Goal: Information Seeking & Learning: Learn about a topic

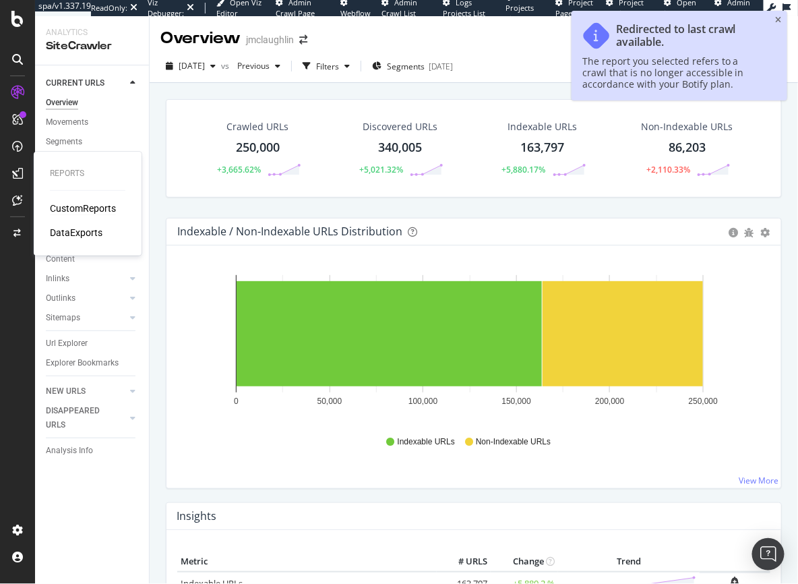
click at [71, 208] on div "CustomReports" at bounding box center [83, 208] width 66 height 13
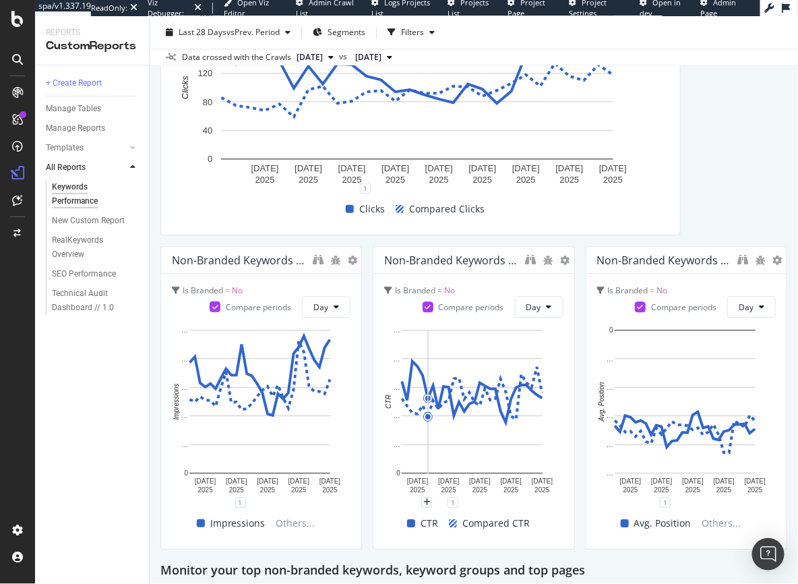
scroll to position [878, 0]
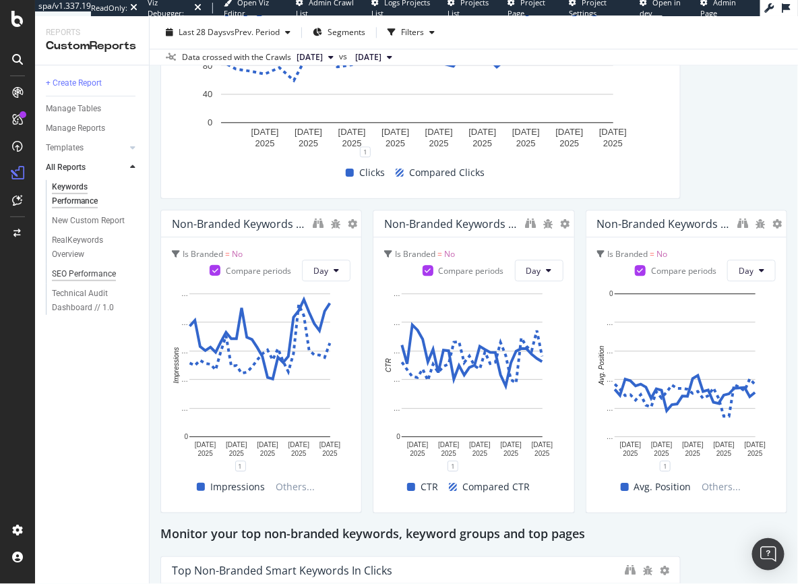
click at [74, 270] on div "SEO Performance" at bounding box center [84, 274] width 64 height 14
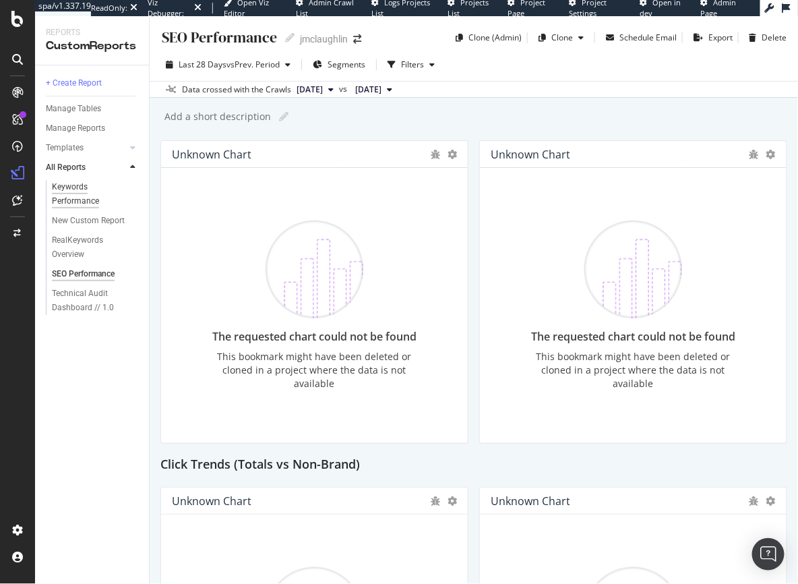
click at [62, 195] on div "Keywords Performance" at bounding box center [89, 194] width 75 height 28
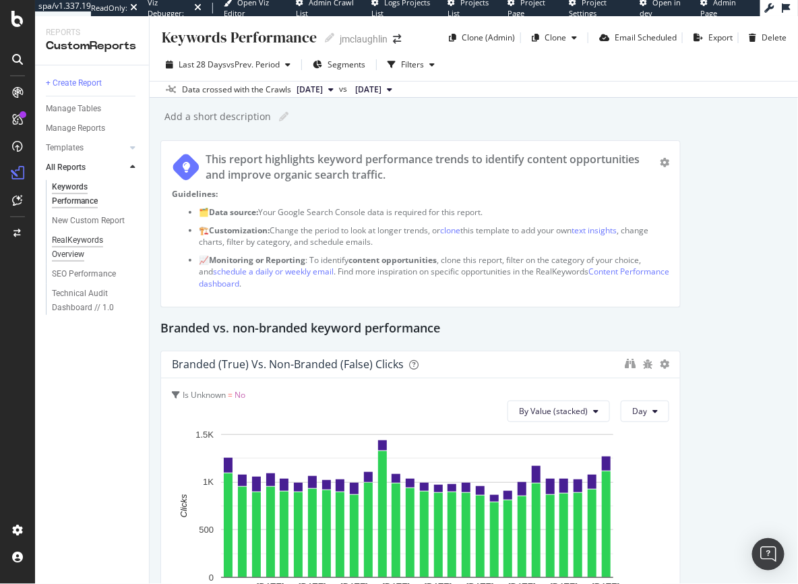
click at [68, 247] on div "RealKeywords Overview" at bounding box center [89, 247] width 75 height 28
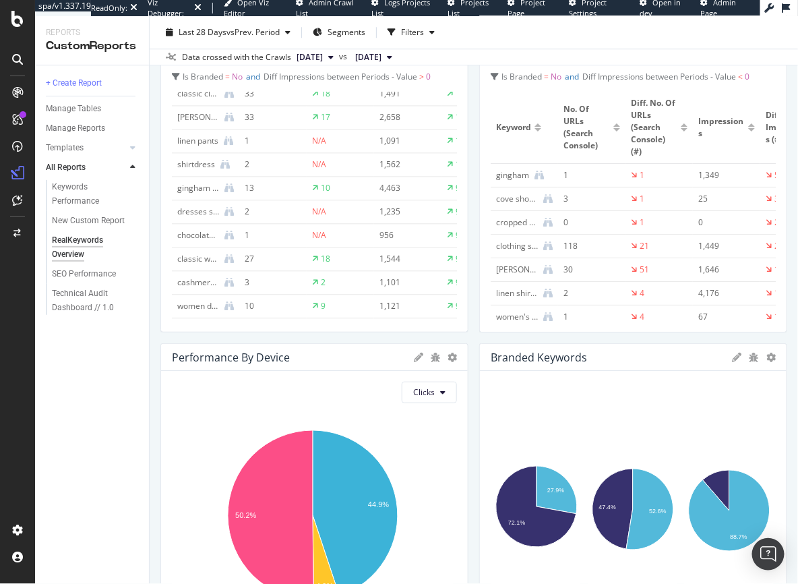
scroll to position [957, 0]
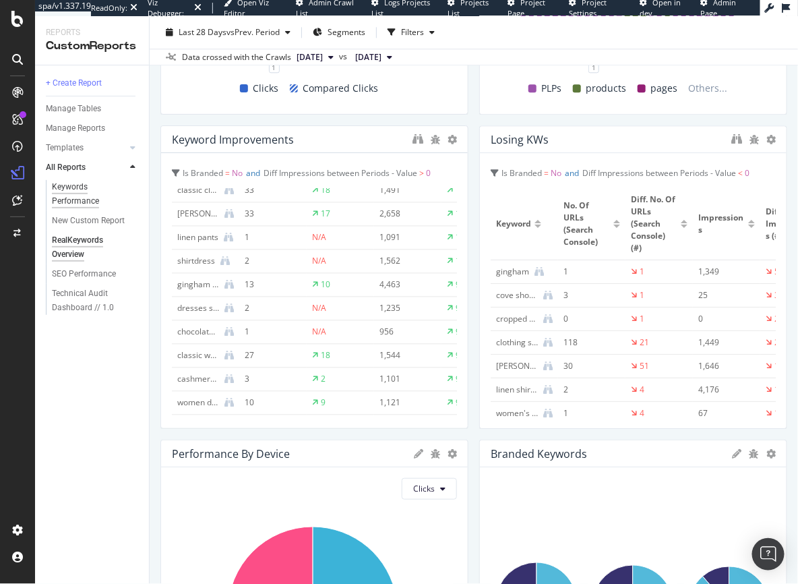
click at [71, 189] on div "Keywords Performance" at bounding box center [89, 194] width 75 height 28
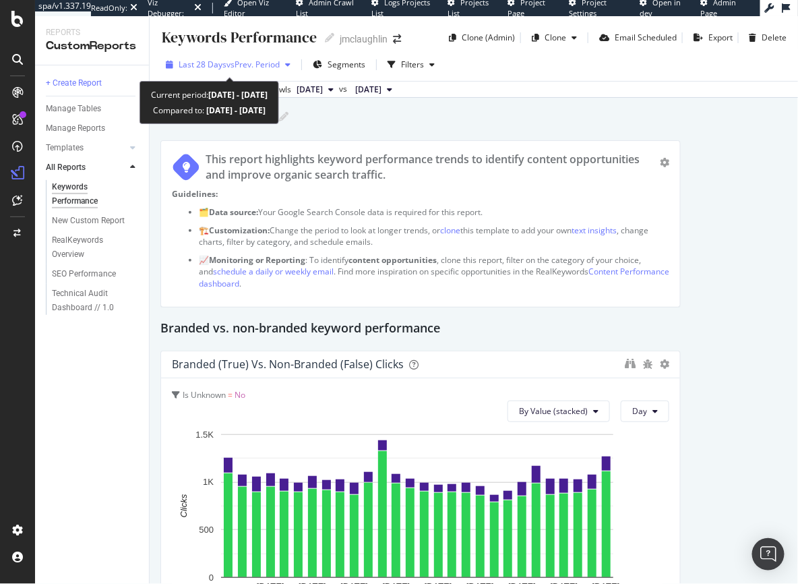
click at [243, 67] on span "vs Prev. Period" at bounding box center [252, 64] width 53 height 11
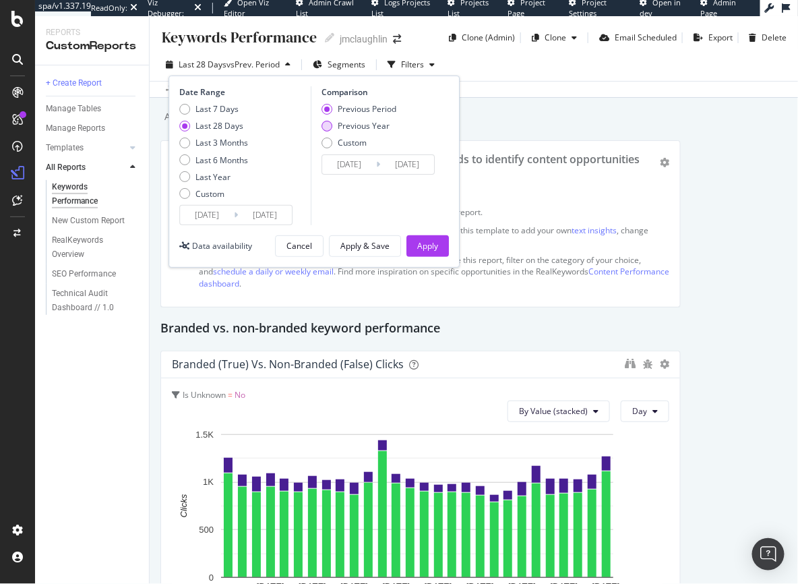
click at [324, 125] on div "Previous Year" at bounding box center [327, 126] width 11 height 11
type input "2024/08/11"
type input "2024/09/07"
click at [433, 249] on div "Apply" at bounding box center [427, 245] width 21 height 11
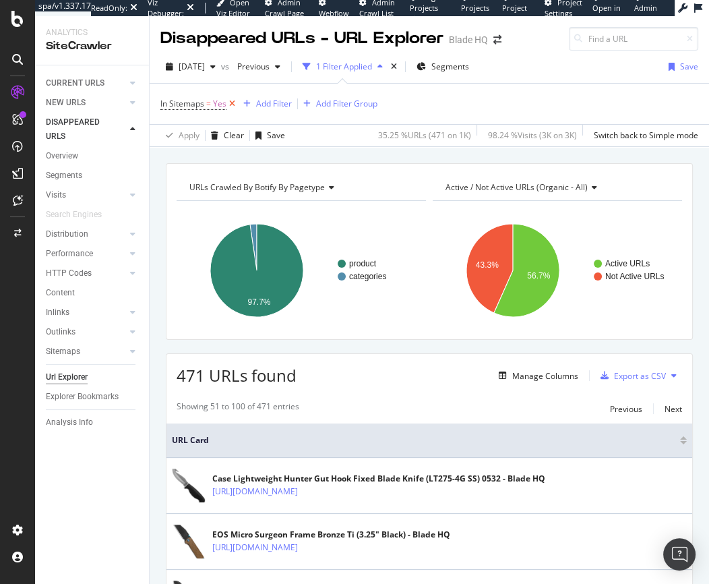
click at [229, 104] on icon at bounding box center [231, 103] width 11 height 13
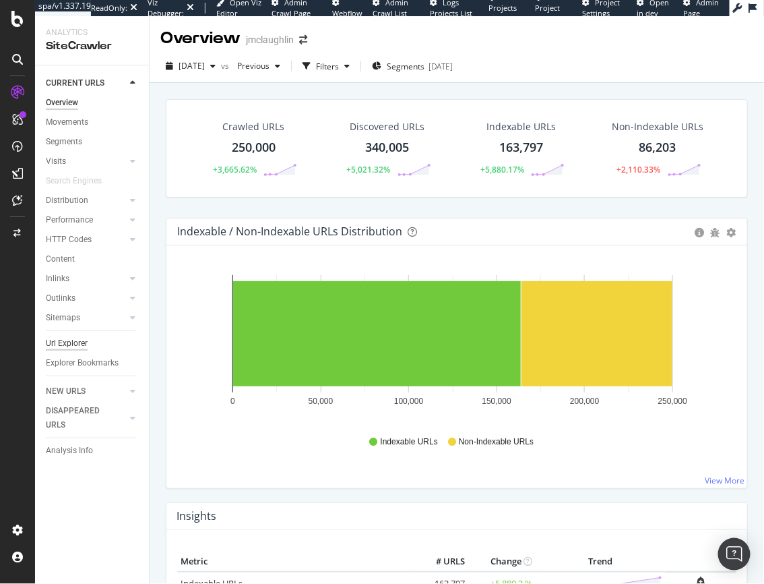
click at [61, 343] on div "Url Explorer" at bounding box center [67, 343] width 42 height 14
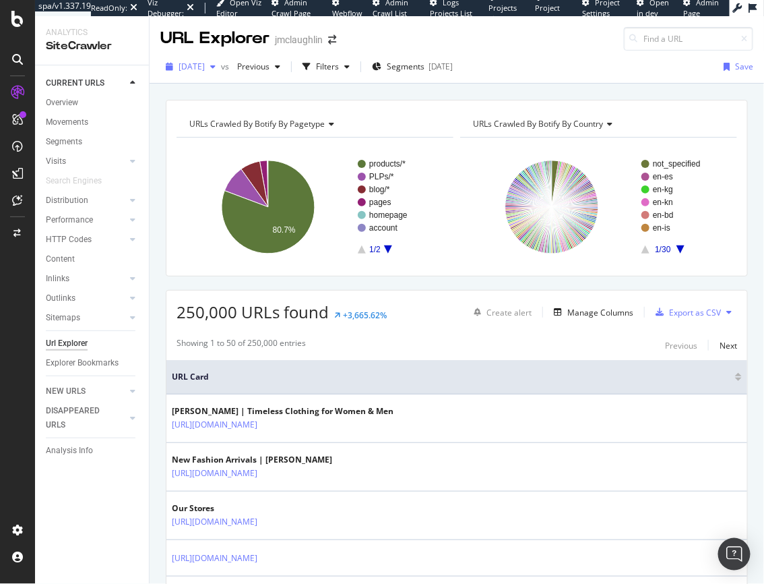
click at [205, 63] on span "2025 Apr. 7th" at bounding box center [192, 66] width 26 height 11
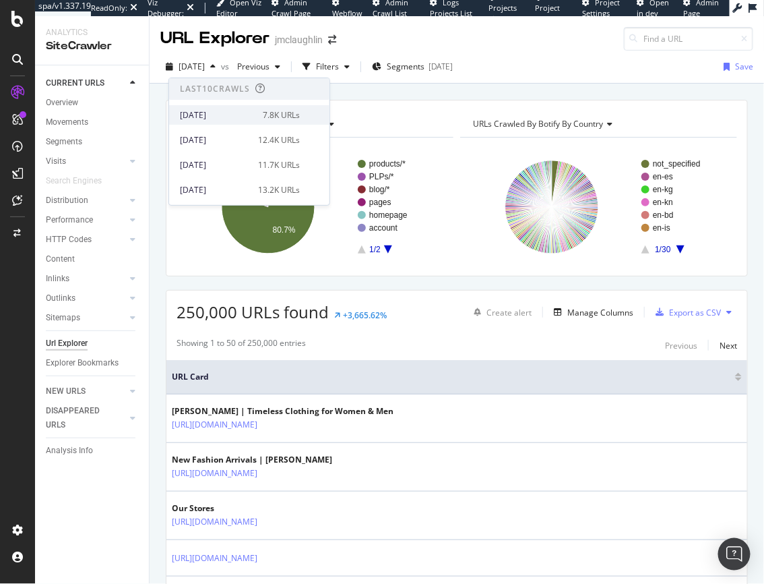
click at [216, 114] on div "2025 Sep. 7th" at bounding box center [217, 115] width 75 height 12
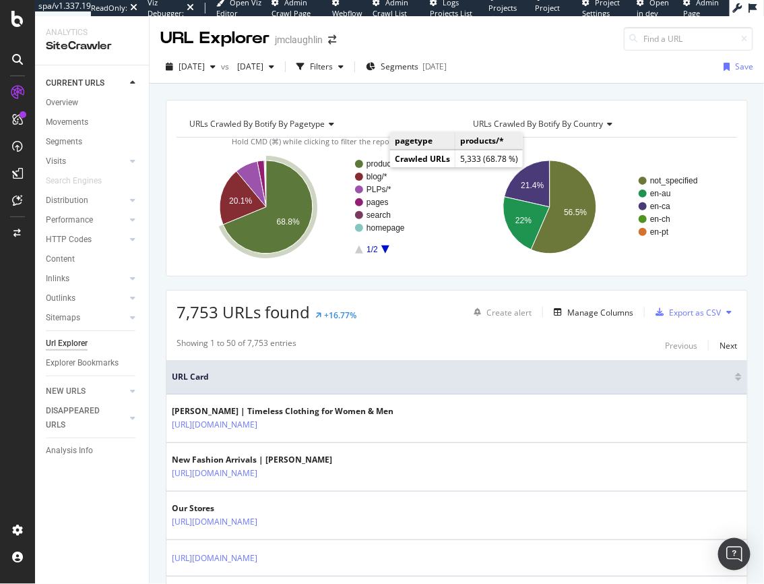
click at [377, 164] on text "products/*" at bounding box center [385, 163] width 36 height 9
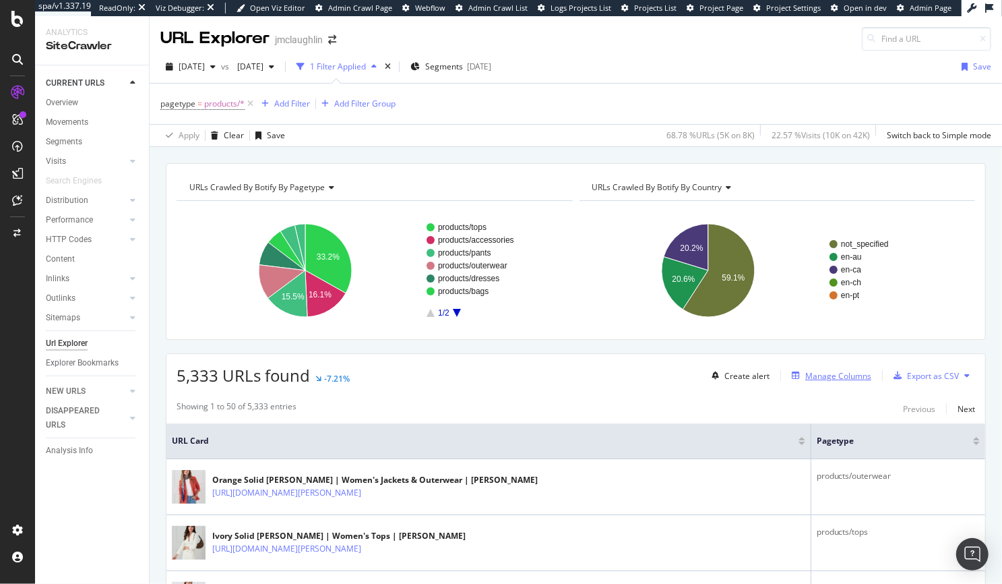
click at [764, 371] on div "Manage Columns" at bounding box center [839, 375] width 66 height 11
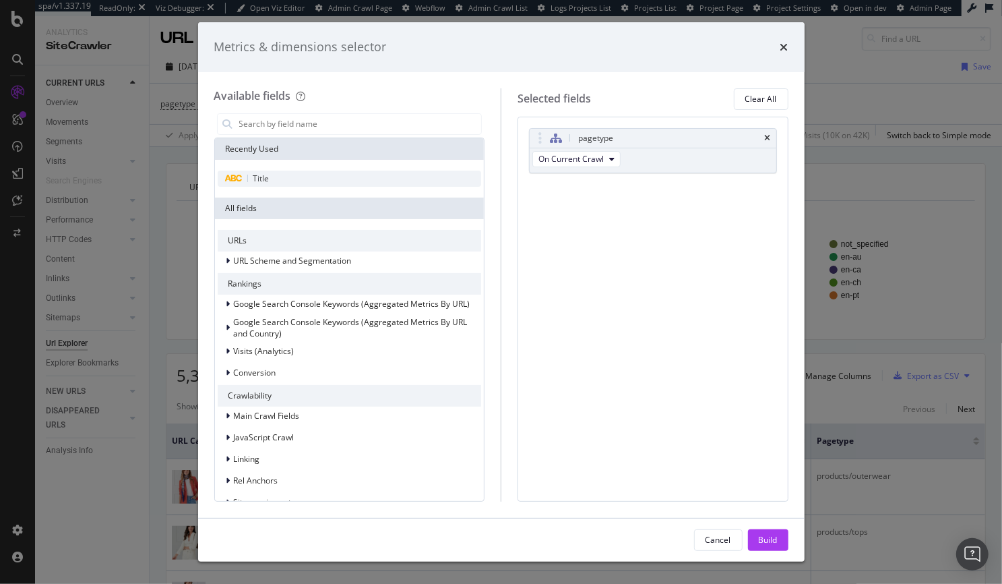
click at [257, 176] on span "Title" at bounding box center [261, 178] width 16 height 11
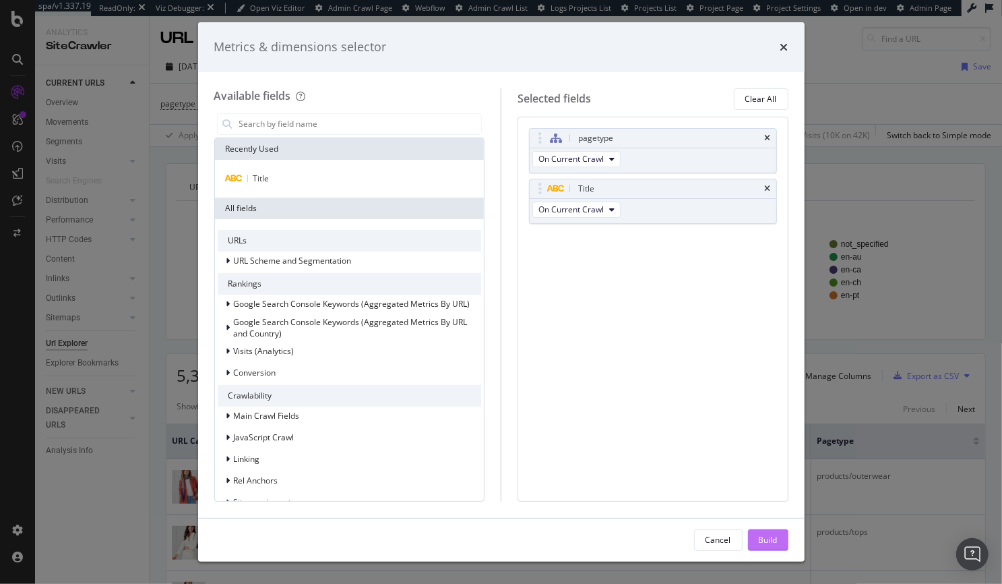
click at [764, 532] on div "Build" at bounding box center [768, 540] width 19 height 20
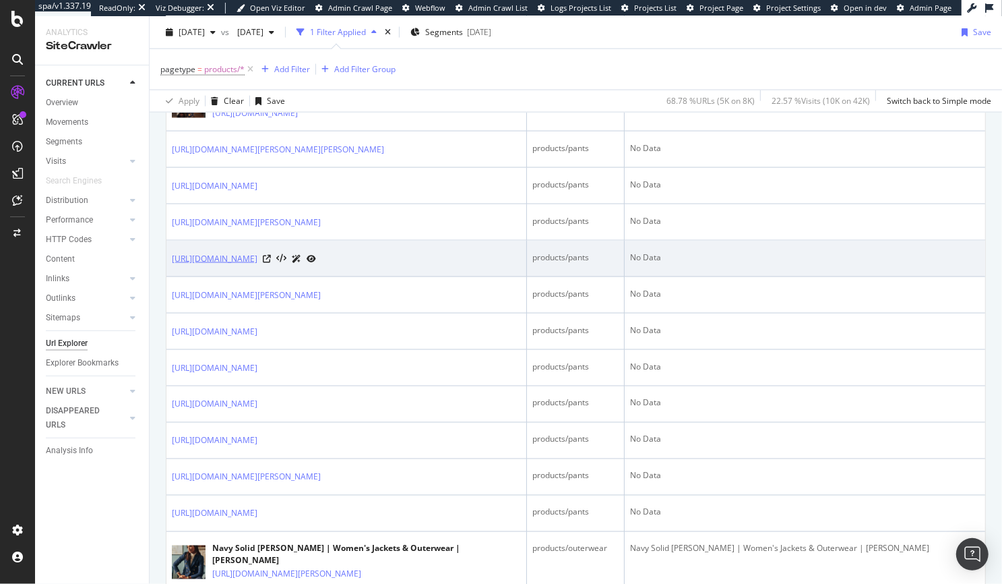
scroll to position [1464, 0]
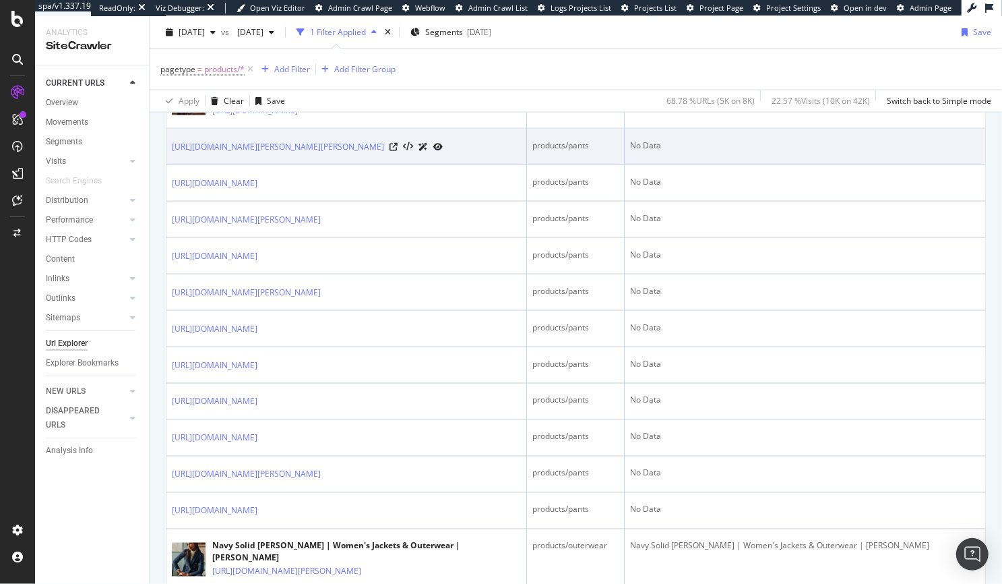
click at [443, 151] on icon at bounding box center [437, 147] width 9 height 8
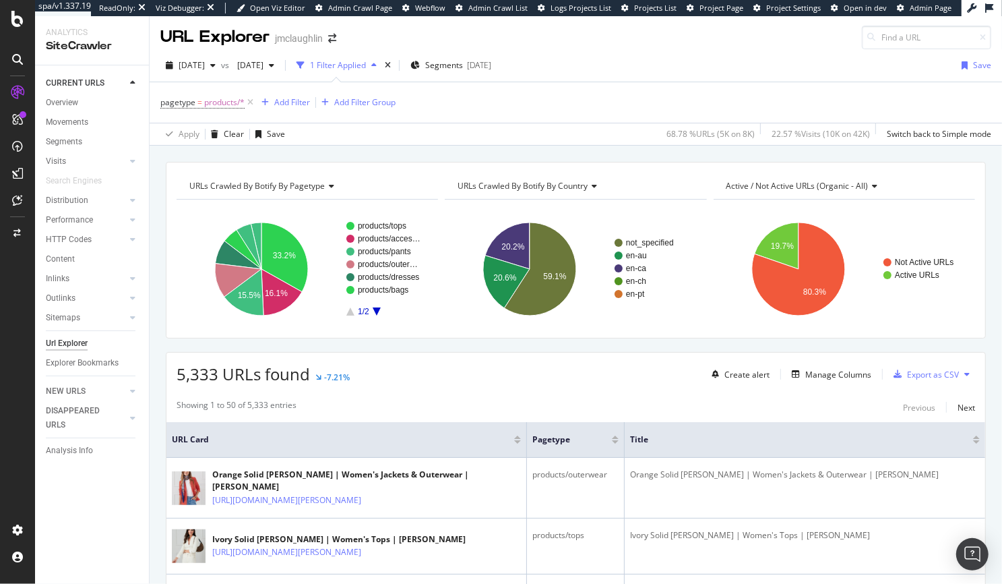
scroll to position [0, 0]
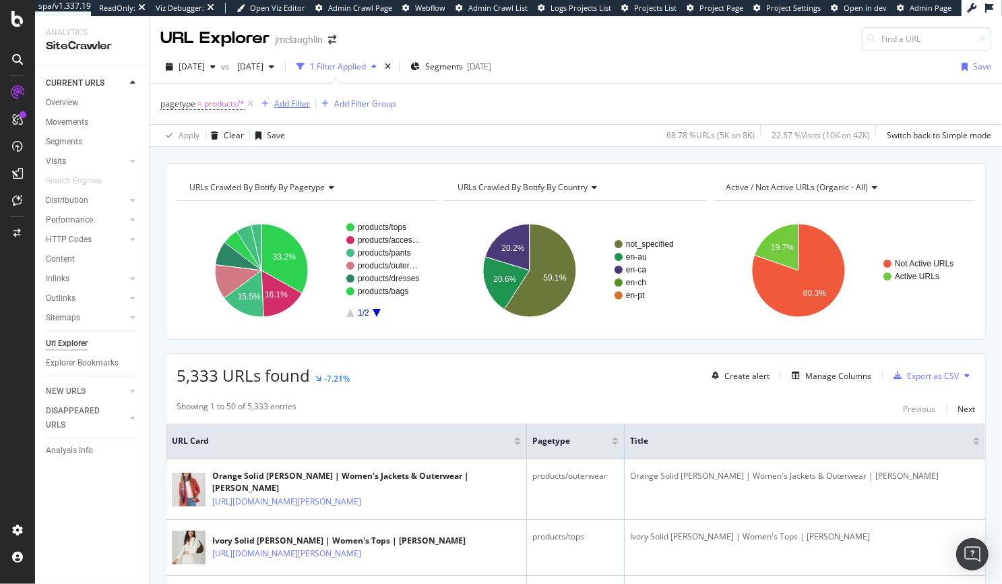
click at [283, 101] on div "Add Filter" at bounding box center [292, 103] width 36 height 11
click at [280, 71] on div "2025 Jan. 9th" at bounding box center [256, 67] width 48 height 20
click at [288, 138] on div "2025 Aug. 31st" at bounding box center [293, 140] width 70 height 12
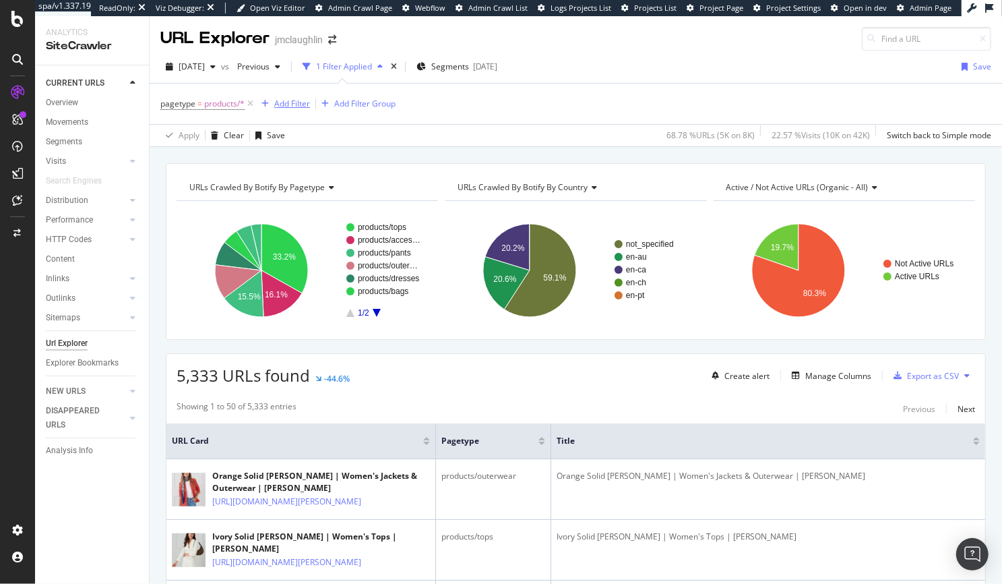
click at [276, 104] on div "Add Filter" at bounding box center [292, 103] width 36 height 11
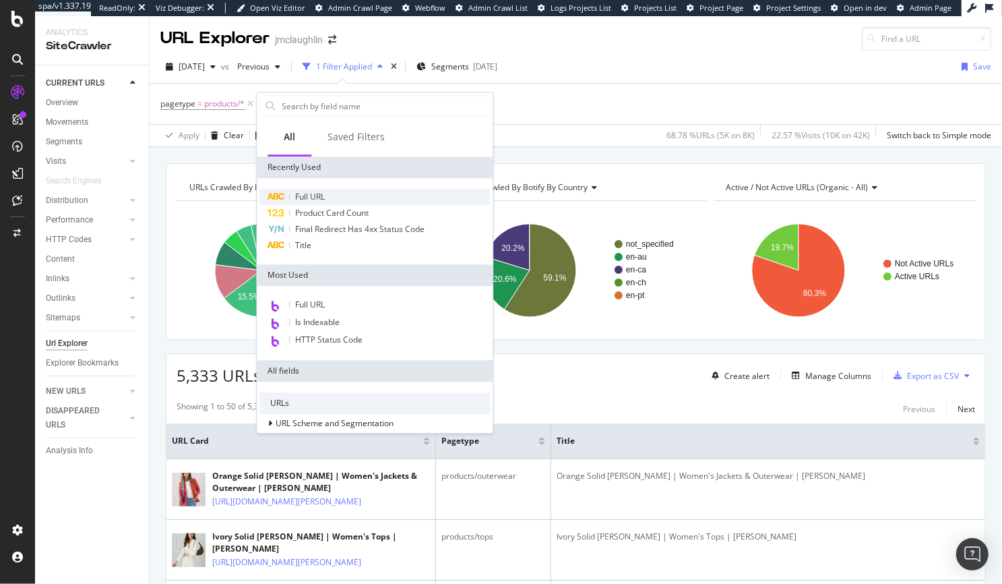
click at [310, 191] on span "Full URL" at bounding box center [310, 196] width 30 height 11
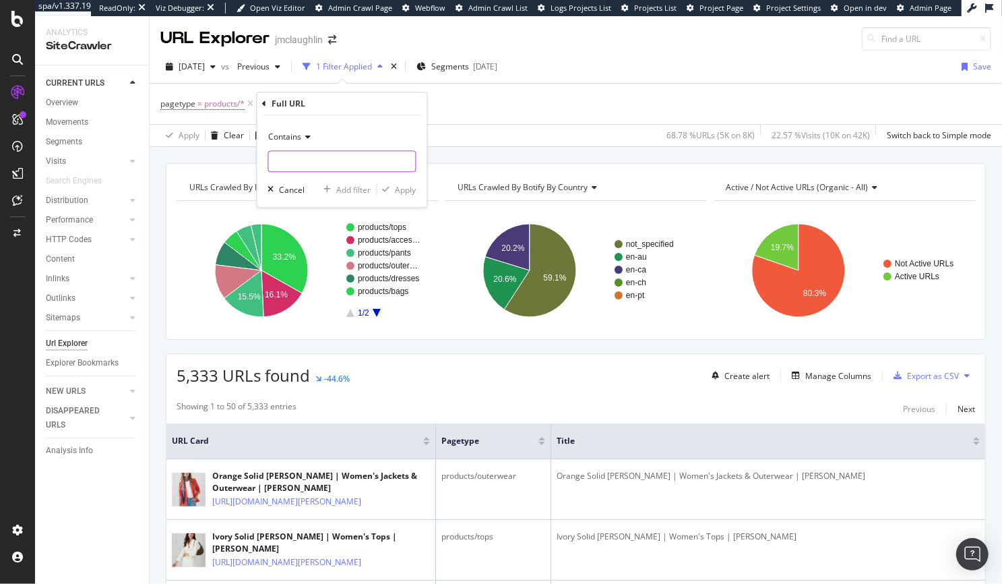
click at [305, 164] on input "text" at bounding box center [341, 162] width 147 height 22
type input "checkout"
click at [408, 186] on div "Apply" at bounding box center [405, 189] width 21 height 11
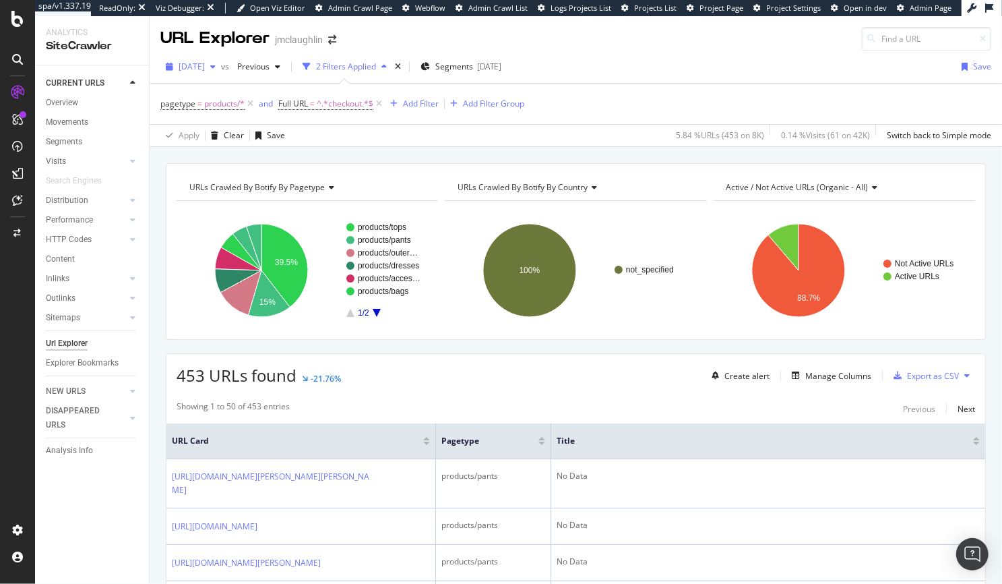
click at [205, 64] on span "2025 Sep. 7th" at bounding box center [192, 66] width 26 height 11
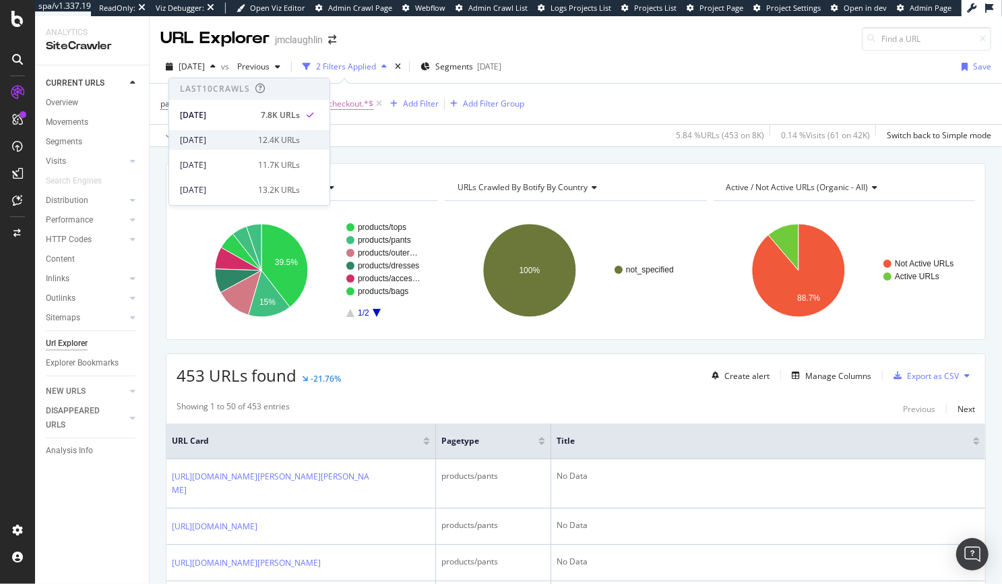
click at [215, 142] on div "2025 Aug. 31st" at bounding box center [215, 140] width 70 height 12
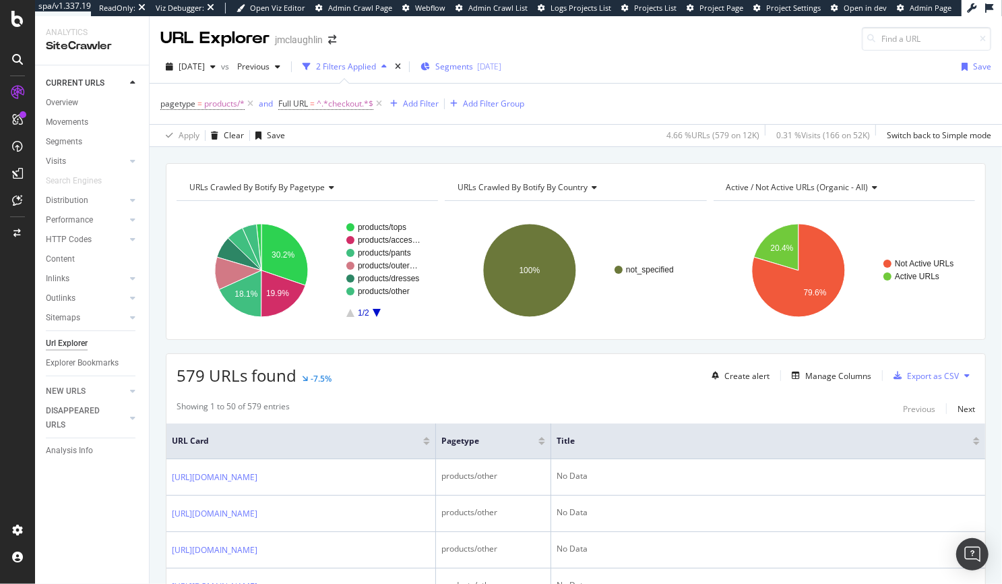
click at [473, 66] on span "Segments" at bounding box center [454, 66] width 38 height 11
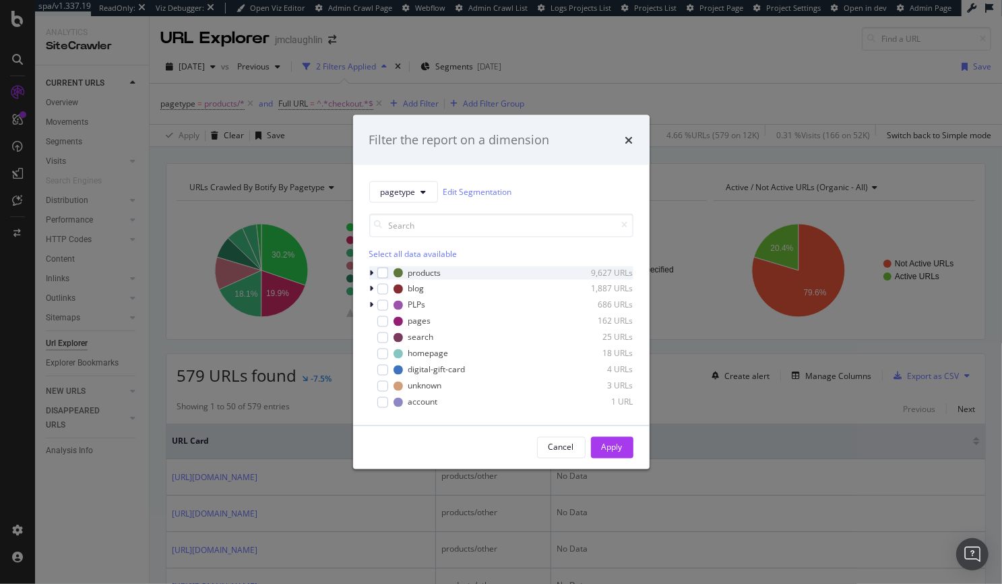
click at [372, 269] on icon "modal" at bounding box center [372, 272] width 4 height 8
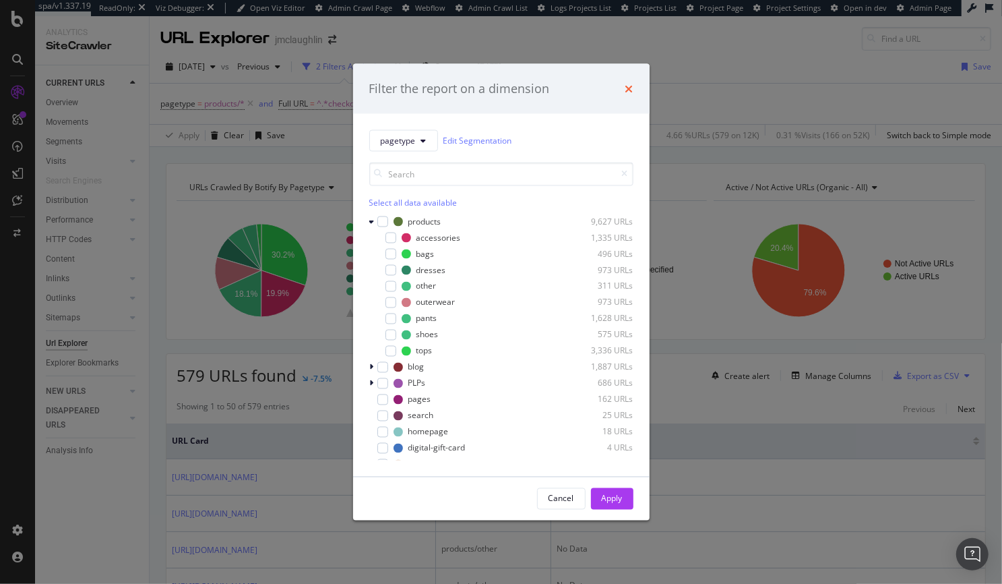
click at [630, 93] on icon "times" at bounding box center [630, 88] width 8 height 11
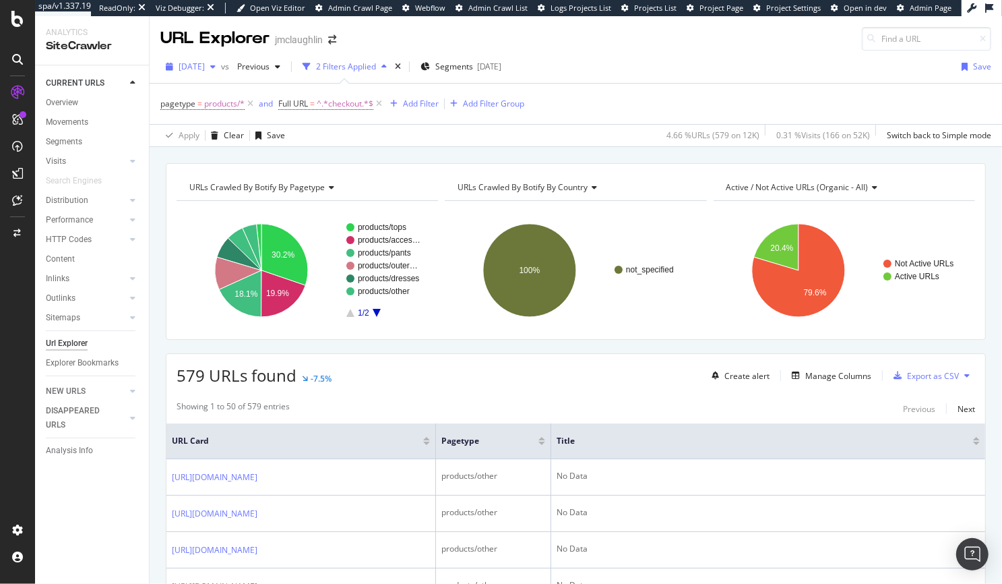
click at [205, 67] on span "2025 Aug. 31st" at bounding box center [192, 66] width 26 height 11
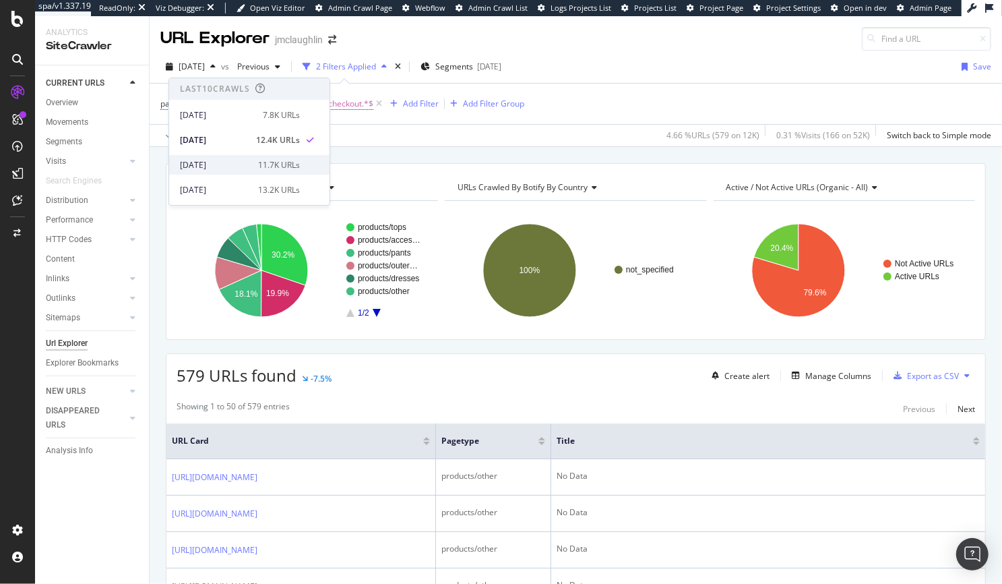
click at [207, 166] on div "2025 Aug. 25th" at bounding box center [215, 165] width 70 height 12
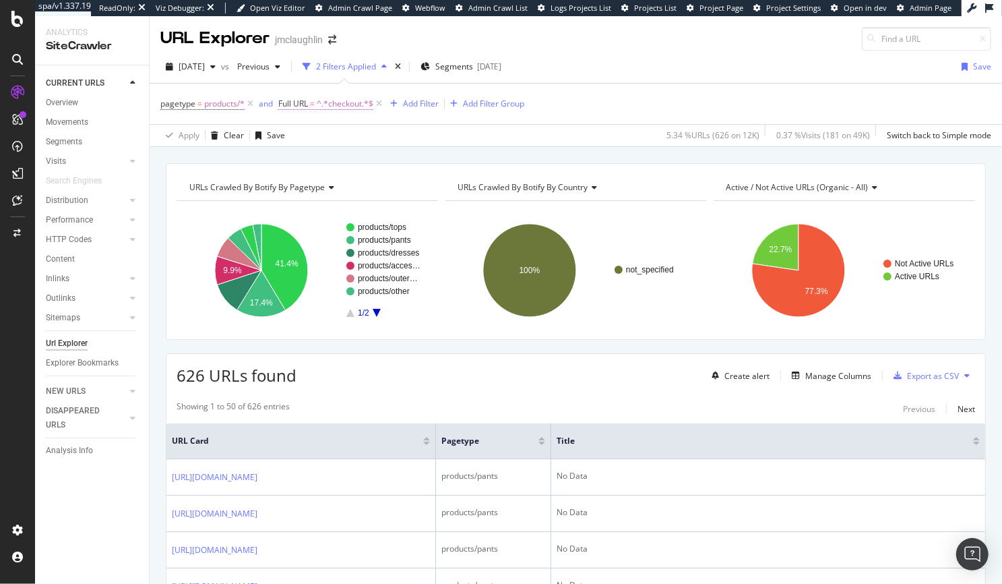
click at [332, 106] on span "^.*checkout.*$" at bounding box center [345, 103] width 57 height 19
click at [306, 158] on input "checkout" at bounding box center [354, 160] width 127 height 22
click at [332, 140] on div "Contains" at bounding box center [365, 136] width 148 height 22
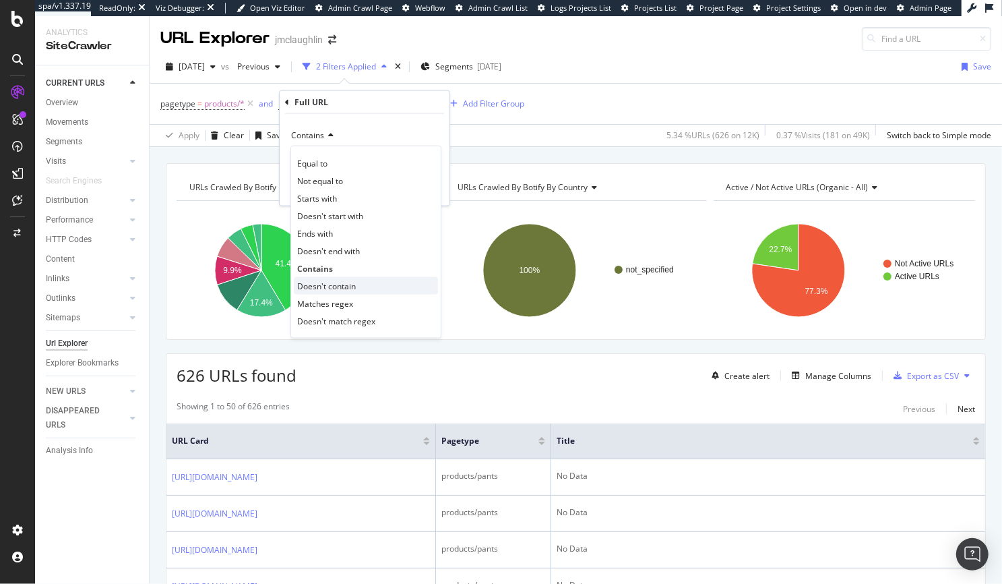
click at [332, 281] on span "Doesn't contain" at bounding box center [326, 285] width 59 height 11
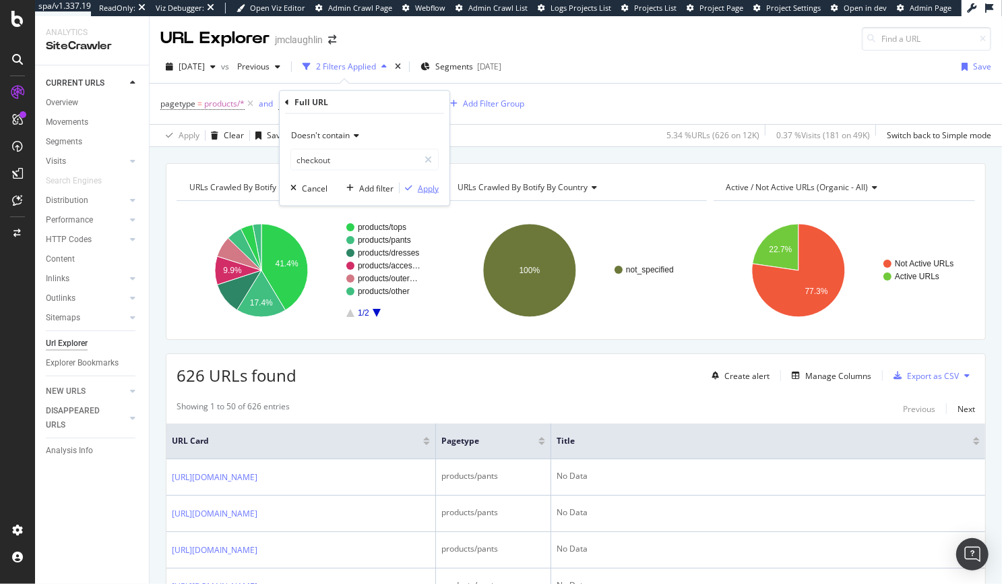
click at [418, 189] on div "Apply" at bounding box center [428, 187] width 21 height 11
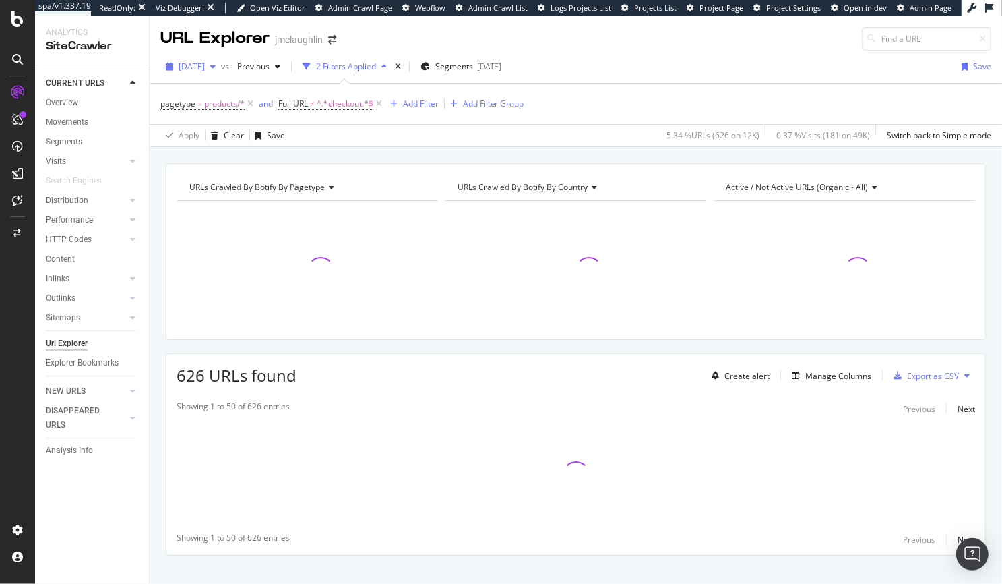
click at [205, 67] on span "2025 Aug. 25th" at bounding box center [192, 66] width 26 height 11
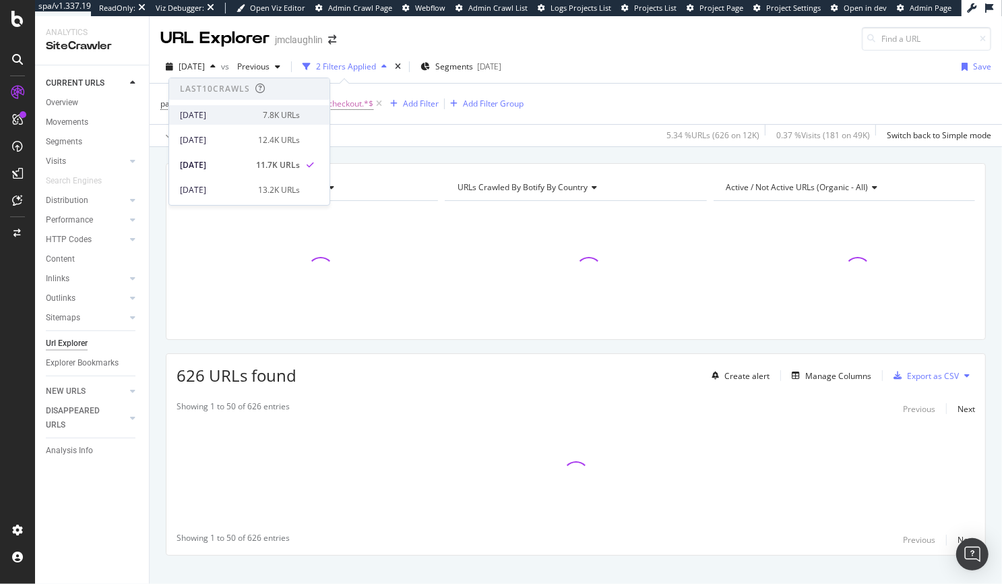
click at [201, 107] on div "2025 Sep. 7th 7.8K URLs" at bounding box center [249, 115] width 160 height 20
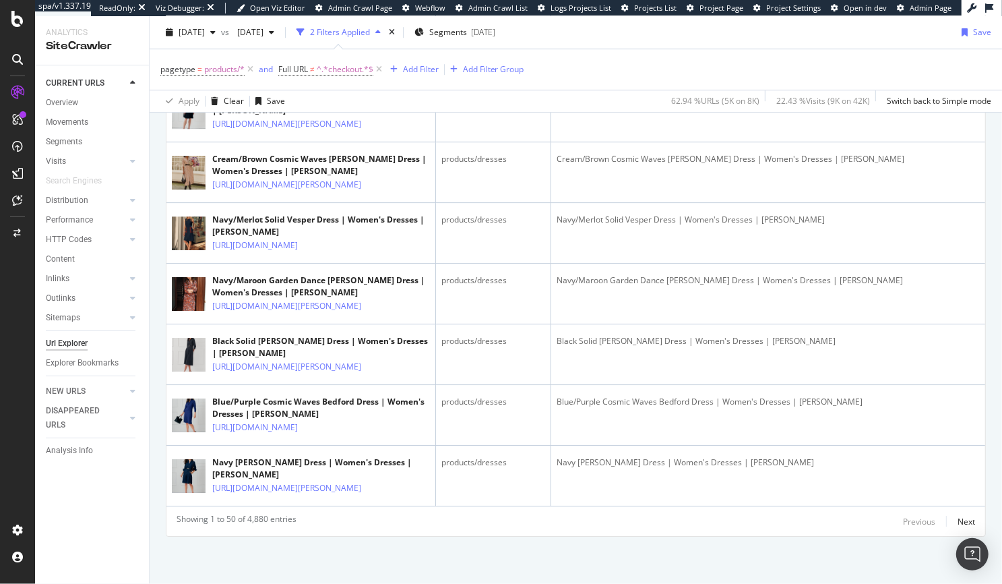
scroll to position [3705, 0]
click at [764, 518] on div "Next" at bounding box center [967, 521] width 18 height 11
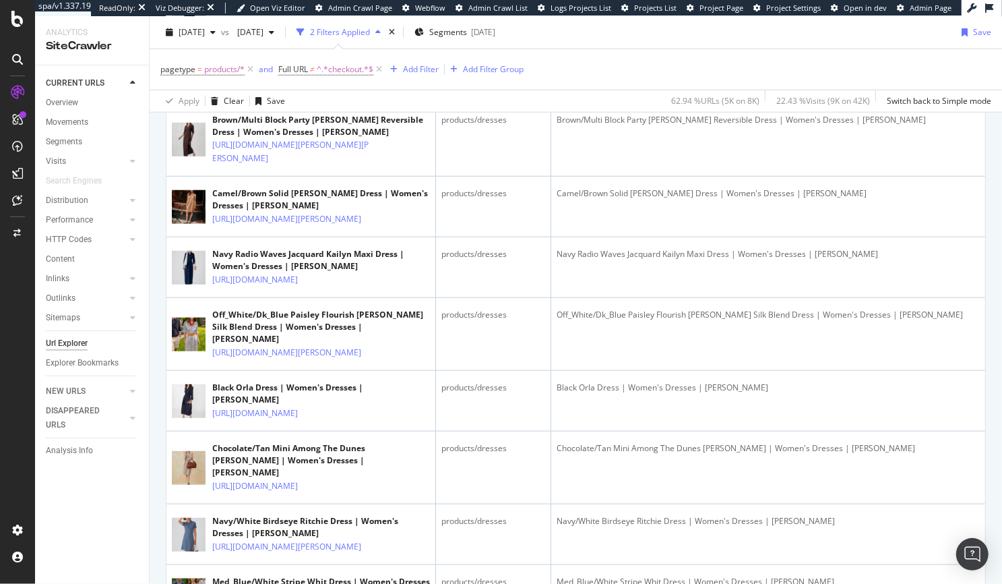
scroll to position [0, 0]
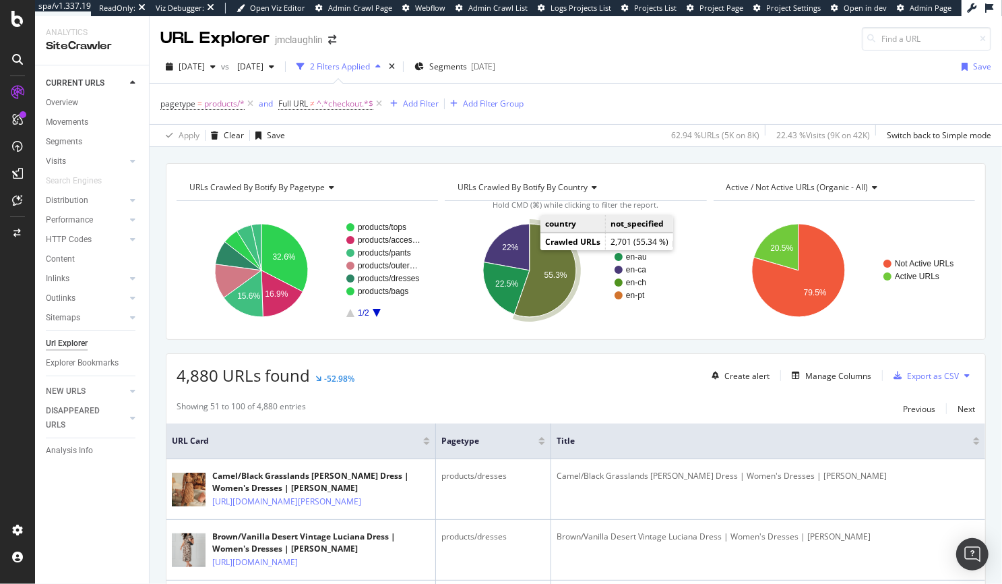
click at [539, 270] on icon "A chart." at bounding box center [546, 270] width 62 height 93
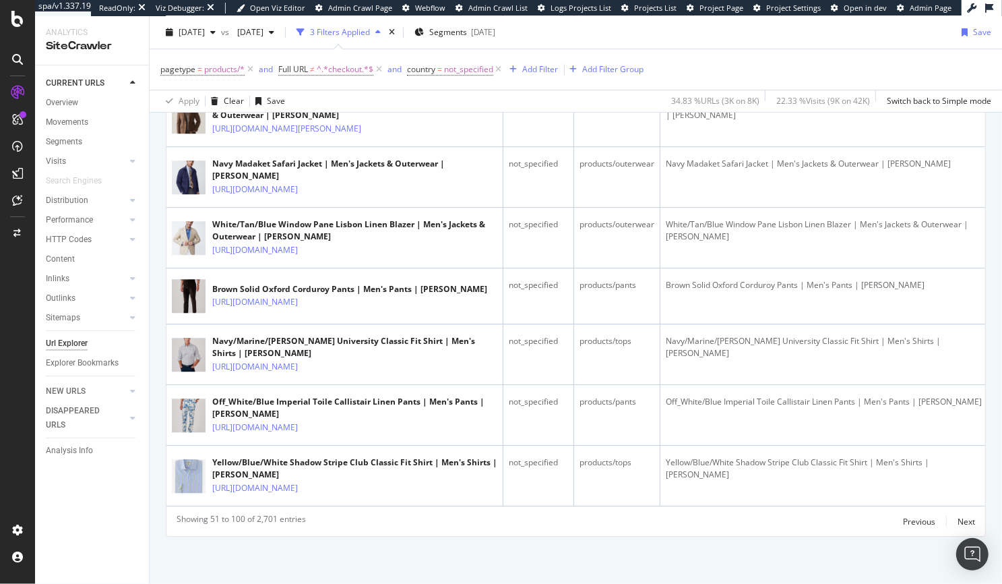
scroll to position [3511, 0]
click at [764, 524] on div "Next" at bounding box center [967, 521] width 18 height 11
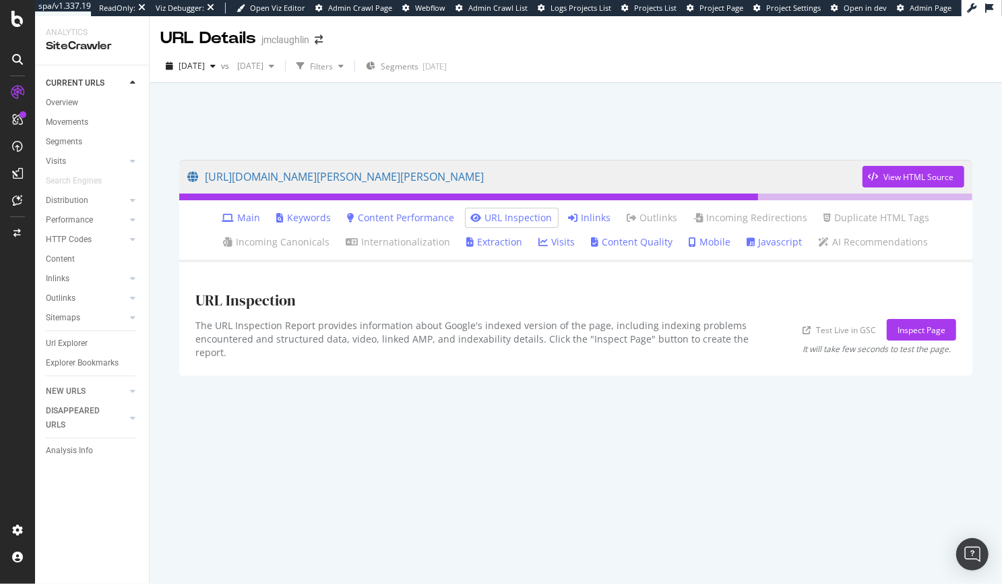
click at [235, 218] on icon at bounding box center [228, 217] width 12 height 9
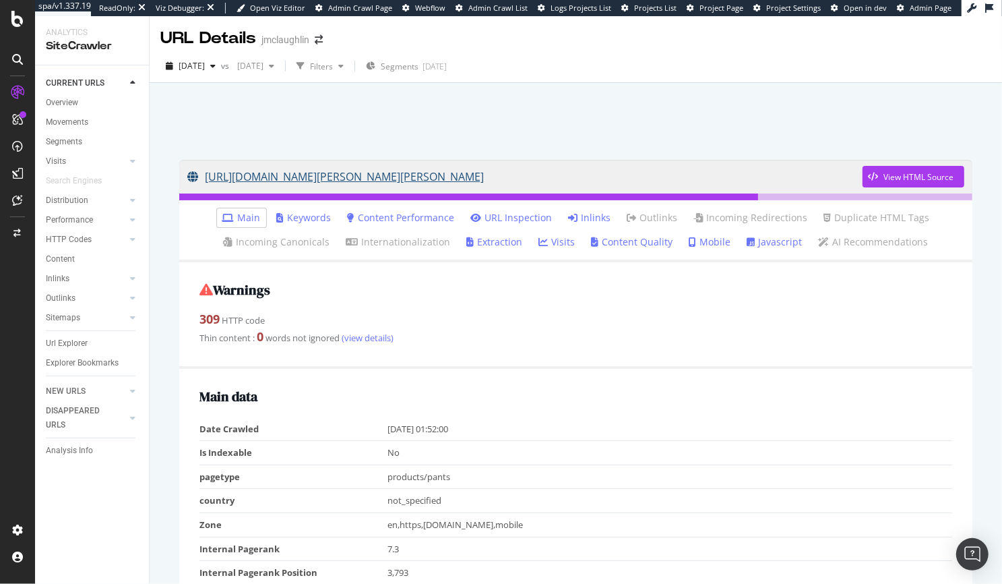
click at [442, 183] on link "https://checkout.jmclaughlin.com/products/suzette-skirt-glen-plaid-black-tan" at bounding box center [524, 177] width 675 height 34
click at [510, 214] on link "URL Inspection" at bounding box center [512, 217] width 82 height 13
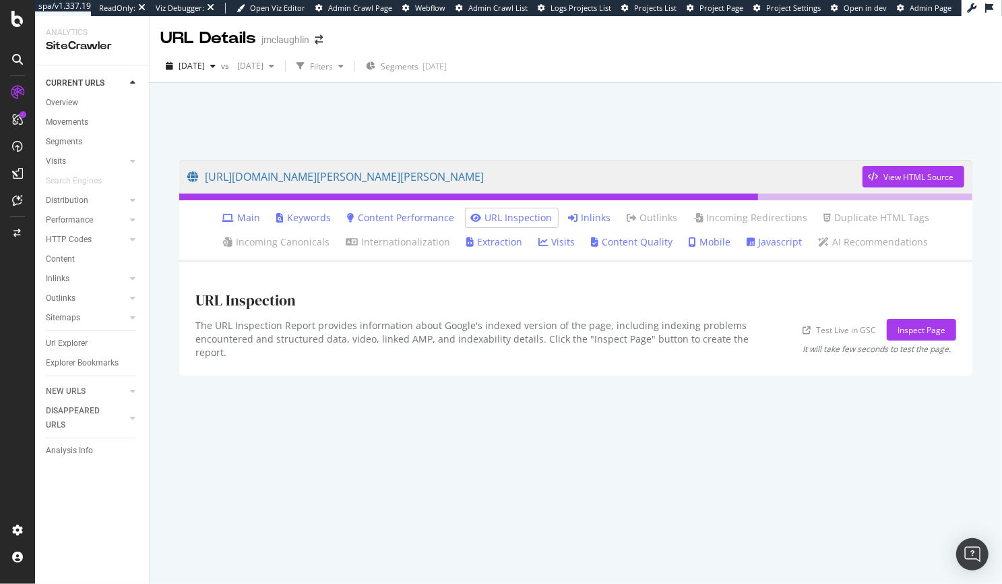
click at [591, 218] on link "Inlinks" at bounding box center [590, 217] width 42 height 13
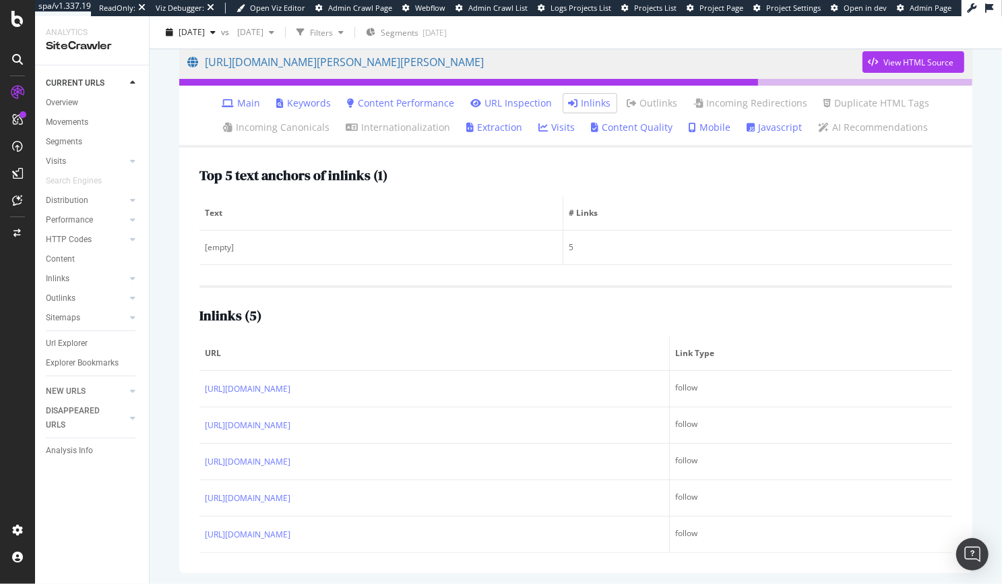
scroll to position [116, 0]
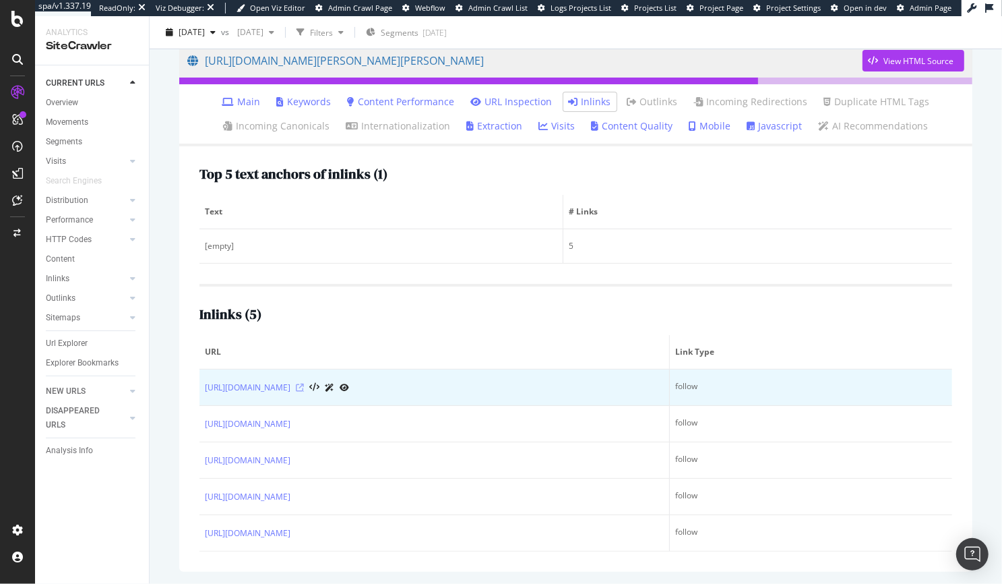
click at [304, 384] on icon at bounding box center [300, 388] width 8 height 8
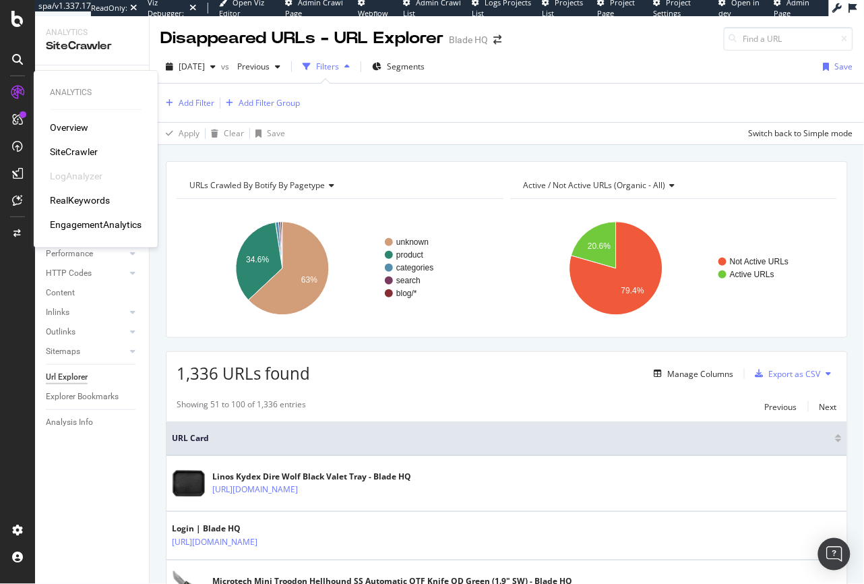
click at [87, 198] on div "RealKeywords" at bounding box center [80, 199] width 60 height 13
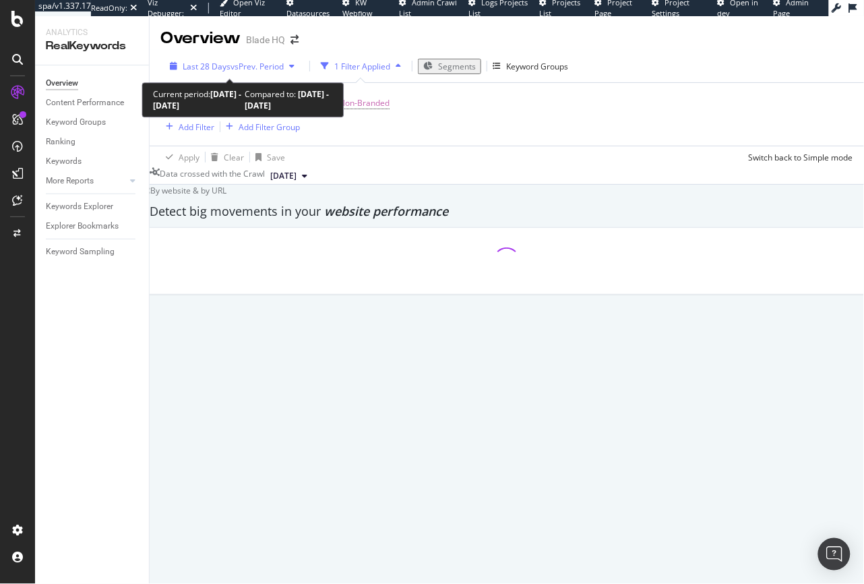
click at [233, 62] on span "vs Prev. Period" at bounding box center [257, 66] width 53 height 11
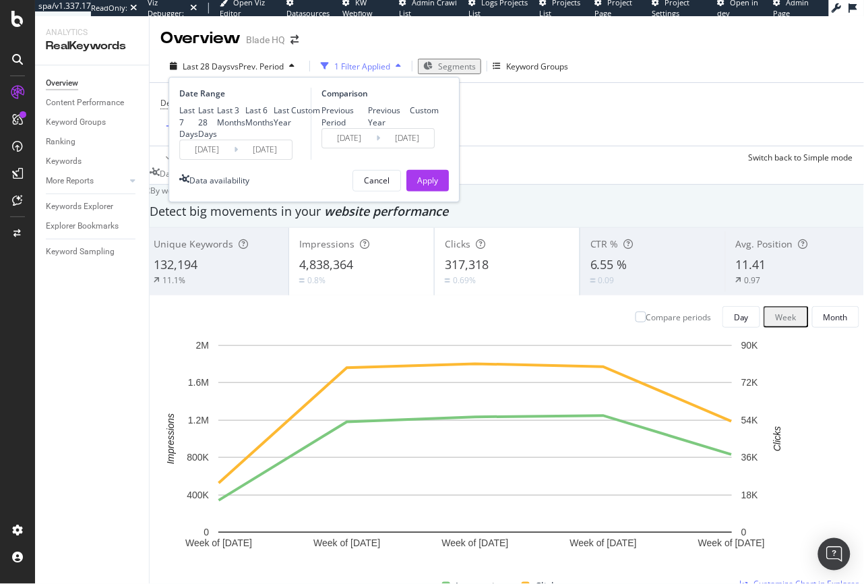
click at [369, 117] on div "Previous Year" at bounding box center [369, 117] width 0 height 0
type input "[DATE]"
click at [430, 186] on div "Apply" at bounding box center [427, 180] width 21 height 11
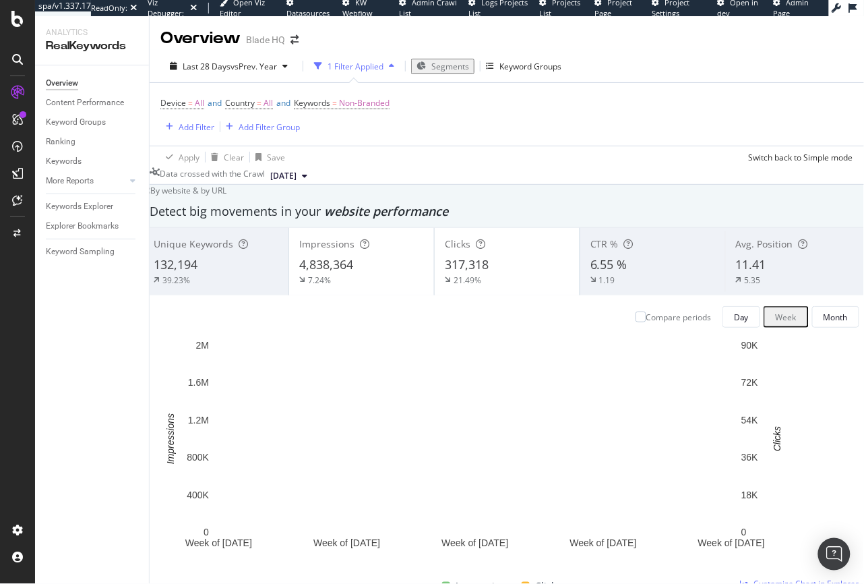
scroll to position [1105, 0]
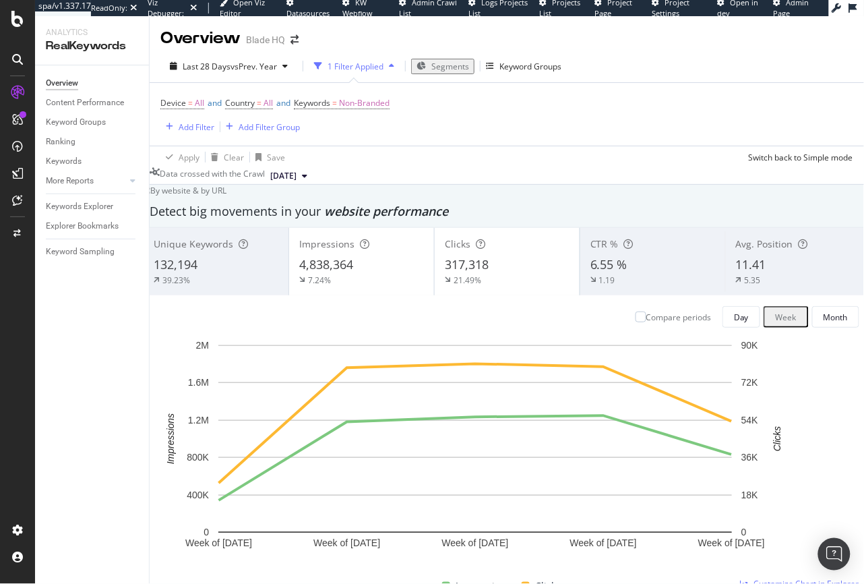
drag, startPoint x: 183, startPoint y: 388, endPoint x: 241, endPoint y: 396, distance: 58.6
drag, startPoint x: 185, startPoint y: 415, endPoint x: 251, endPoint y: 424, distance: 67.3
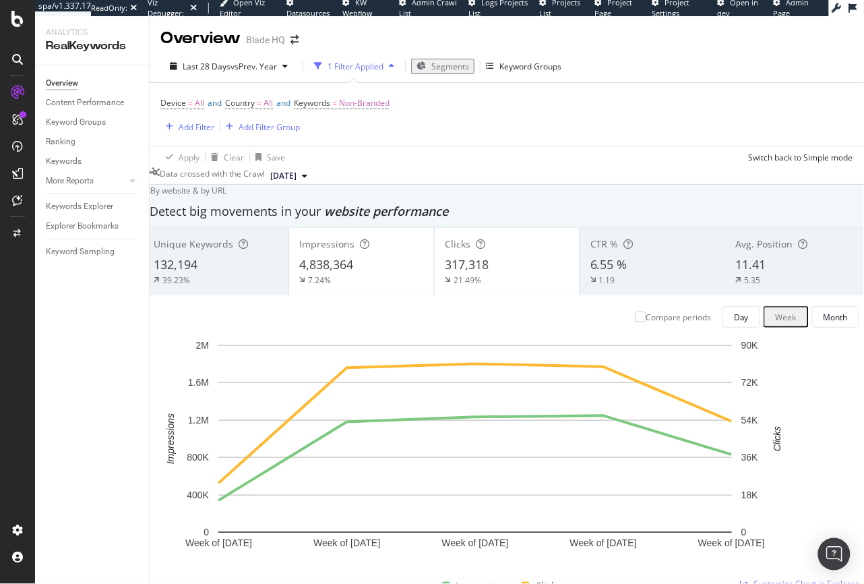
scroll to position [1652, 0]
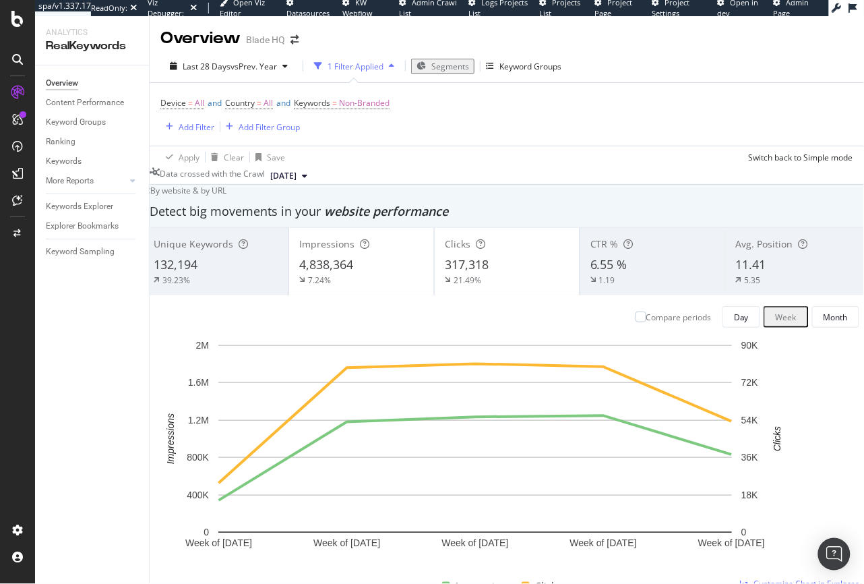
drag, startPoint x: 235, startPoint y: 273, endPoint x: 200, endPoint y: 274, distance: 35.1
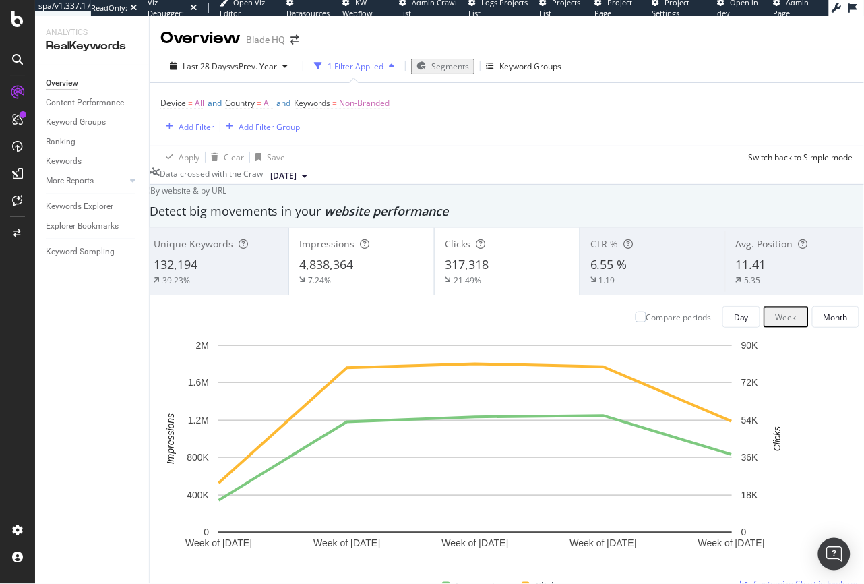
drag, startPoint x: 184, startPoint y: 309, endPoint x: 238, endPoint y: 307, distance: 53.9
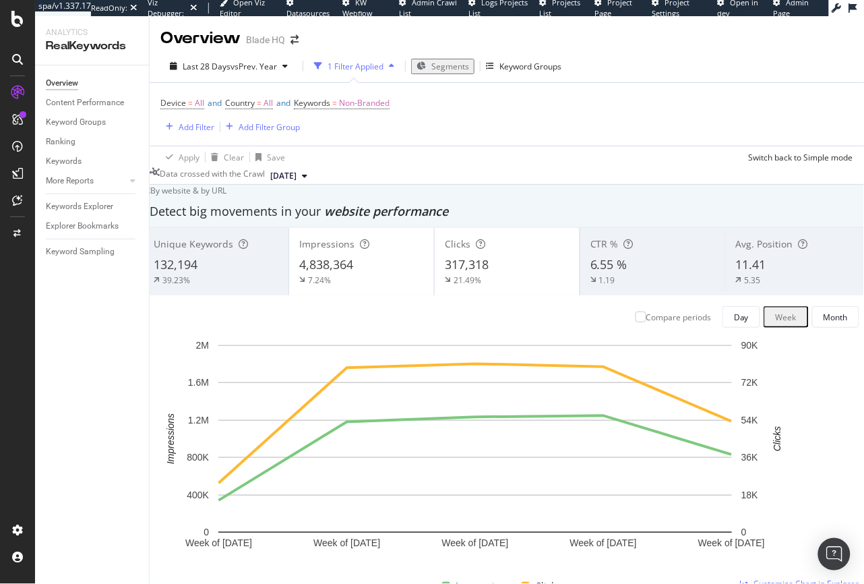
click at [374, 104] on span "Non-Branded" at bounding box center [364, 103] width 51 height 19
click at [348, 132] on span "Non-Branded" at bounding box center [348, 134] width 56 height 11
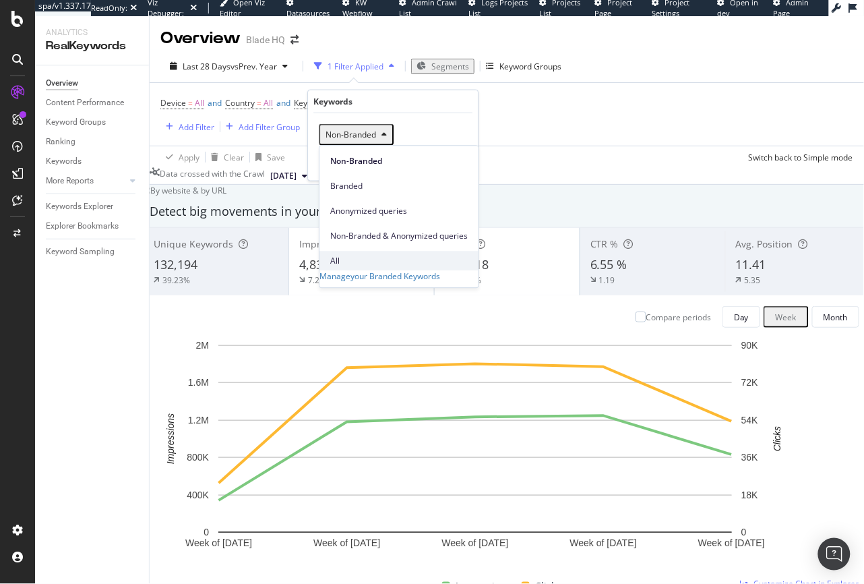
click at [338, 255] on span "All" at bounding box center [399, 261] width 138 height 12
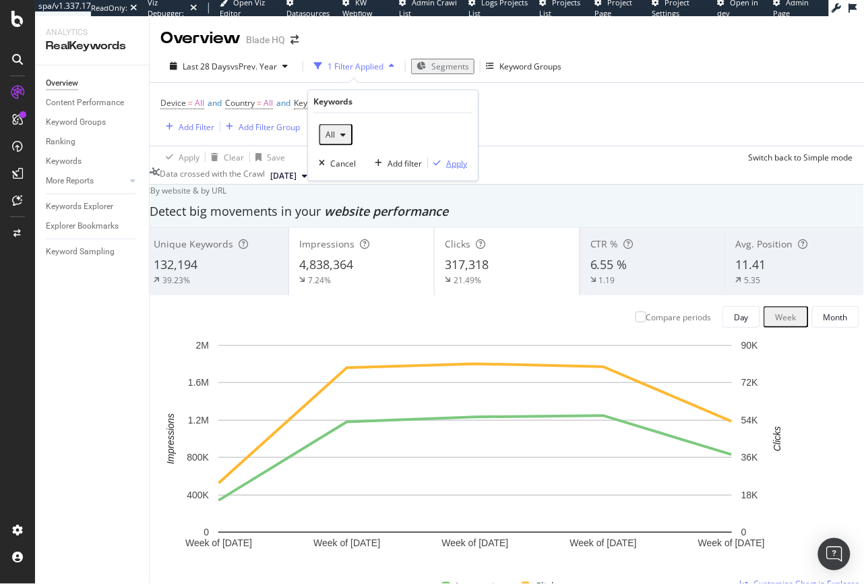
click at [460, 165] on div "Apply" at bounding box center [456, 162] width 21 height 11
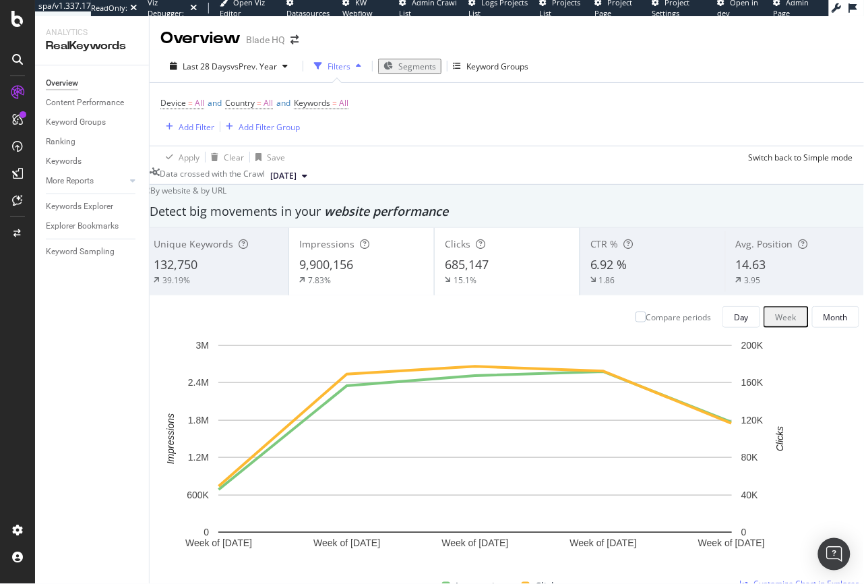
click at [347, 70] on div "Filters" at bounding box center [338, 66] width 58 height 20
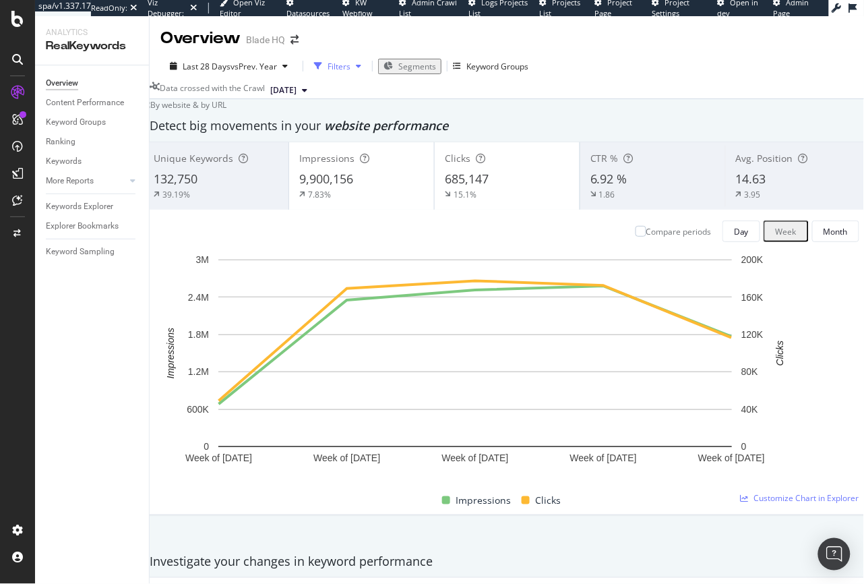
click at [347, 70] on div "Filters" at bounding box center [338, 66] width 58 height 20
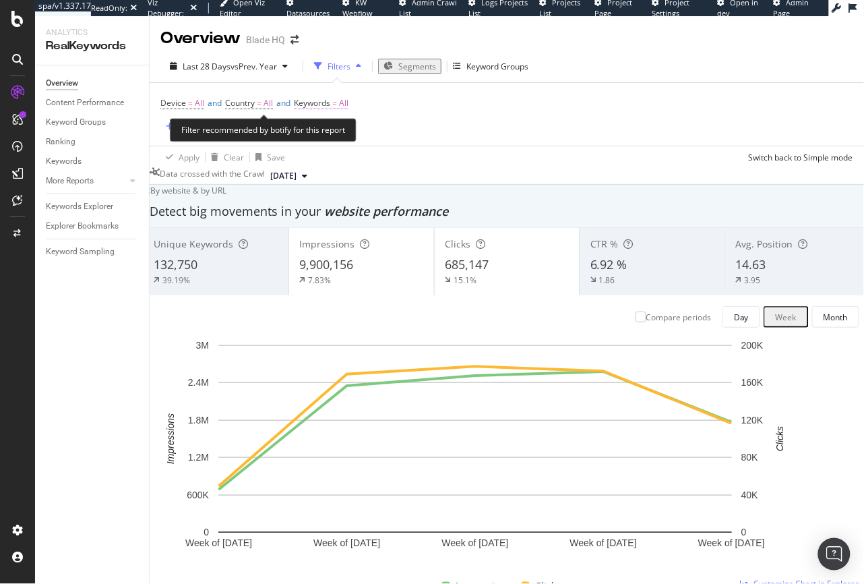
click at [322, 100] on span "Keywords" at bounding box center [312, 102] width 36 height 11
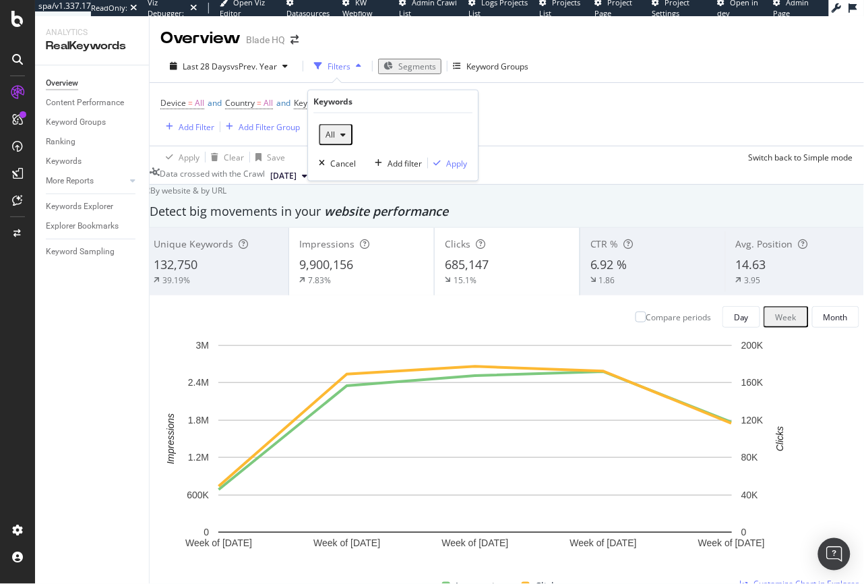
click at [335, 135] on div "button" at bounding box center [343, 135] width 16 height 8
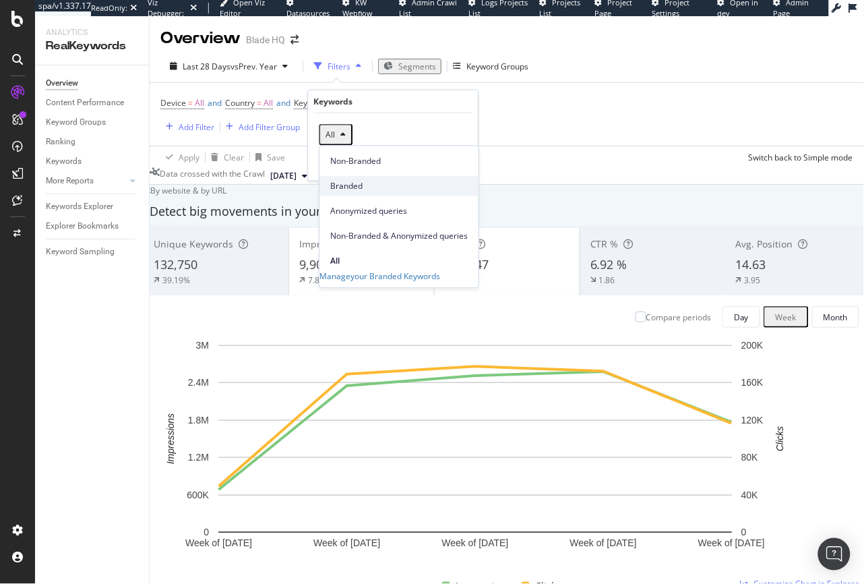
click at [352, 180] on span "Branded" at bounding box center [399, 186] width 138 height 12
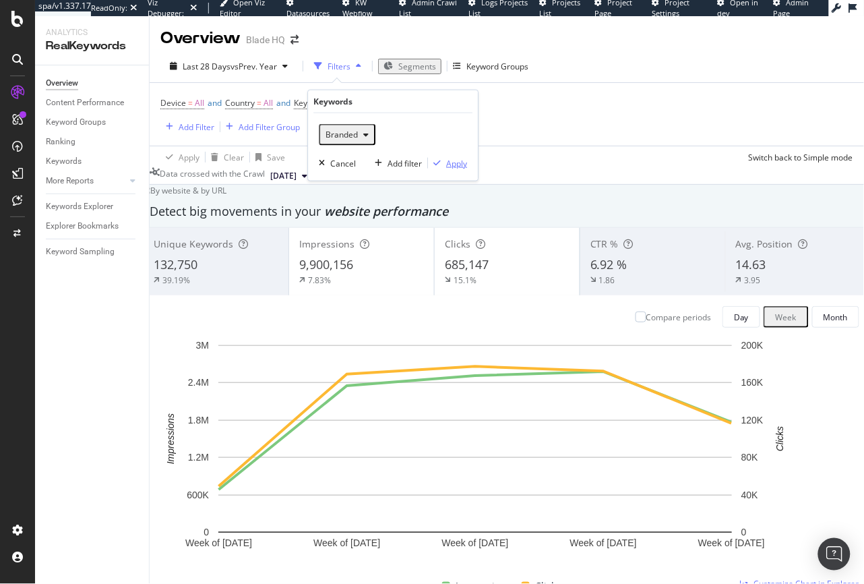
click at [460, 162] on div "Apply" at bounding box center [456, 162] width 21 height 11
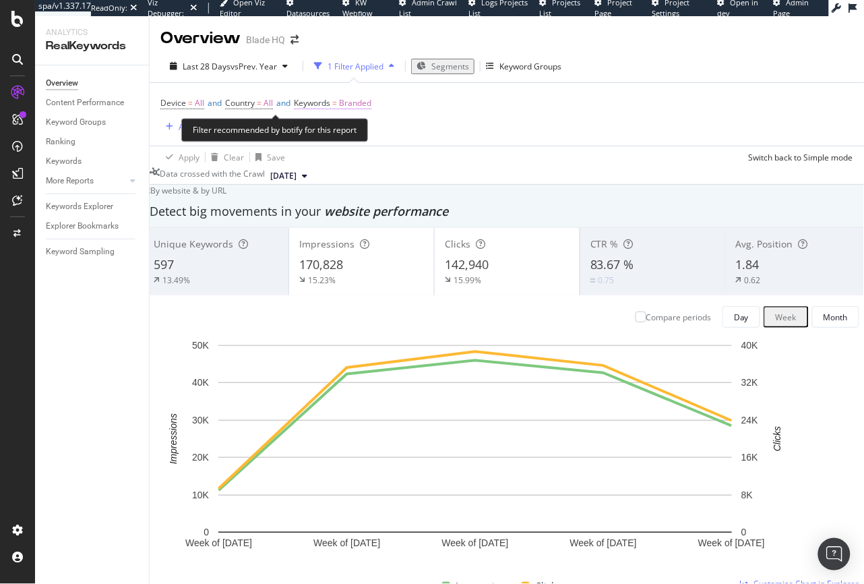
click at [337, 102] on span "=" at bounding box center [334, 102] width 5 height 11
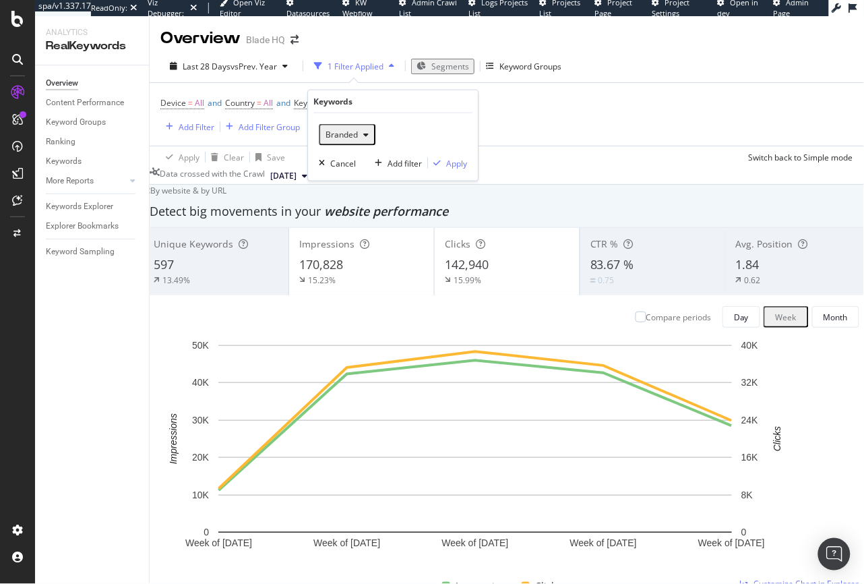
click at [340, 138] on span "Branded" at bounding box center [339, 134] width 38 height 11
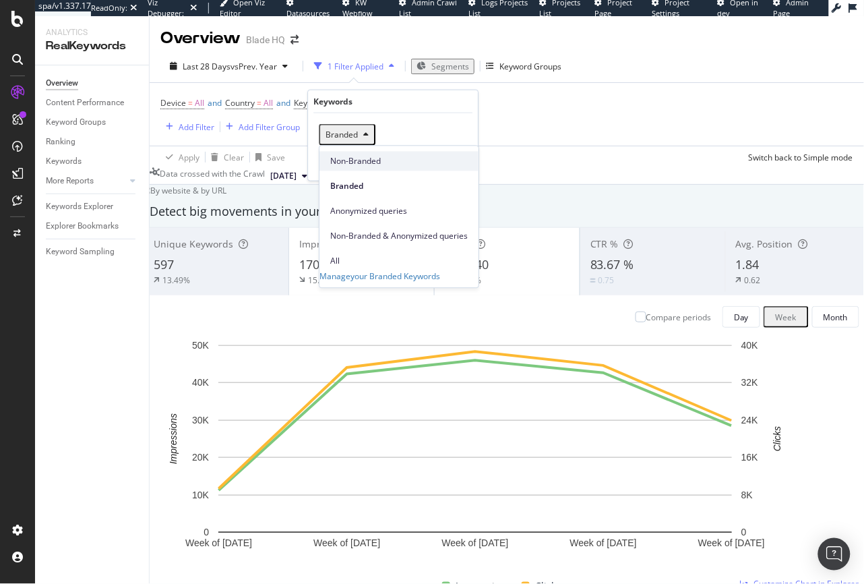
click at [346, 155] on span "Non-Branded" at bounding box center [399, 161] width 138 height 12
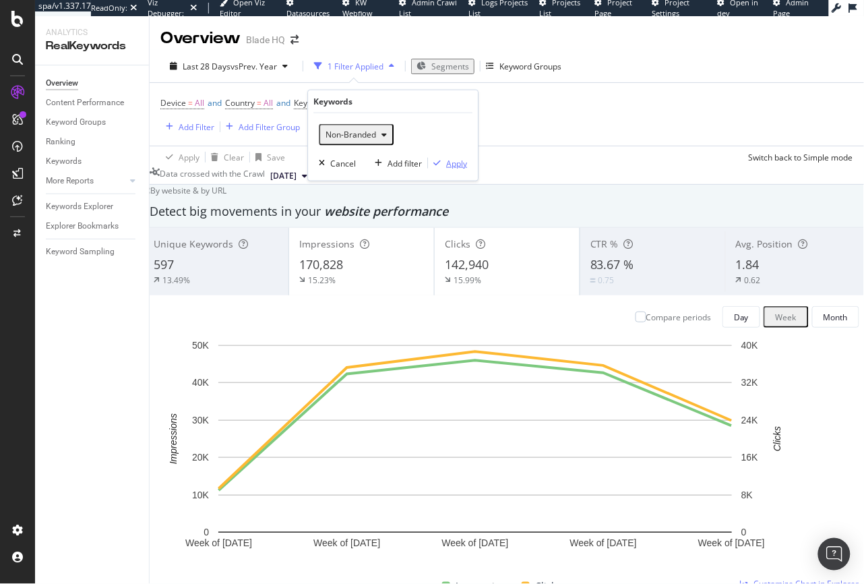
click at [462, 161] on div "Apply" at bounding box center [456, 162] width 21 height 11
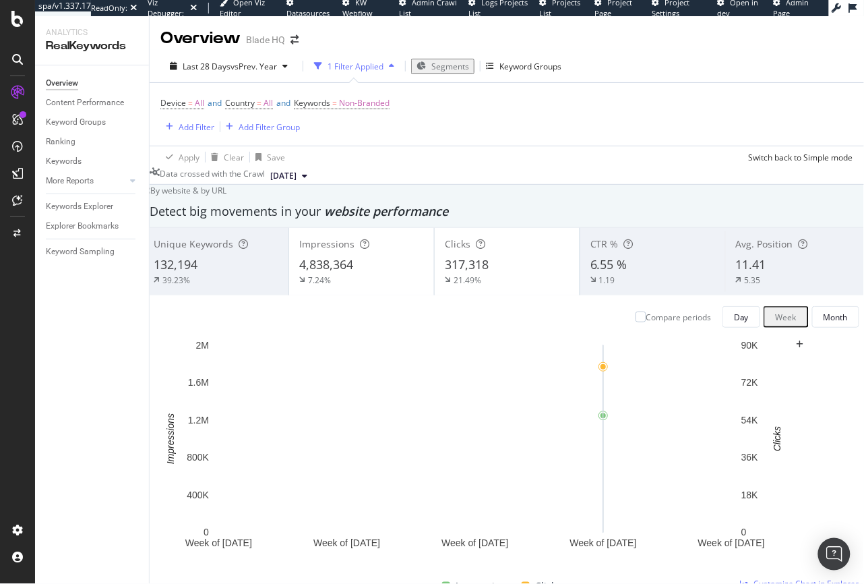
scroll to position [1174, 0]
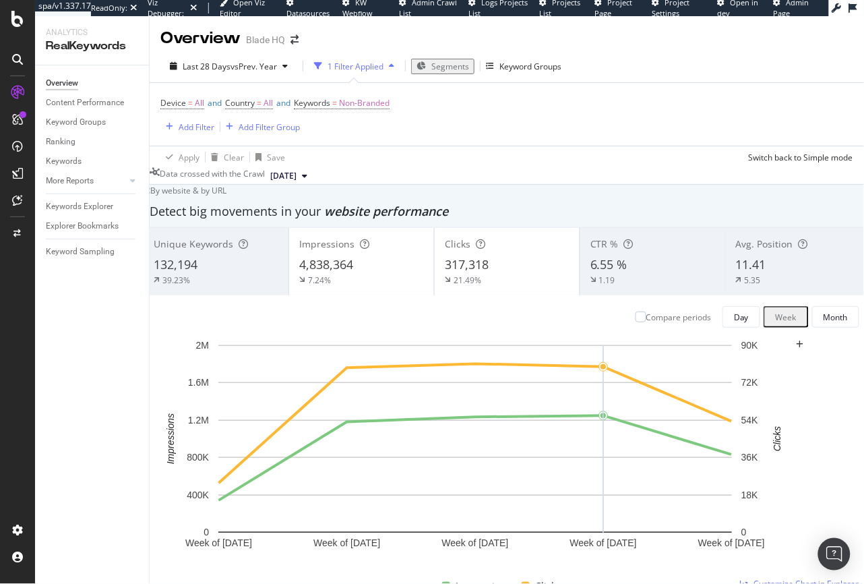
drag, startPoint x: 188, startPoint y: 324, endPoint x: 237, endPoint y: 322, distance: 48.6
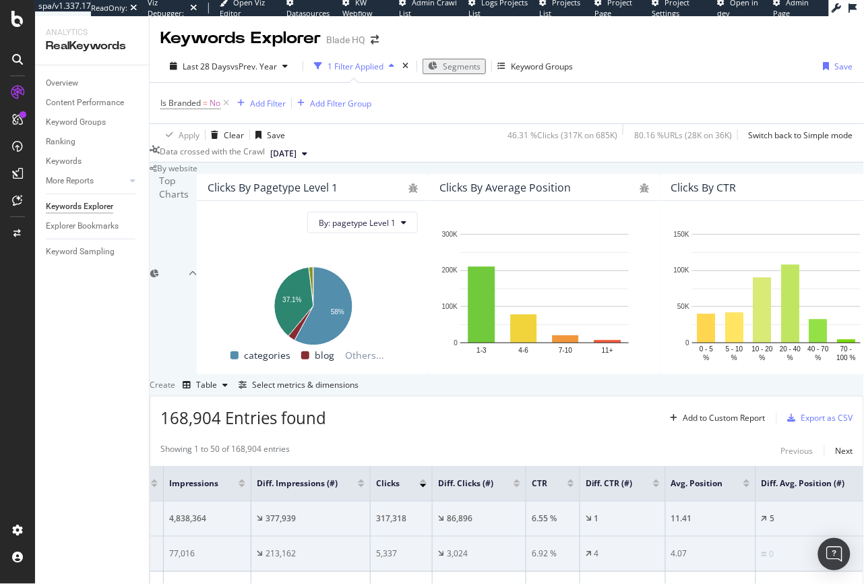
scroll to position [0, 500]
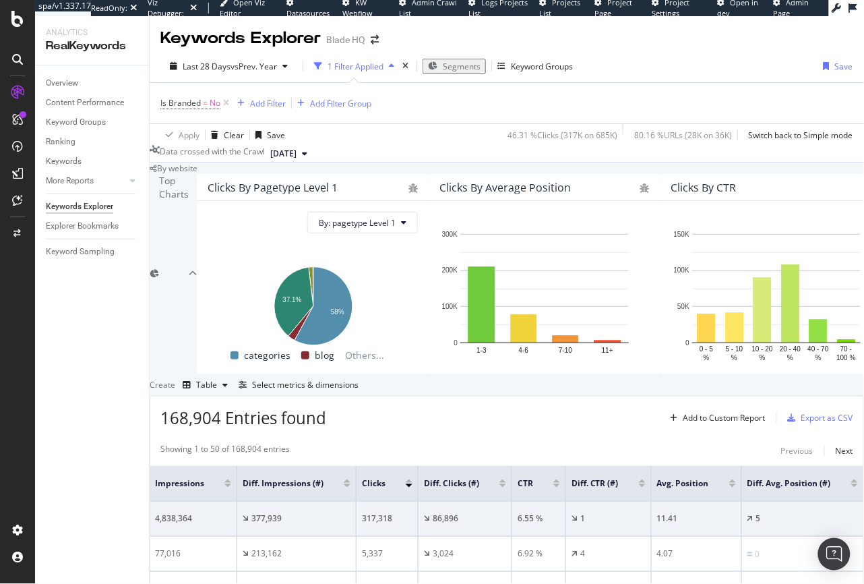
click at [499, 484] on div at bounding box center [502, 485] width 7 height 3
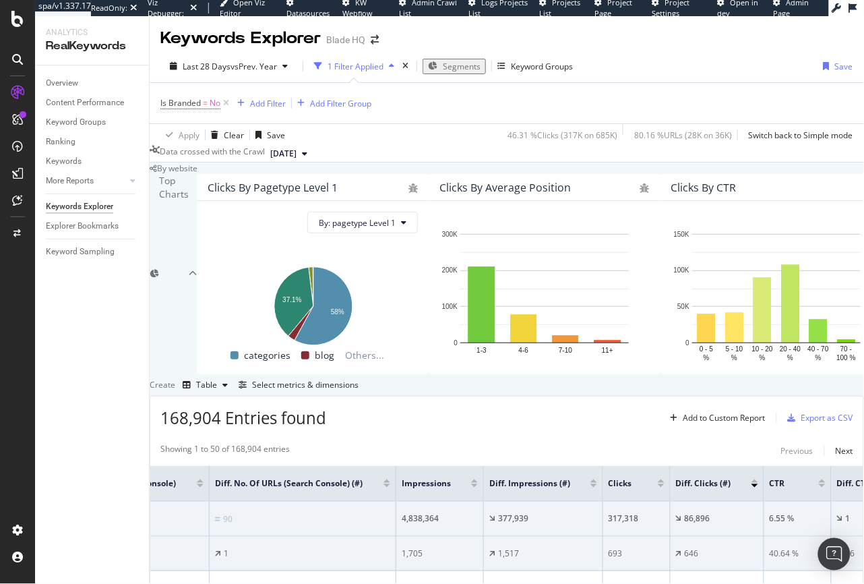
scroll to position [0, 305]
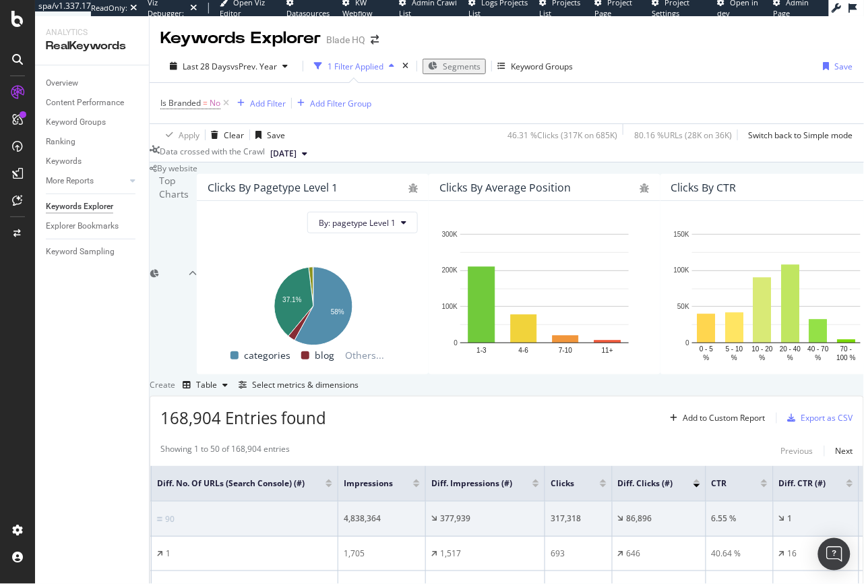
click at [700, 479] on div at bounding box center [697, 480] width 7 height 3
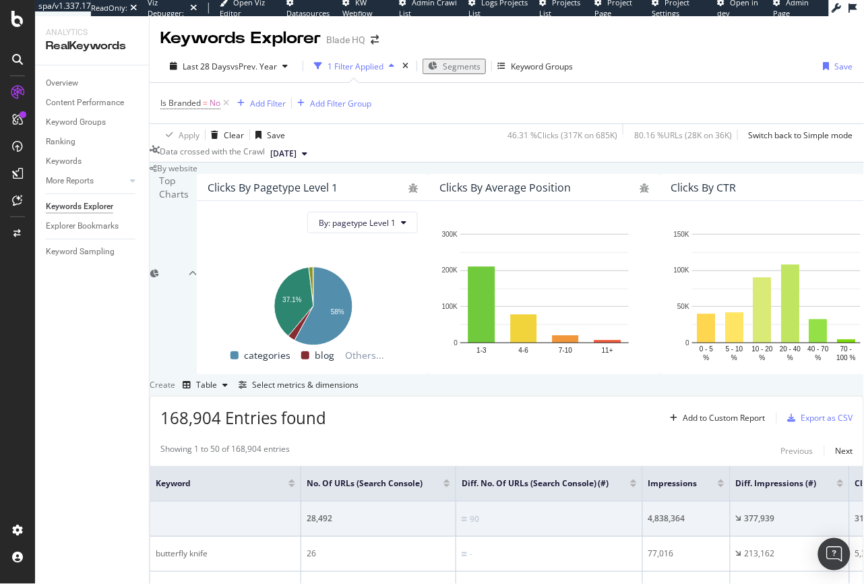
drag, startPoint x: 182, startPoint y: 309, endPoint x: 205, endPoint y: 307, distance: 23.0
drag, startPoint x: 254, startPoint y: 340, endPoint x: 169, endPoint y: 338, distance: 85.0
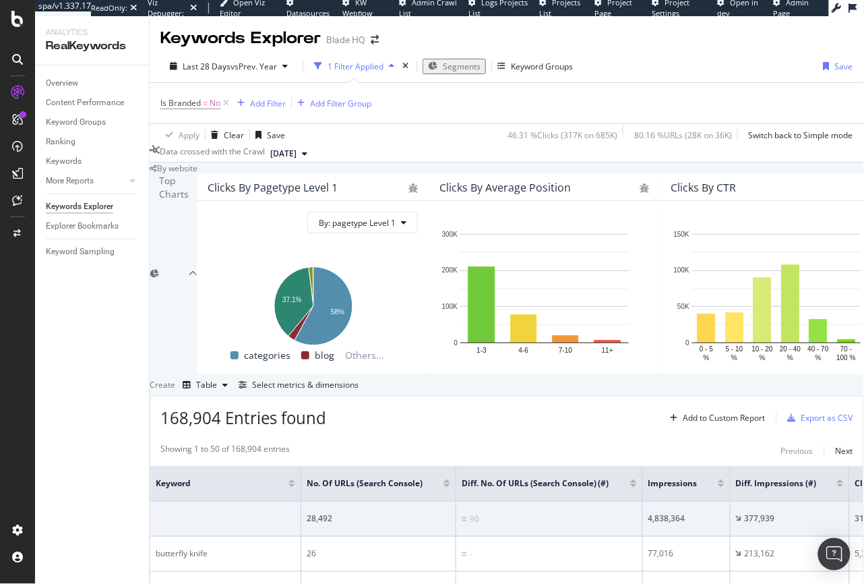
scroll to position [572, 0]
drag, startPoint x: 185, startPoint y: 479, endPoint x: 215, endPoint y: 479, distance: 29.7
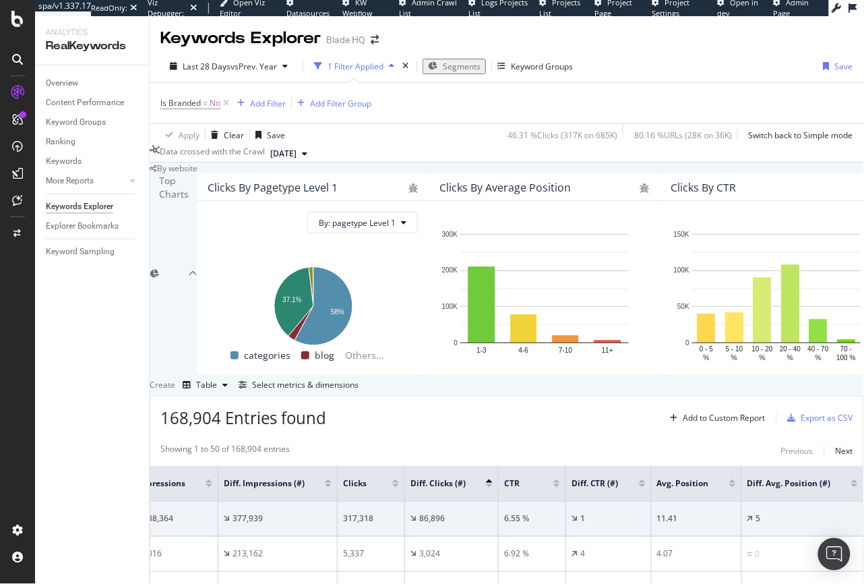
scroll to position [89, 0]
click at [359, 390] on div "Select metrics & dimensions" at bounding box center [305, 384] width 107 height 11
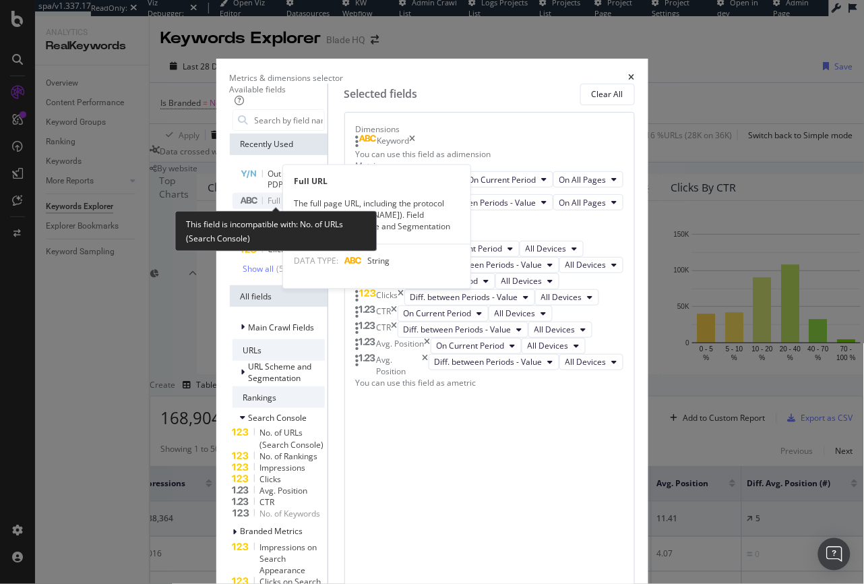
click at [268, 195] on span "Full URL" at bounding box center [283, 200] width 30 height 11
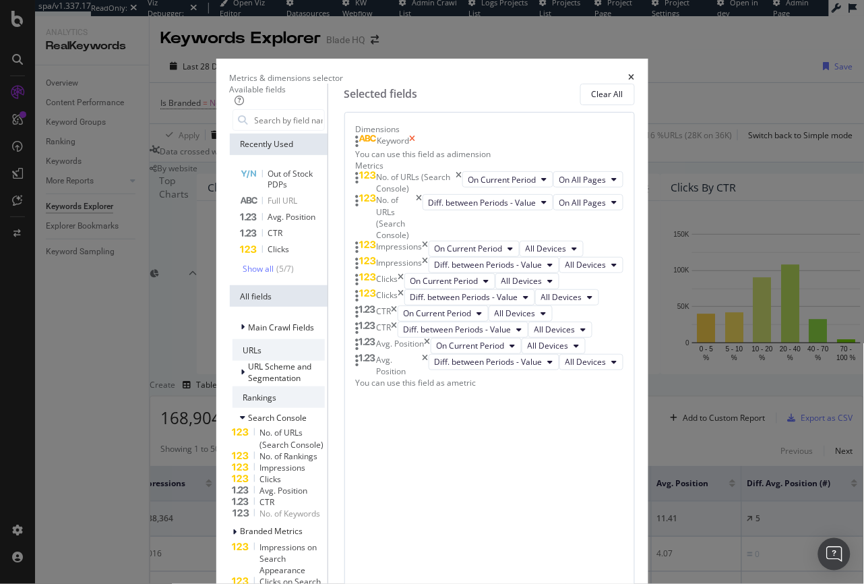
click at [416, 148] on icon "times" at bounding box center [413, 141] width 6 height 13
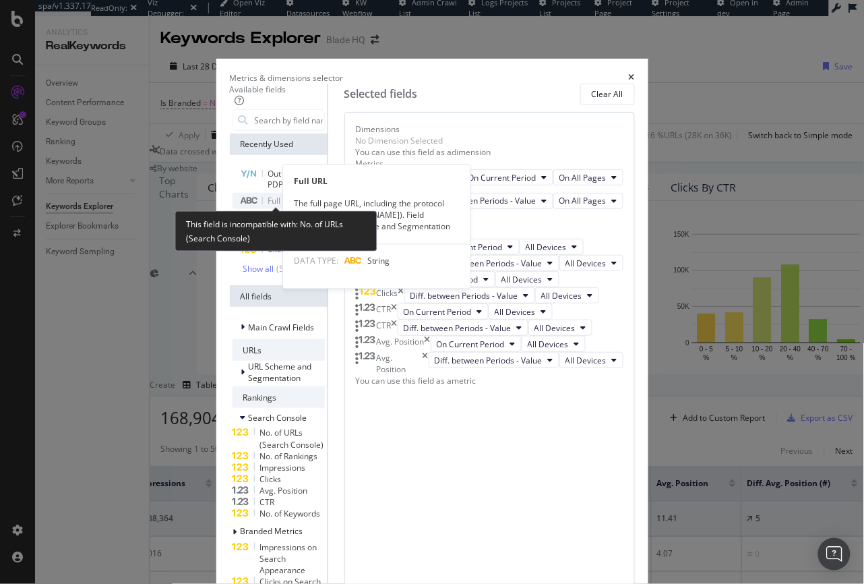
click at [268, 195] on span "Full URL" at bounding box center [283, 200] width 30 height 11
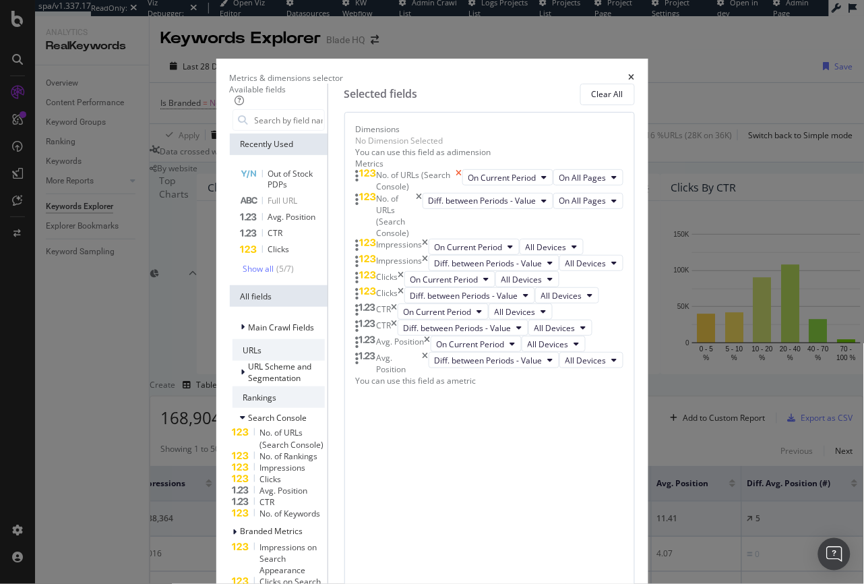
click at [462, 192] on icon "times" at bounding box center [459, 180] width 6 height 23
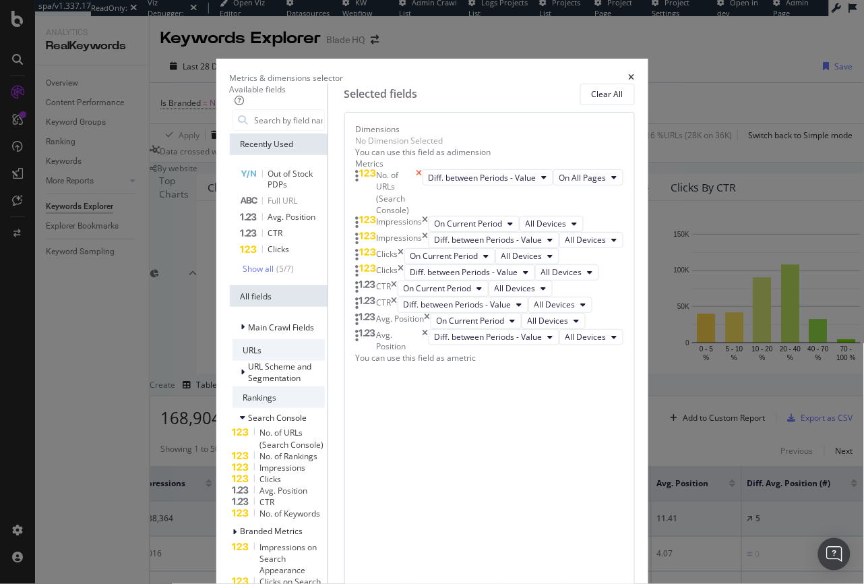
click at [423, 216] on icon "times" at bounding box center [420, 192] width 6 height 47
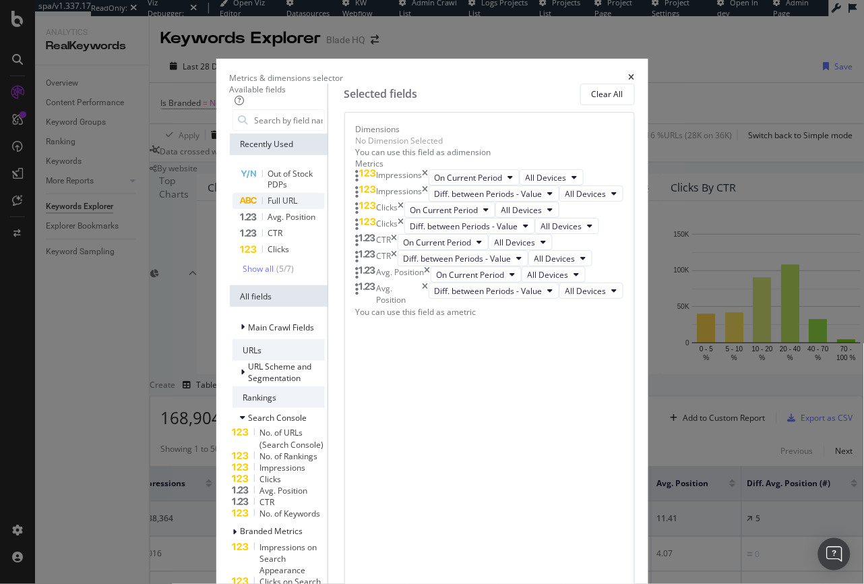
click at [237, 194] on div "Full URL" at bounding box center [279, 201] width 92 height 16
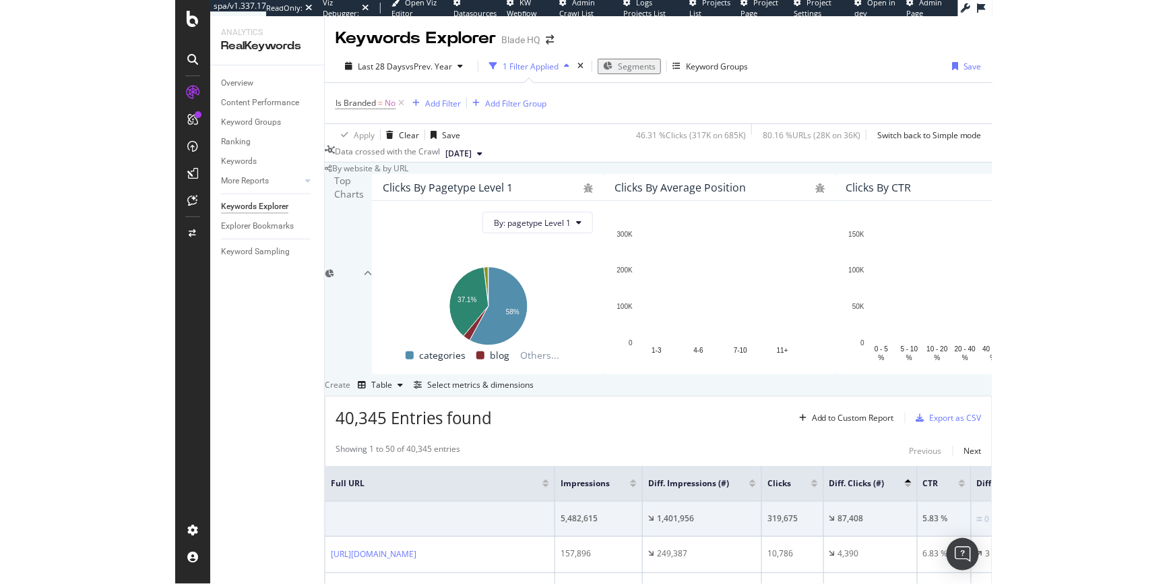
scroll to position [172, 0]
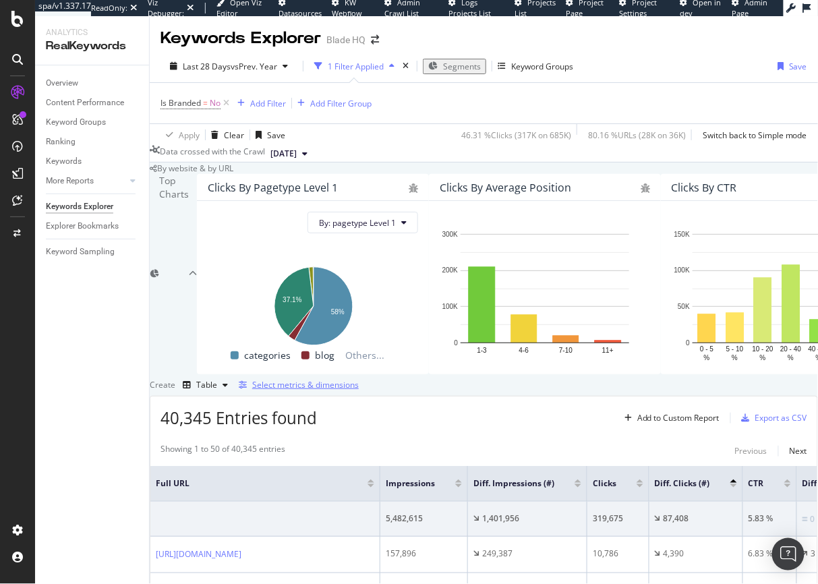
click at [359, 379] on div "Select metrics & dimensions" at bounding box center [305, 384] width 107 height 11
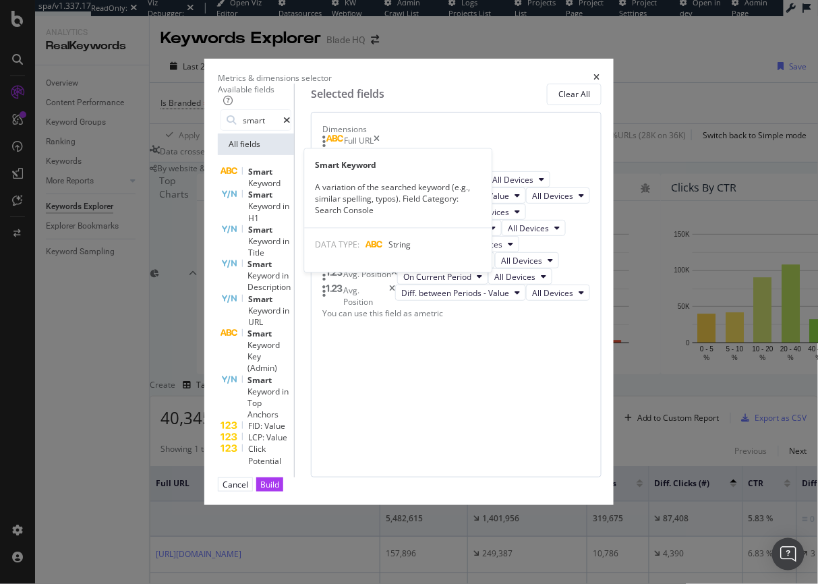
type input "smart"
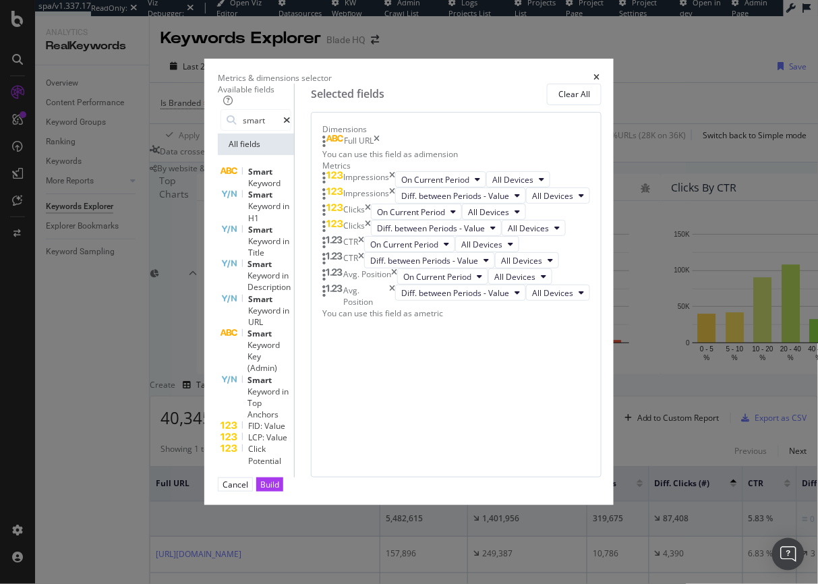
click at [248, 179] on span "Keyword" at bounding box center [264, 182] width 32 height 11
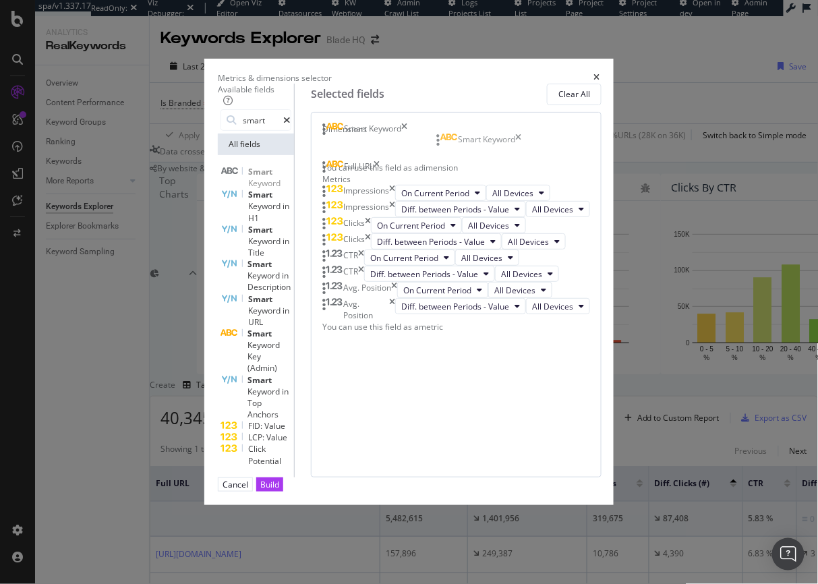
drag, startPoint x: 551, startPoint y: 179, endPoint x: 551, endPoint y: 146, distance: 33.0
click at [551, 142] on body "spa/v1.337.17 ReadOnly: Viz Debugger: Open Viz Editor Datasources KW Webflow Ad…" at bounding box center [409, 292] width 818 height 584
click at [279, 490] on div "Build" at bounding box center [269, 484] width 19 height 11
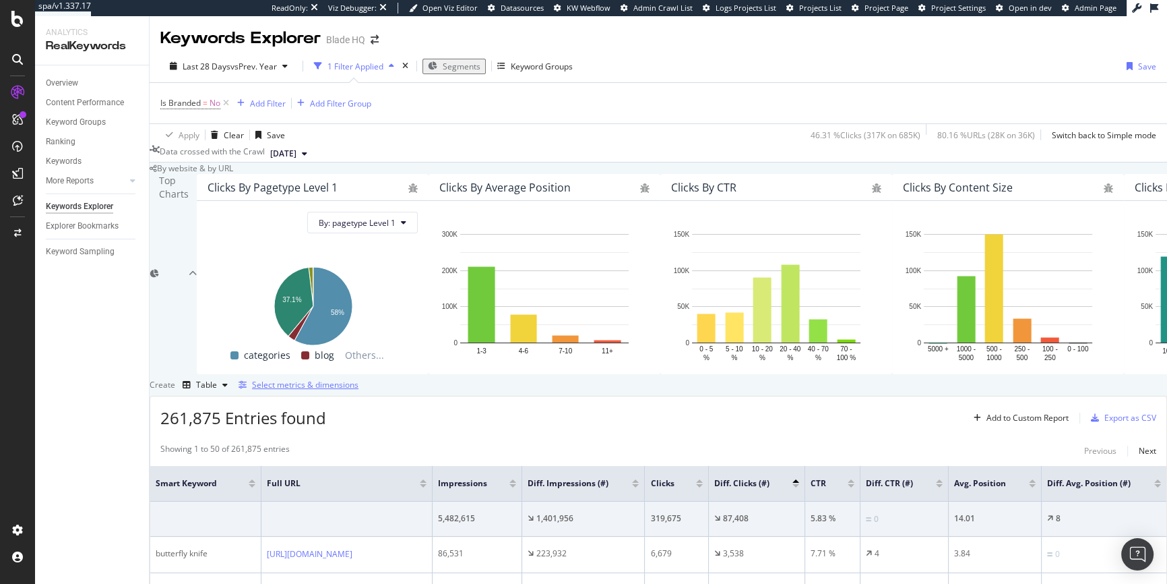
click at [359, 379] on div "Select metrics & dimensions" at bounding box center [305, 384] width 107 height 11
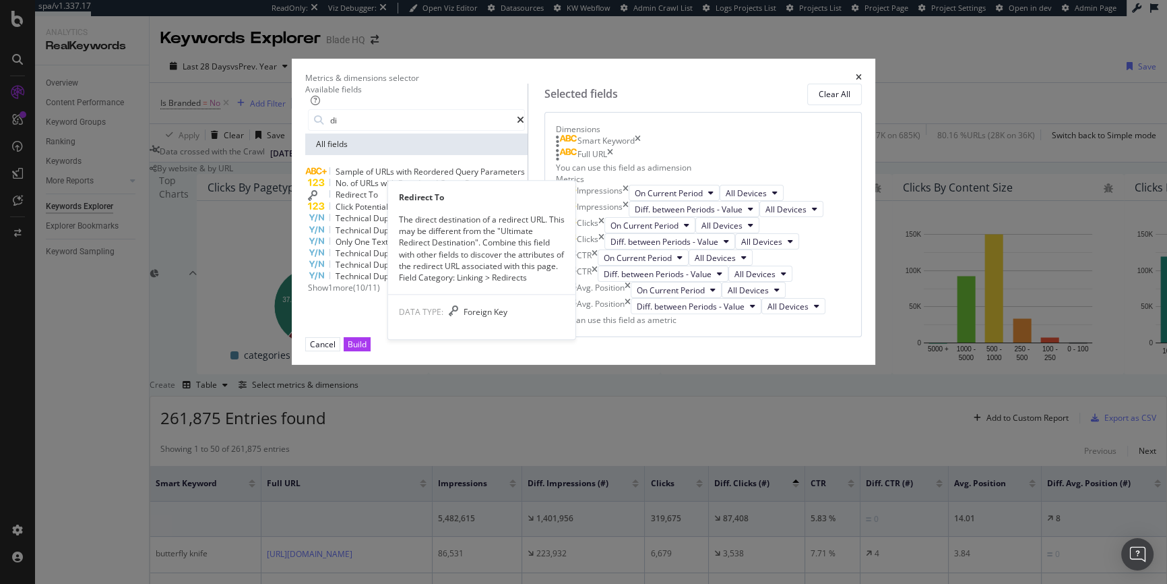
type input "d"
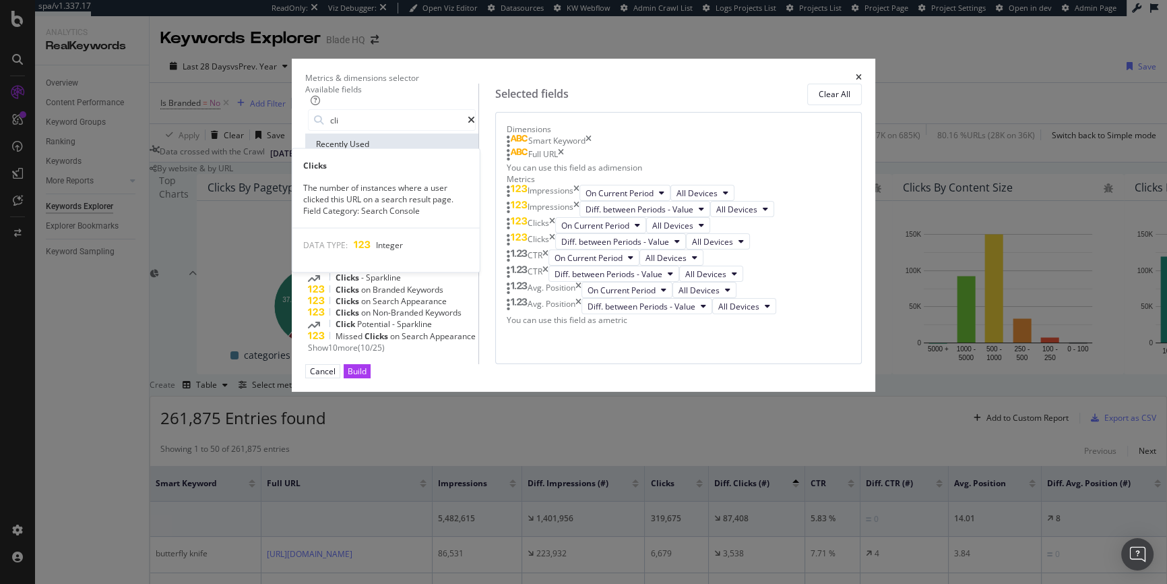
type input "cli"
click at [381, 181] on div "Clicks" at bounding box center [392, 174] width 168 height 16
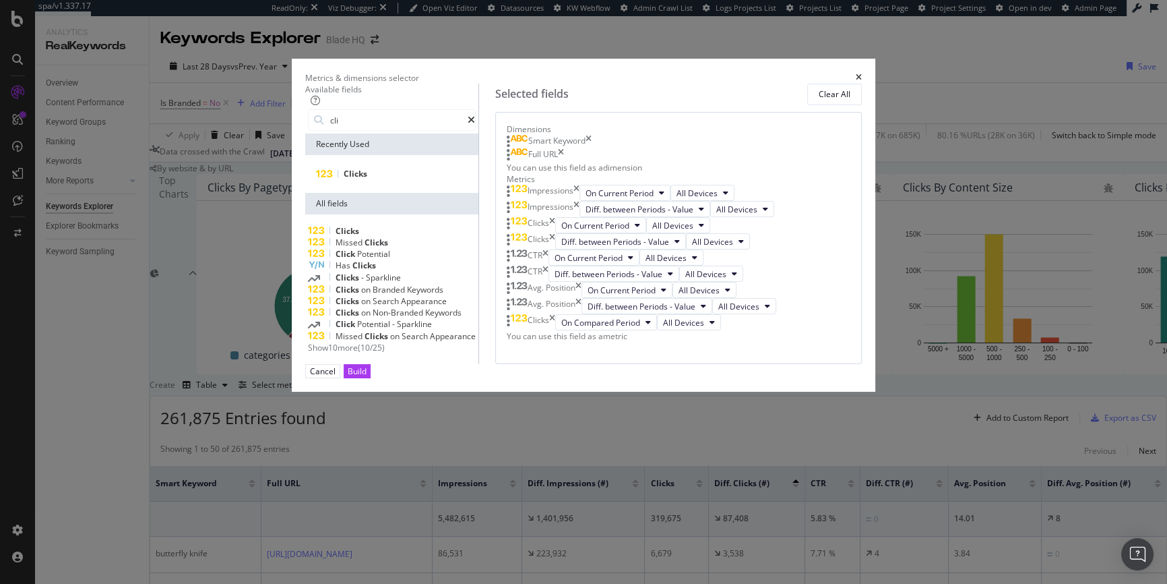
scroll to position [189, 0]
click at [657, 330] on button "On Compared Period" at bounding box center [606, 322] width 102 height 16
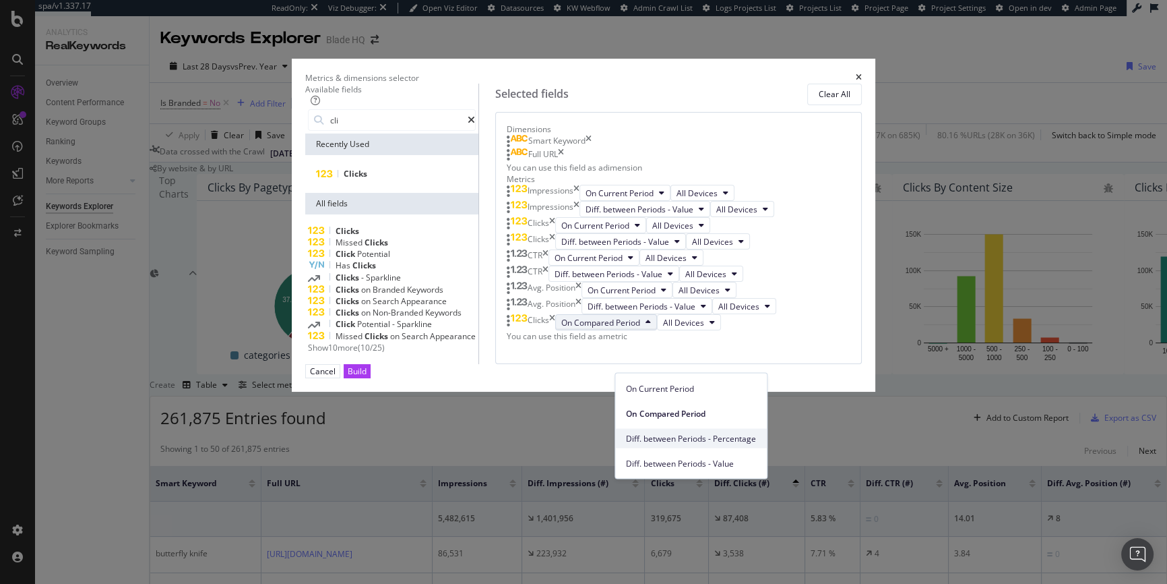
click at [692, 446] on div "Diff. between Periods - Percentage" at bounding box center [691, 439] width 152 height 20
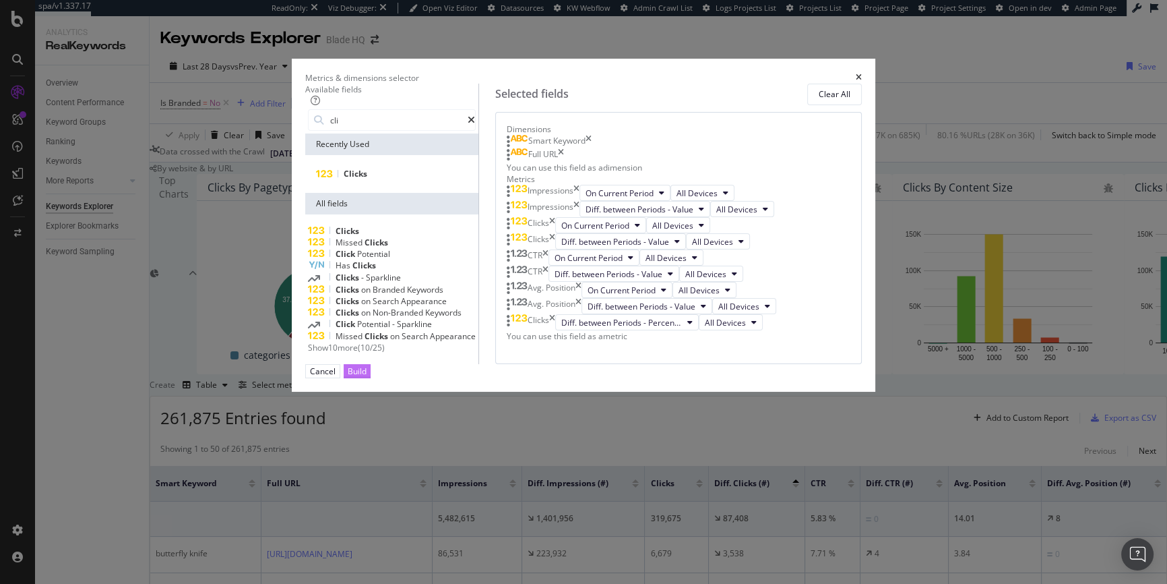
click at [367, 377] on div "Build" at bounding box center [357, 370] width 19 height 11
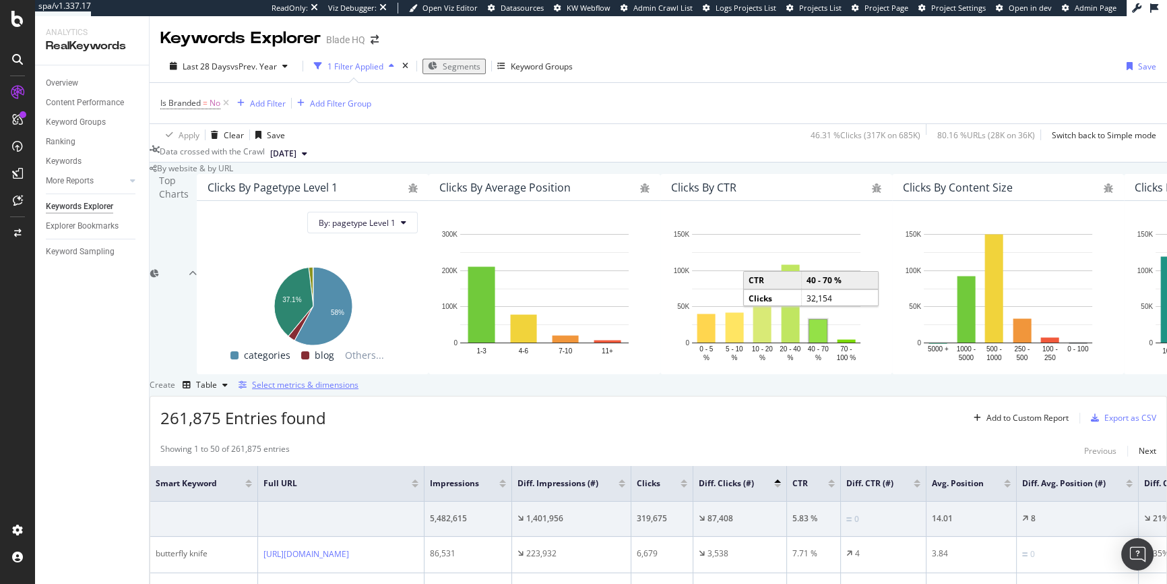
click at [359, 379] on div "Select metrics & dimensions" at bounding box center [305, 384] width 107 height 11
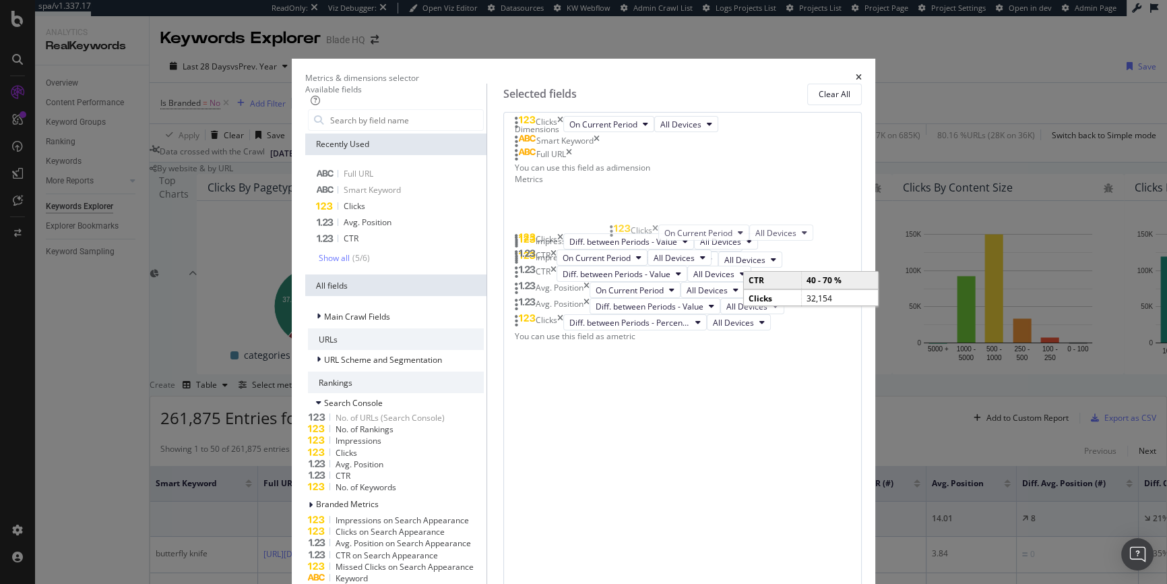
drag, startPoint x: 689, startPoint y: 348, endPoint x: 690, endPoint y: 238, distance: 109.9
click at [688, 235] on body "spa/v1.337.17 ReadOnly: Viz Debugger: Open Viz Editor Datasources KW Webflow Ad…" at bounding box center [583, 292] width 1167 height 584
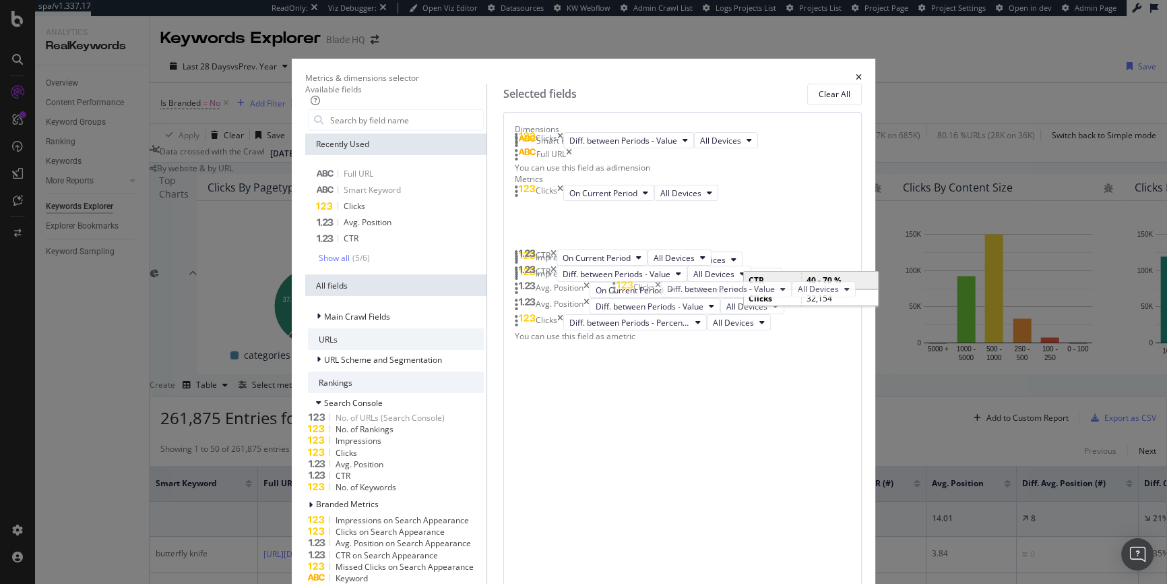
drag, startPoint x: 690, startPoint y: 400, endPoint x: 692, endPoint y: 290, distance: 110.6
click at [692, 289] on body "spa/v1.337.17 ReadOnly: Viz Debugger: Open Viz Editor Datasources KW Webflow Ad…" at bounding box center [583, 292] width 1167 height 584
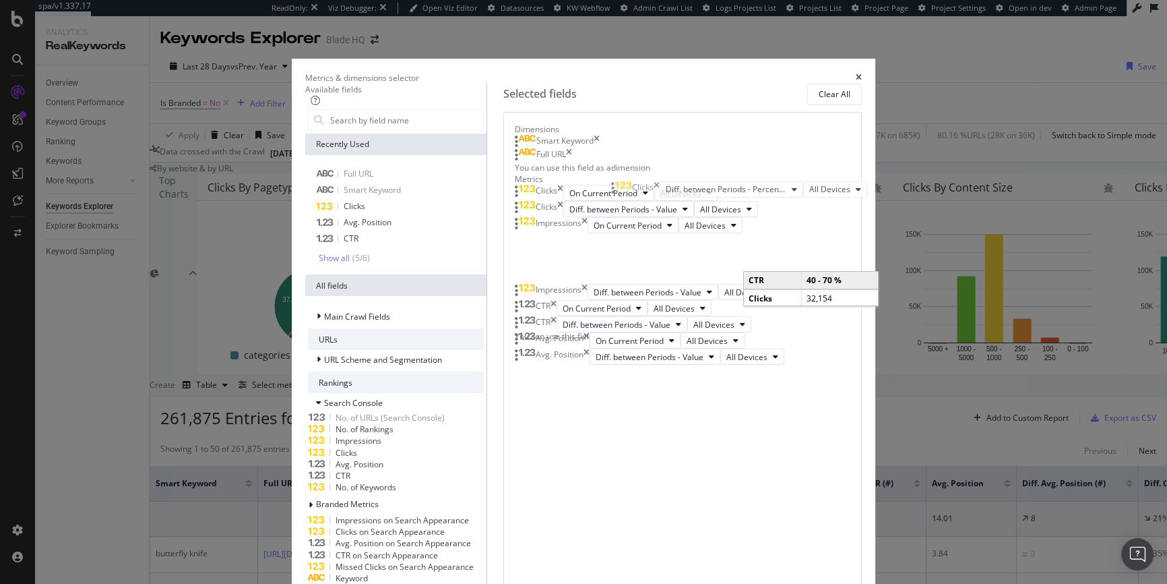
scroll to position [224, 0]
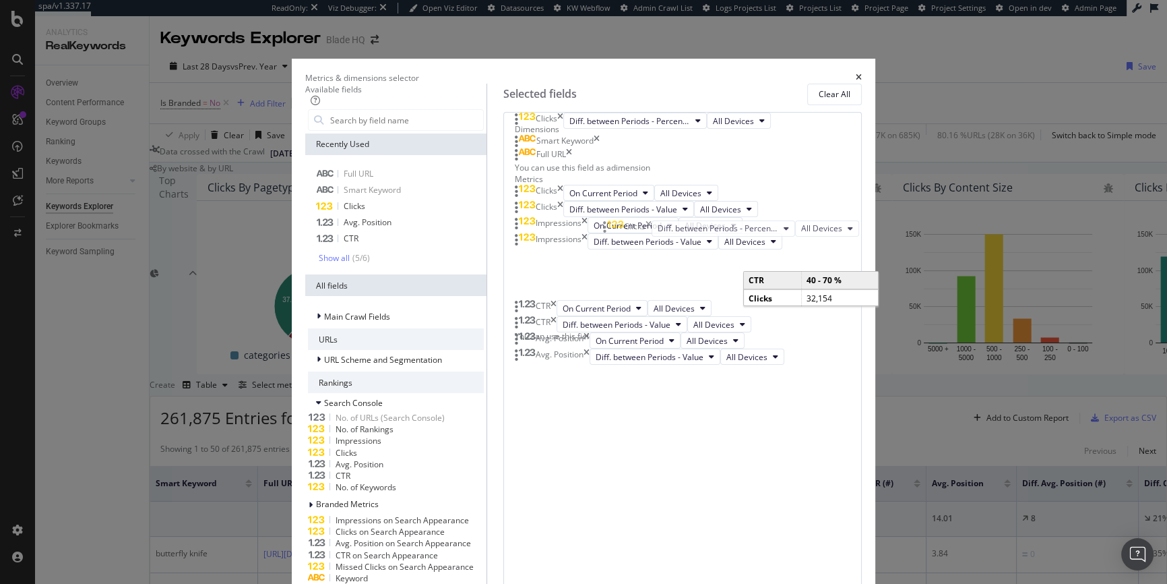
drag, startPoint x: 687, startPoint y: 417, endPoint x: 679, endPoint y: 226, distance: 190.9
click at [679, 226] on body "spa/v1.337.17 ReadOnly: Viz Debugger: Open Viz Editor Datasources KW Webflow Ad…" at bounding box center [583, 292] width 1167 height 584
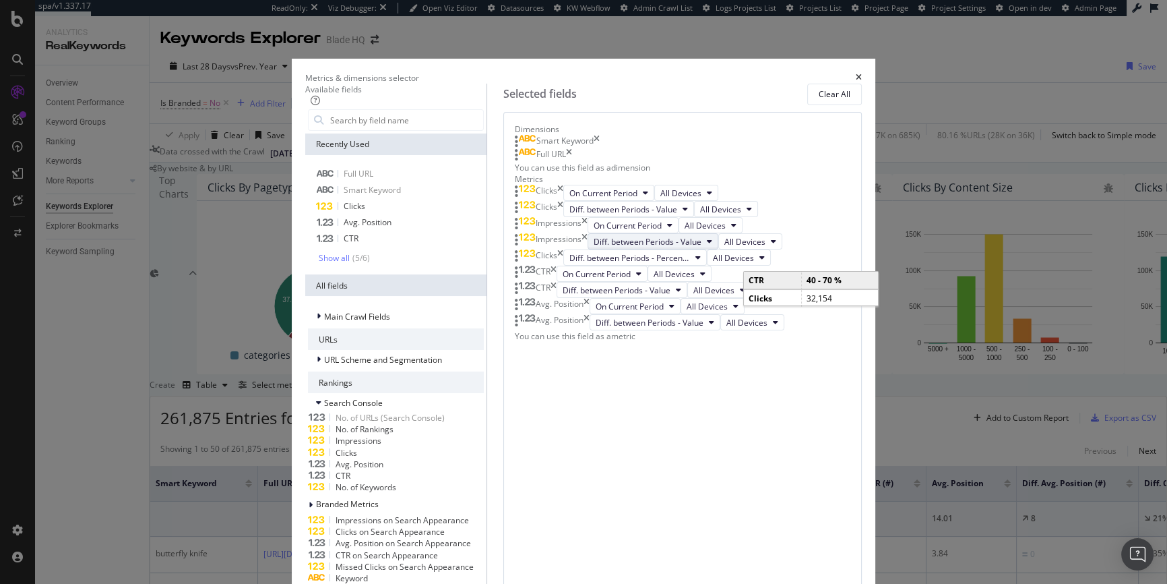
scroll to position [123, 0]
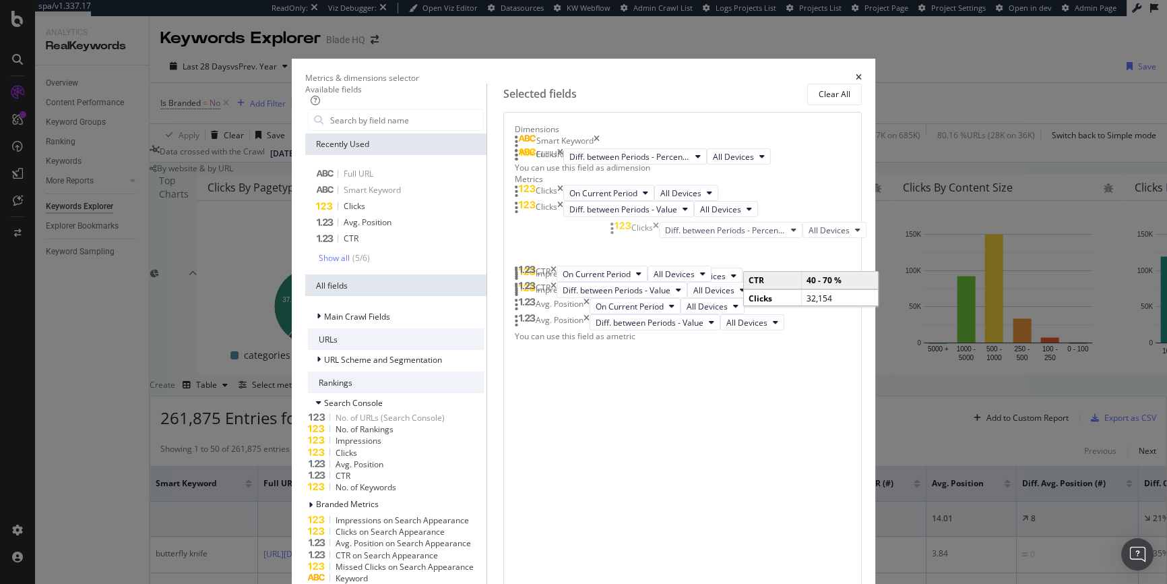
drag, startPoint x: 684, startPoint y: 331, endPoint x: 684, endPoint y: 232, distance: 99.1
click at [684, 232] on body "spa/v1.337.17 ReadOnly: Viz Debugger: Open Viz Editor Datasources KW Webflow Ad…" at bounding box center [583, 292] width 1167 height 584
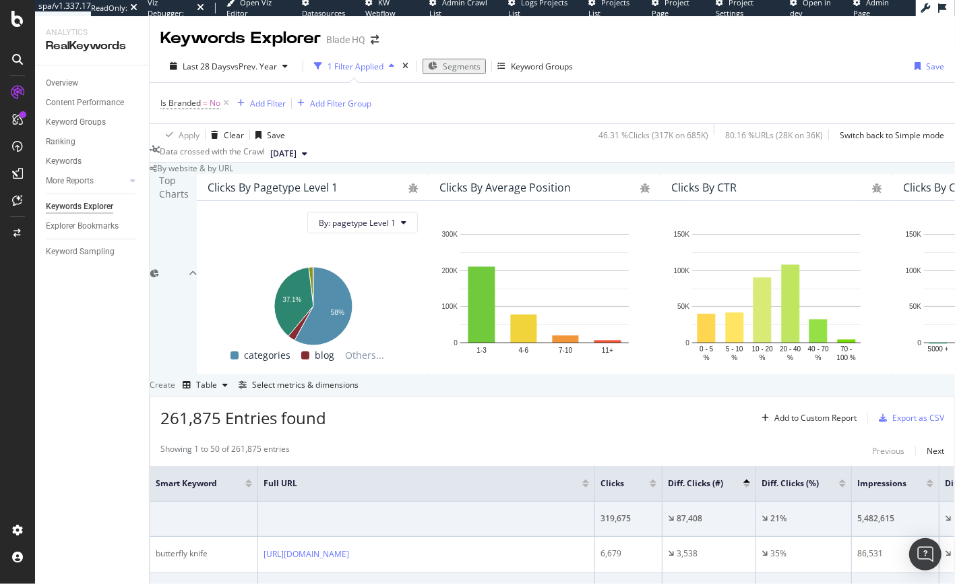
click at [177, 583] on div "microtech knives" at bounding box center [204, 590] width 96 height 12
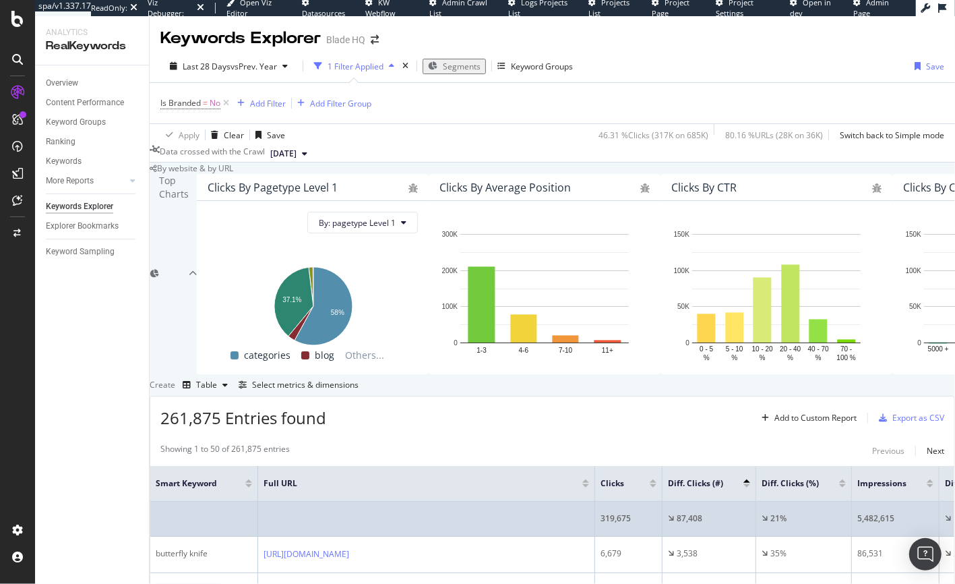
copy div "microtech knives"
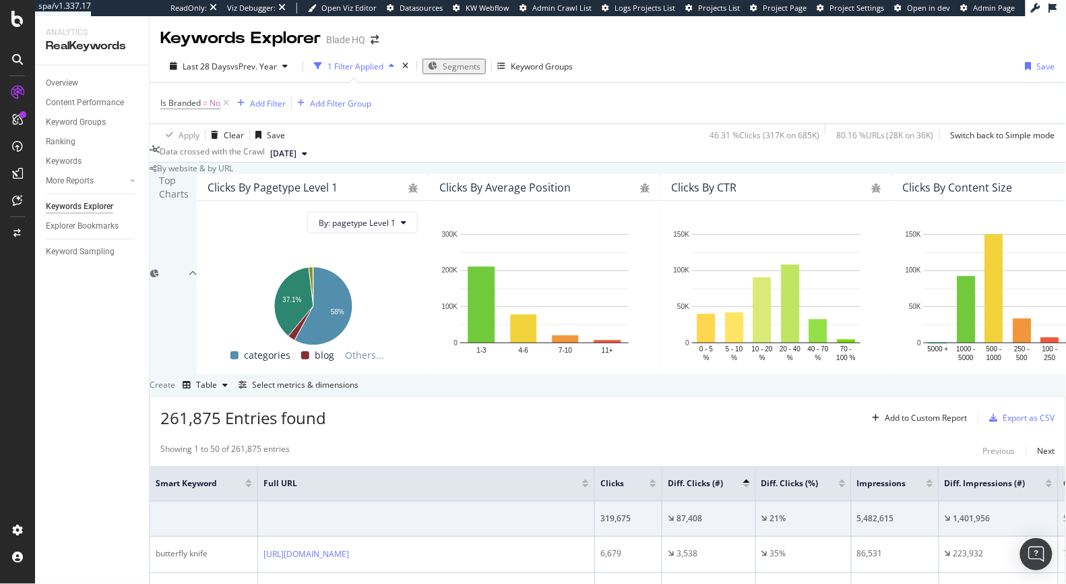
drag, startPoint x: 224, startPoint y: 417, endPoint x: 171, endPoint y: 418, distance: 52.6
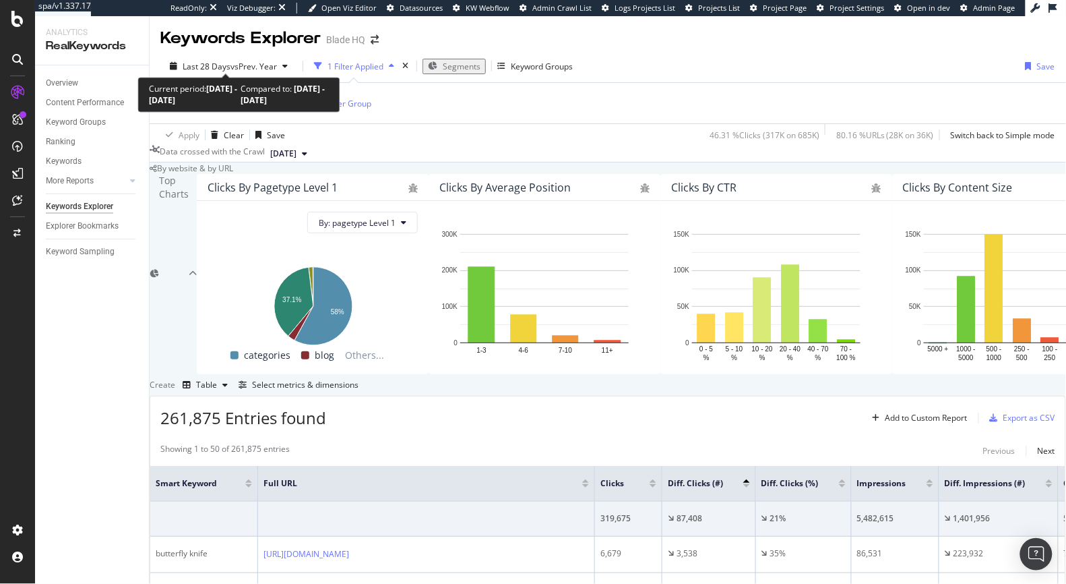
scroll to position [5, 0]
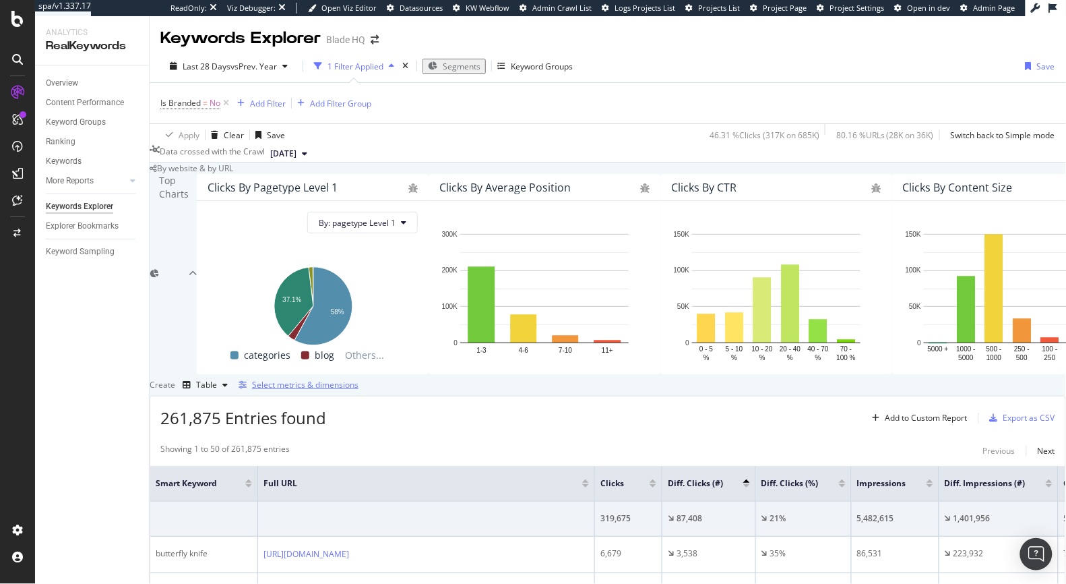
click at [359, 390] on div "Select metrics & dimensions" at bounding box center [305, 384] width 107 height 11
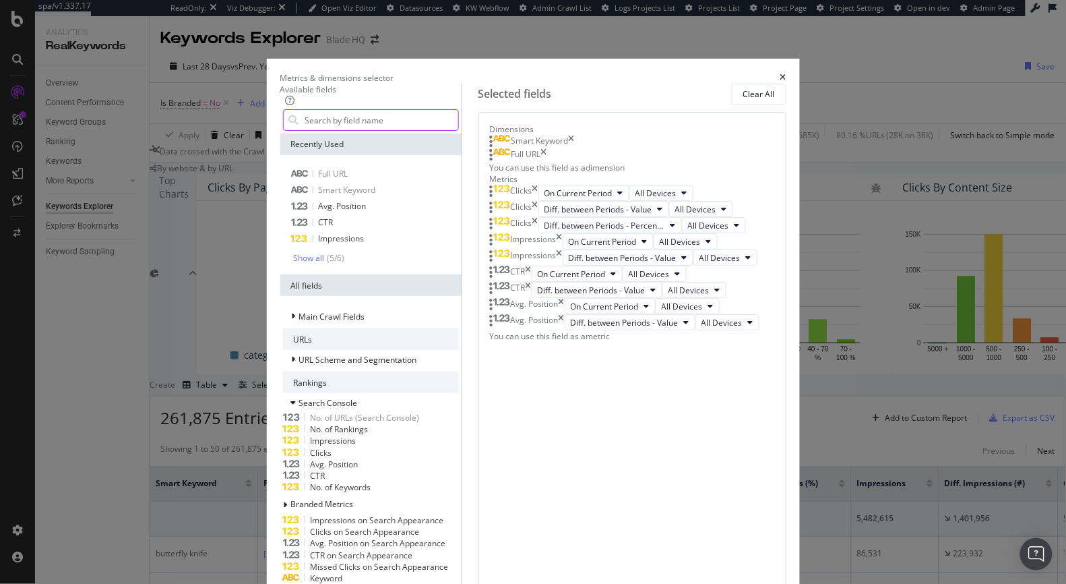
click at [304, 130] on input "modal" at bounding box center [381, 120] width 154 height 20
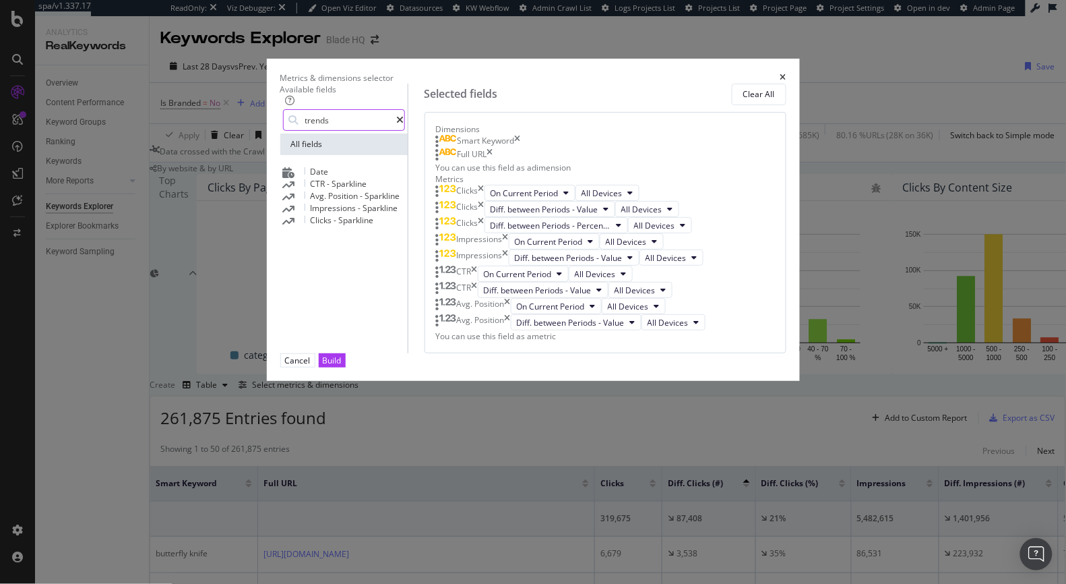
click at [304, 129] on input "trends" at bounding box center [350, 120] width 93 height 20
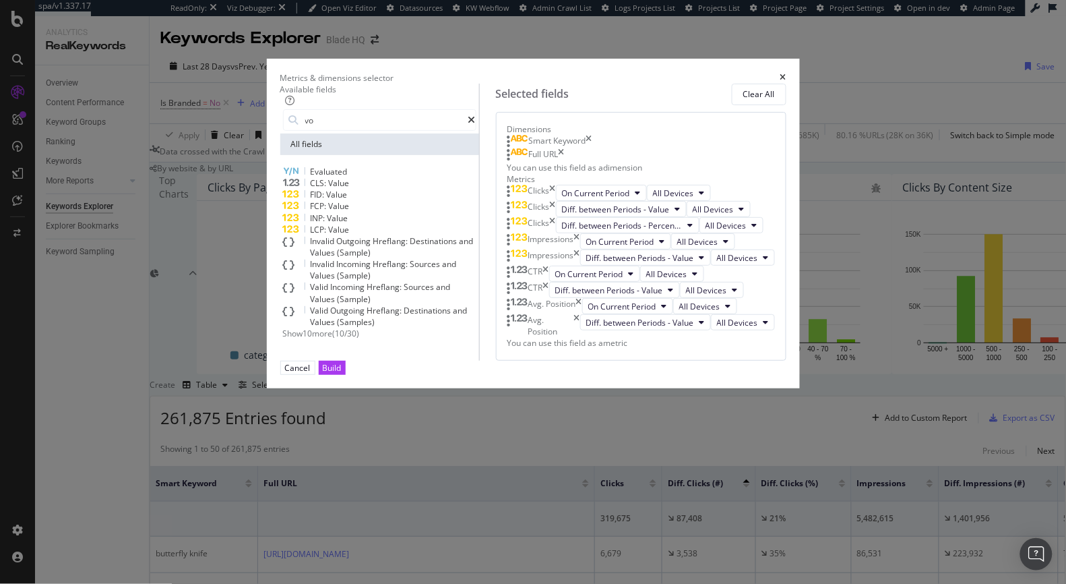
type input "v"
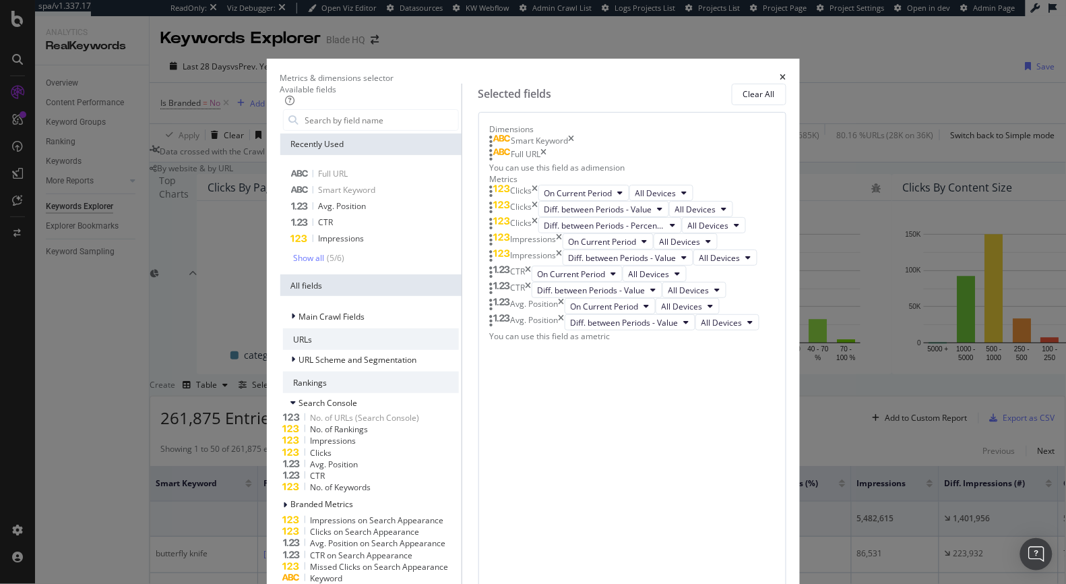
click at [787, 73] on icon "times" at bounding box center [784, 77] width 6 height 8
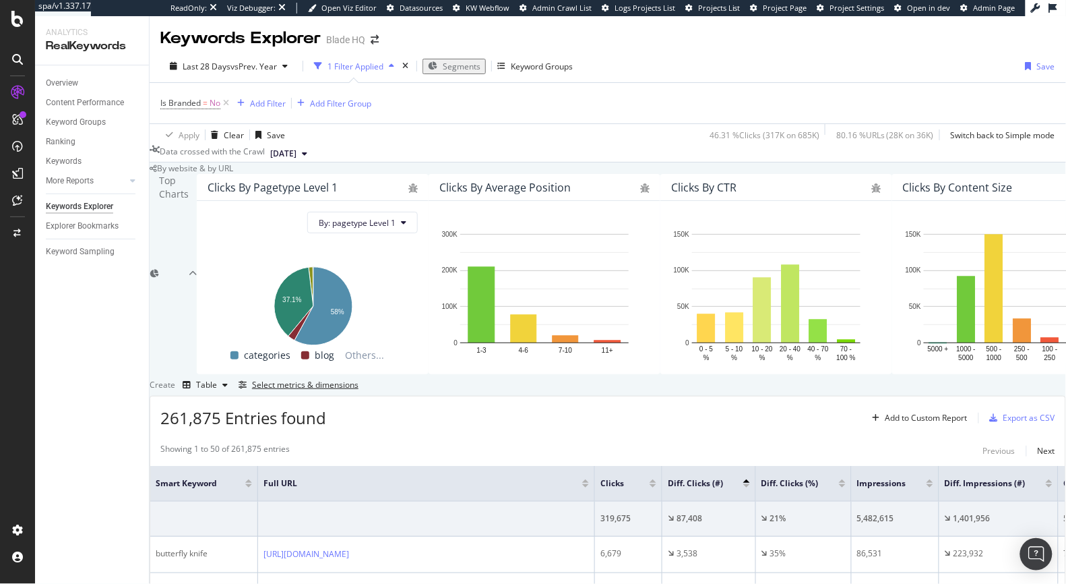
scroll to position [78, 0]
click at [193, 97] on span "Is Branded" at bounding box center [180, 102] width 40 height 11
click at [187, 103] on icon at bounding box center [187, 101] width 9 height 8
click at [192, 123] on div "Yes" at bounding box center [247, 129] width 144 height 18
click at [317, 134] on div "Apply" at bounding box center [309, 128] width 21 height 11
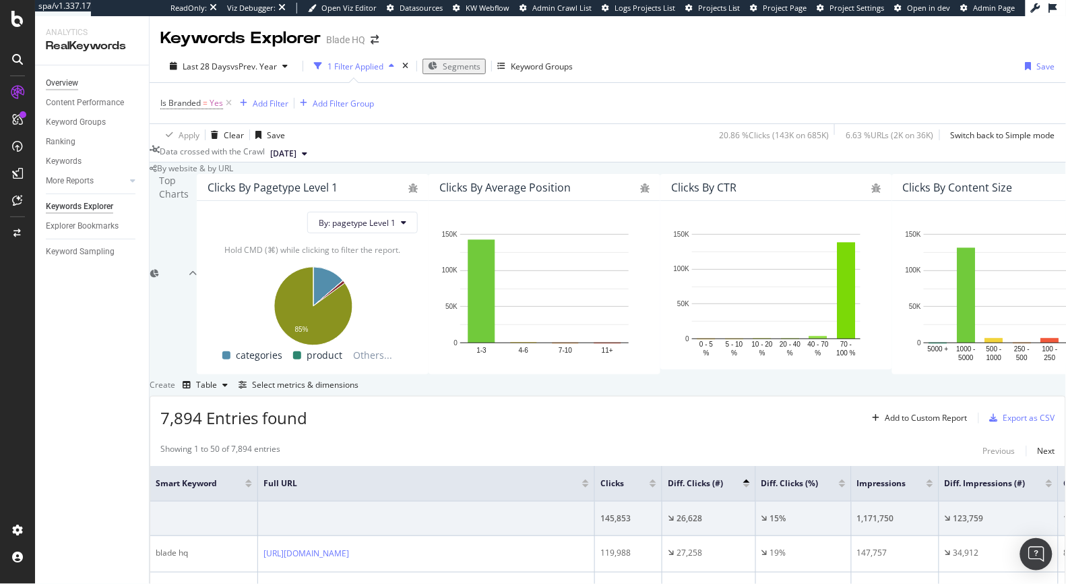
click at [67, 84] on div "Overview" at bounding box center [62, 83] width 32 height 14
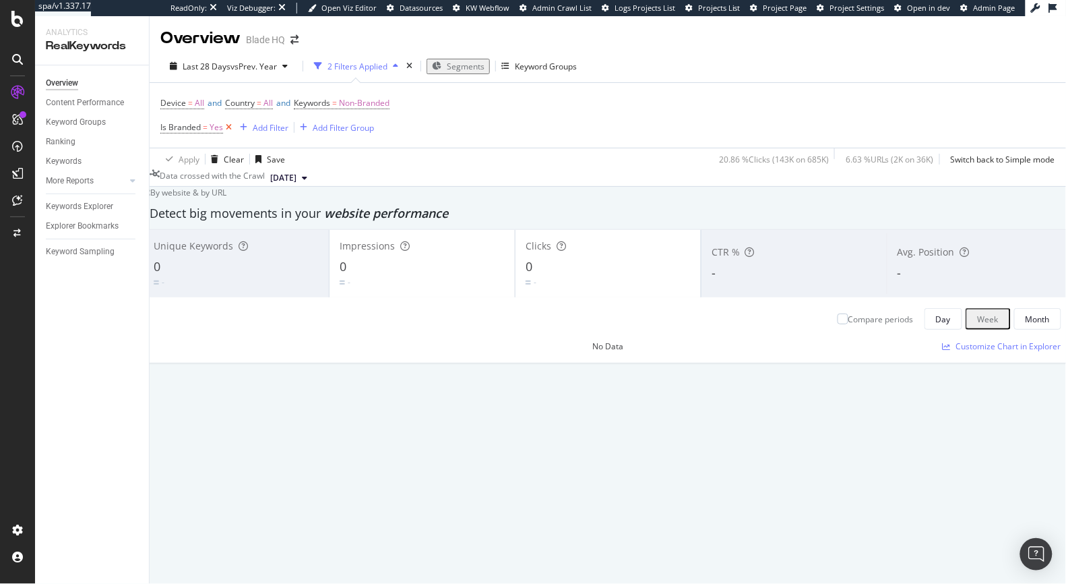
click at [233, 127] on icon at bounding box center [228, 127] width 11 height 13
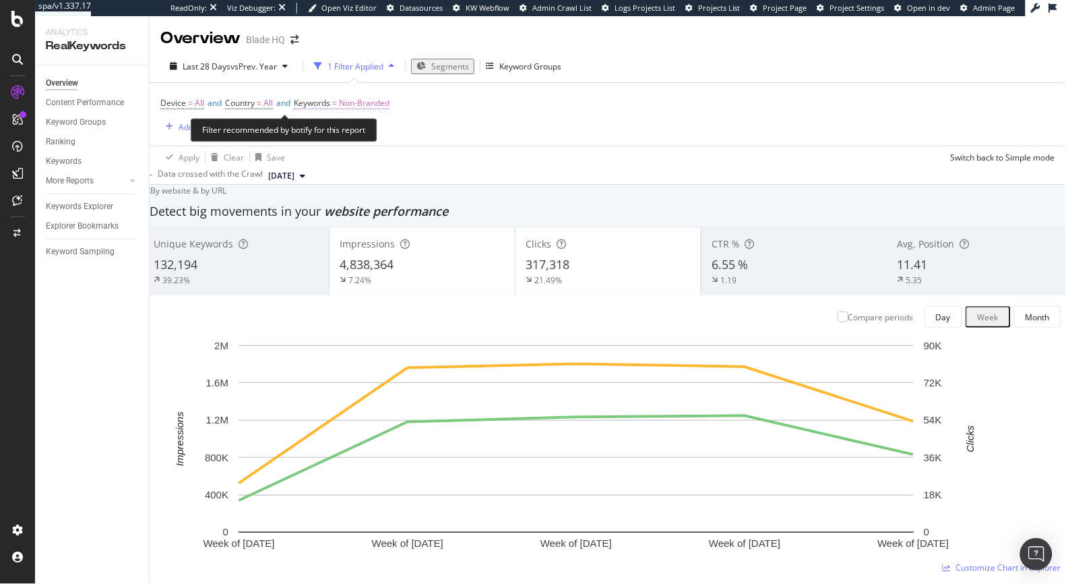
click at [353, 98] on span "Non-Branded" at bounding box center [364, 103] width 51 height 19
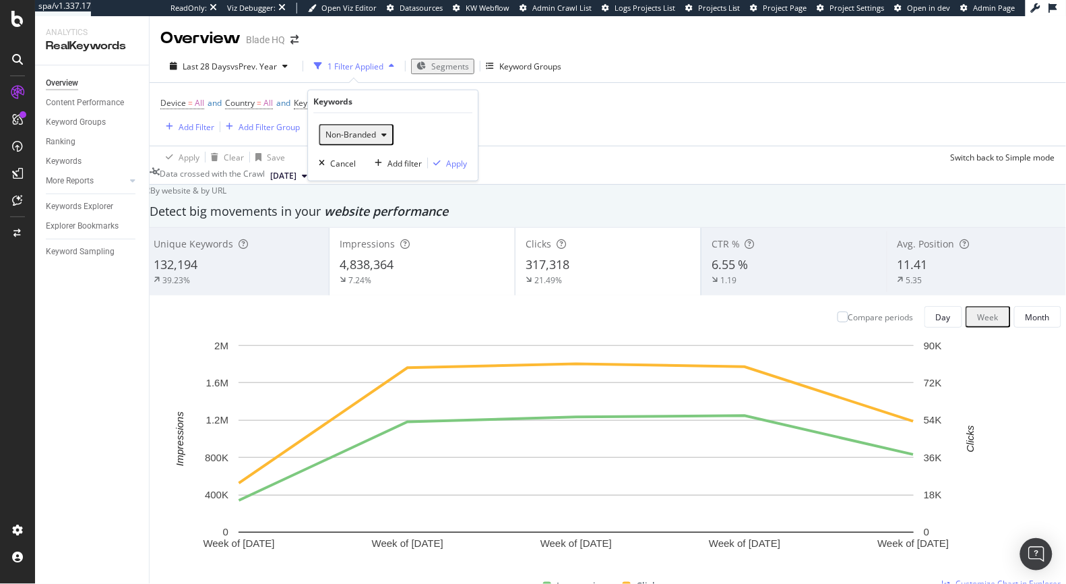
click at [351, 131] on span "Non-Branded" at bounding box center [348, 134] width 56 height 11
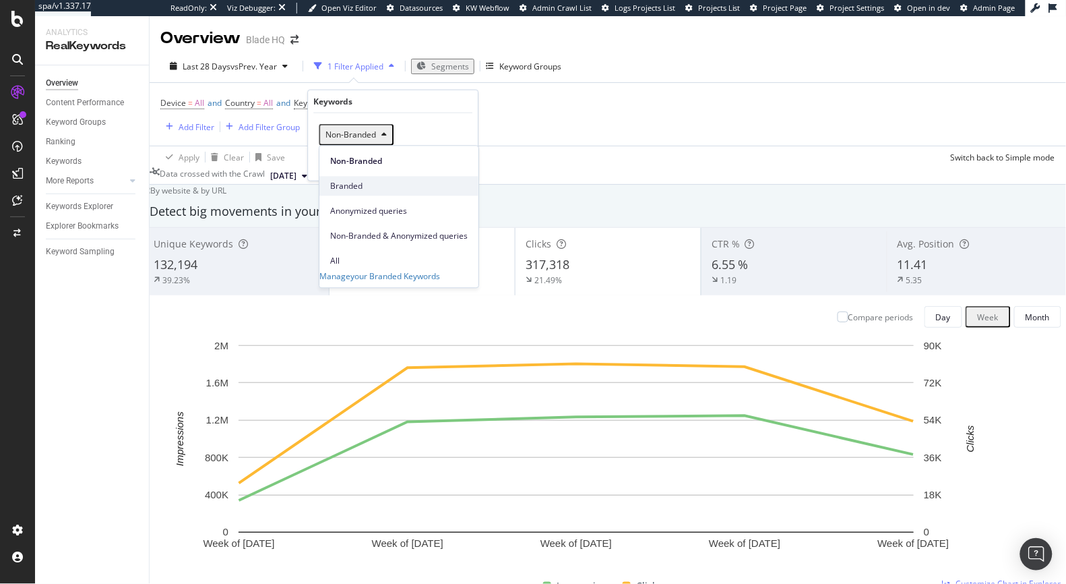
click at [350, 180] on span "Branded" at bounding box center [399, 186] width 138 height 12
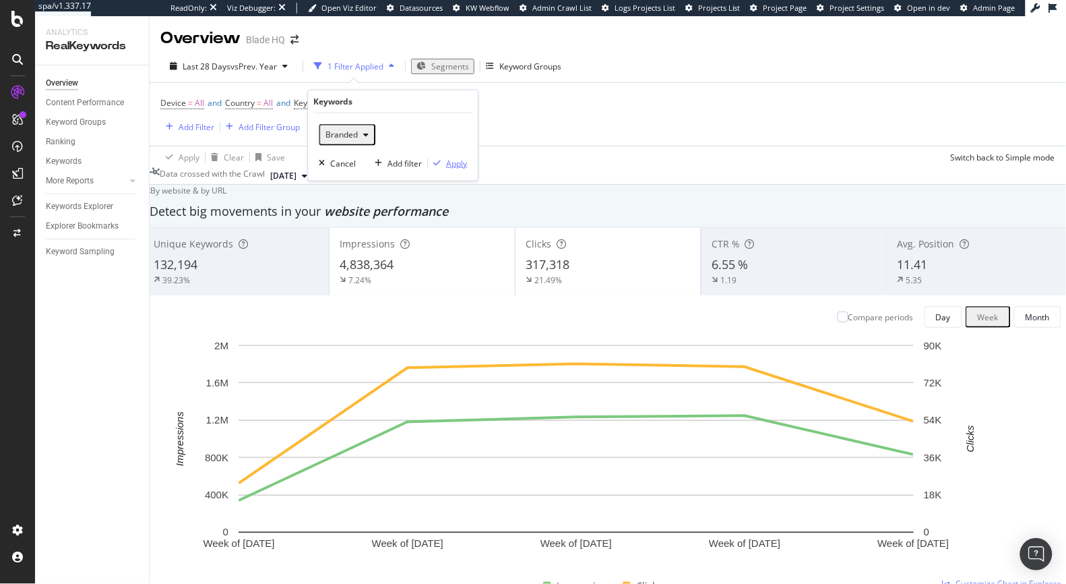
click at [462, 161] on div "Apply" at bounding box center [456, 162] width 21 height 11
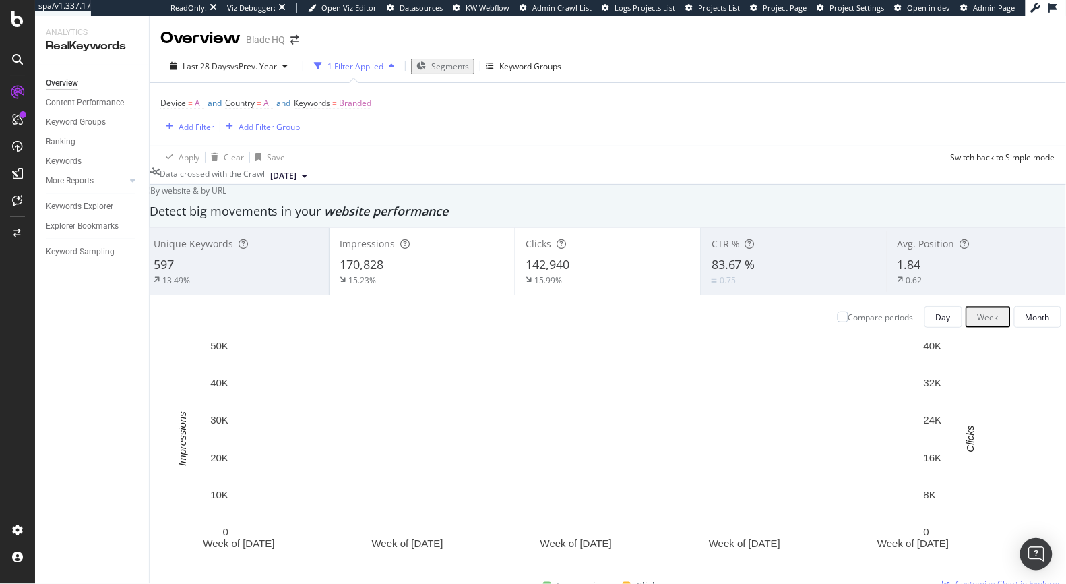
scroll to position [1628, 0]
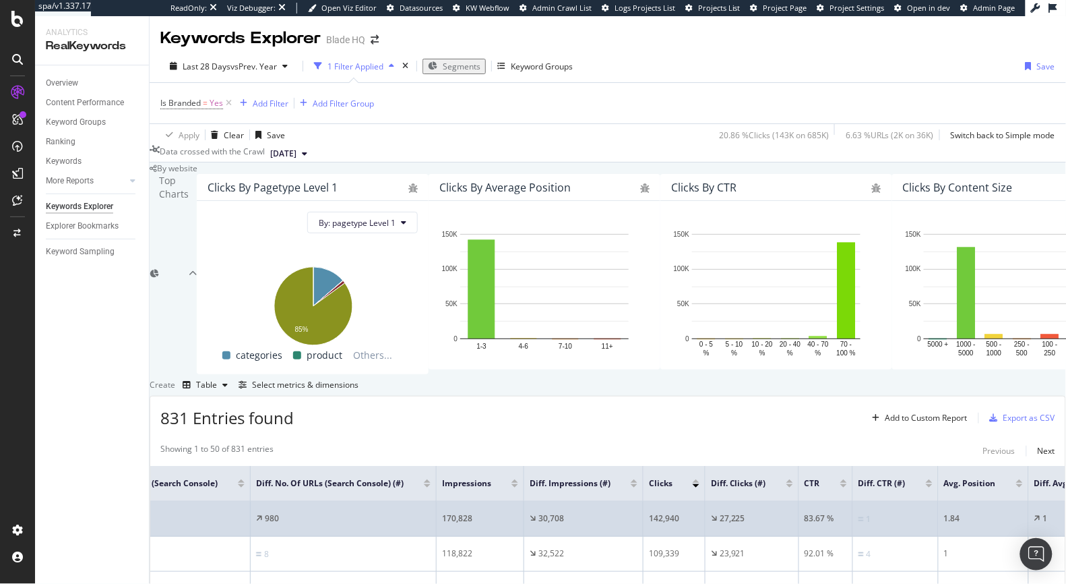
scroll to position [0, 297]
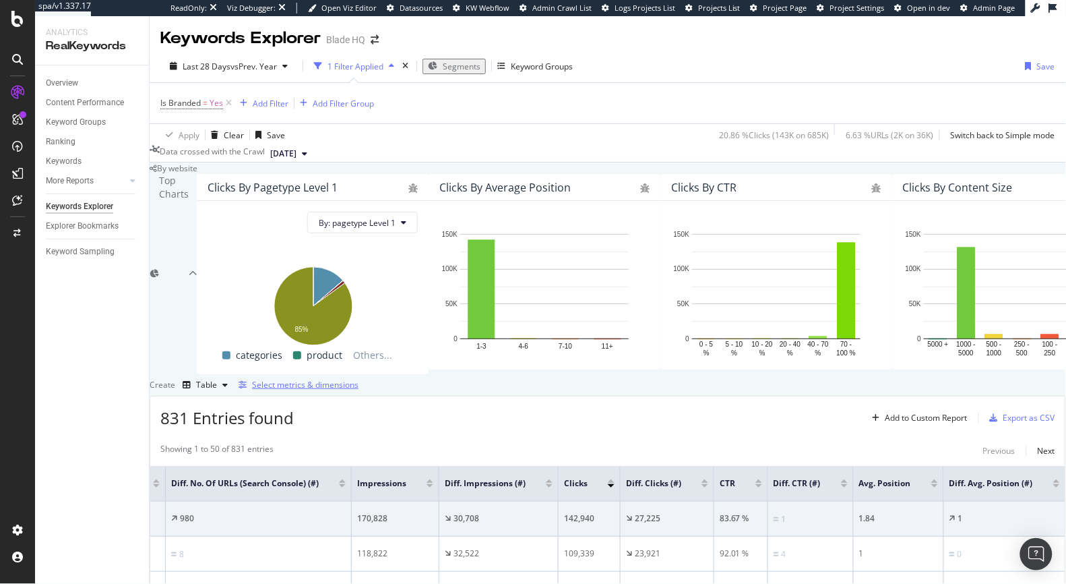
click at [359, 379] on div "Select metrics & dimensions" at bounding box center [305, 384] width 107 height 11
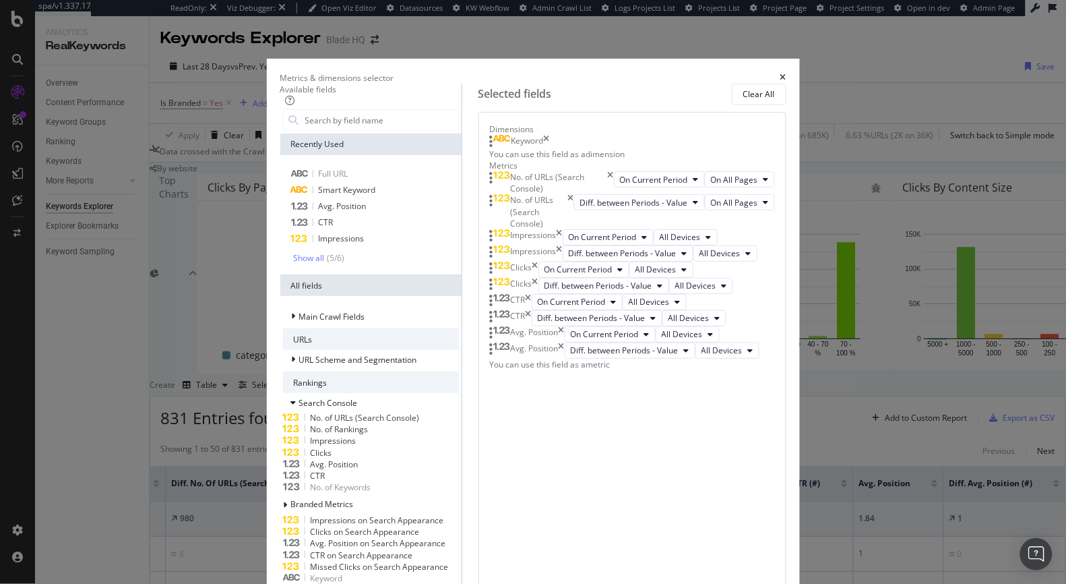
scroll to position [109, 0]
click at [653, 291] on span "Diff. between Periods - Value" at bounding box center [599, 285] width 108 height 11
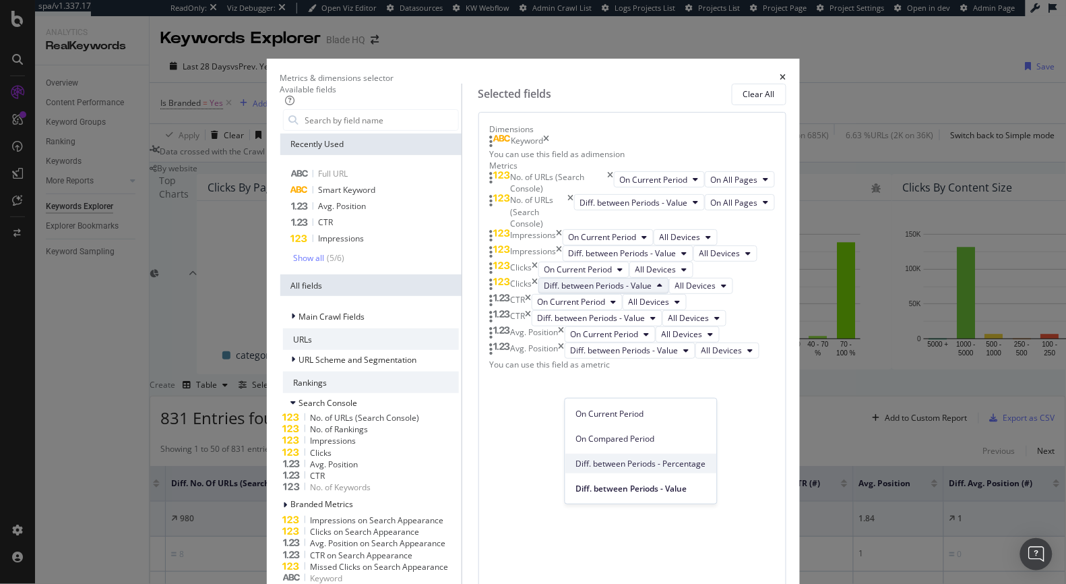
click at [638, 460] on span "Diff. between Periods - Percentage" at bounding box center [641, 464] width 130 height 12
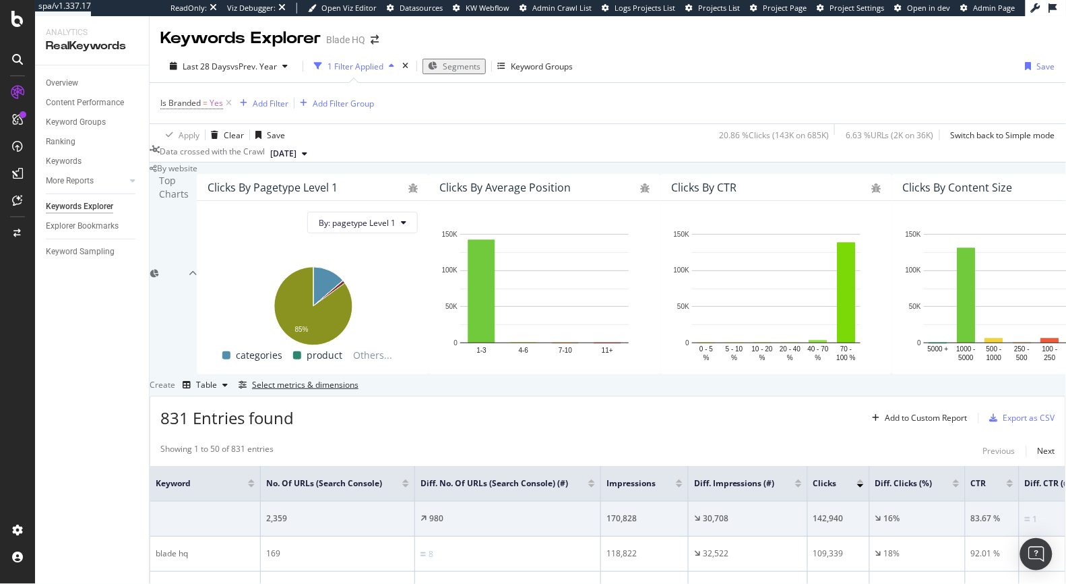
scroll to position [303, 0]
click at [359, 379] on div "Select metrics & dimensions" at bounding box center [305, 384] width 107 height 11
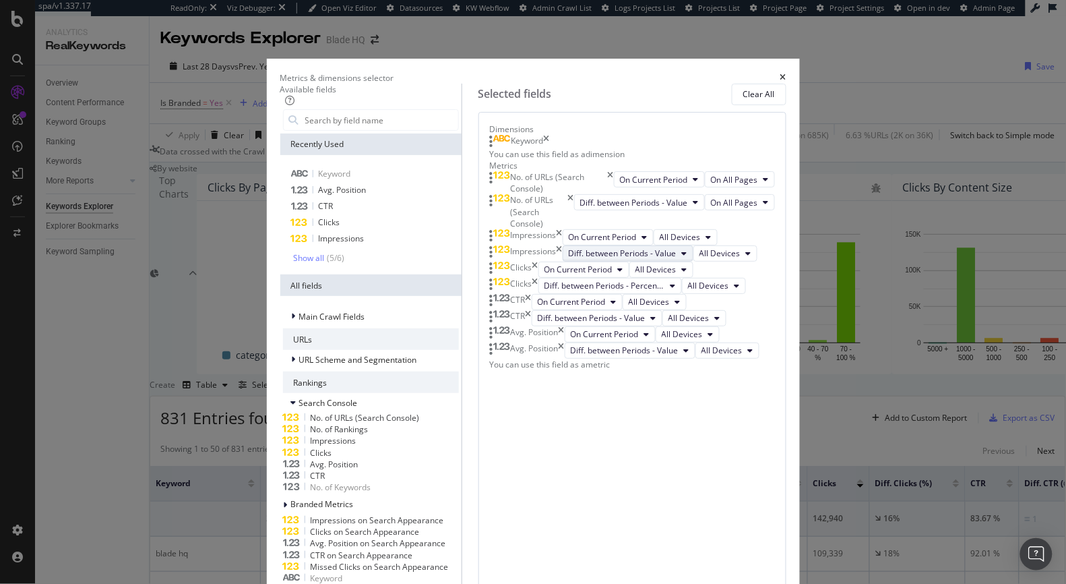
click at [685, 257] on icon "modal" at bounding box center [684, 253] width 5 height 8
click at [654, 472] on span "Diff. between Periods - Percentage" at bounding box center [641, 472] width 130 height 12
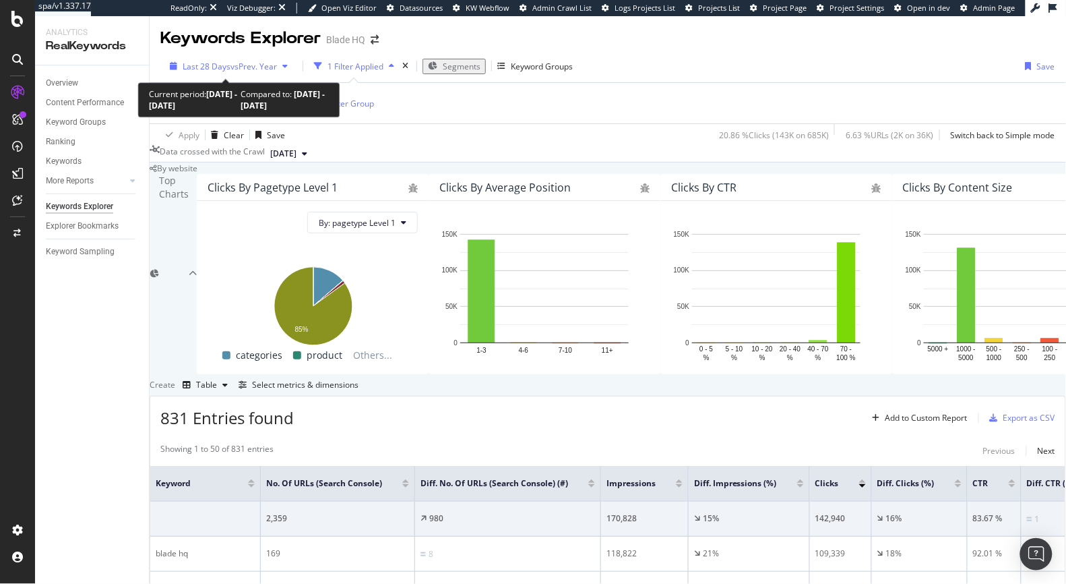
click at [243, 67] on span "vs Prev. Year" at bounding box center [254, 66] width 47 height 11
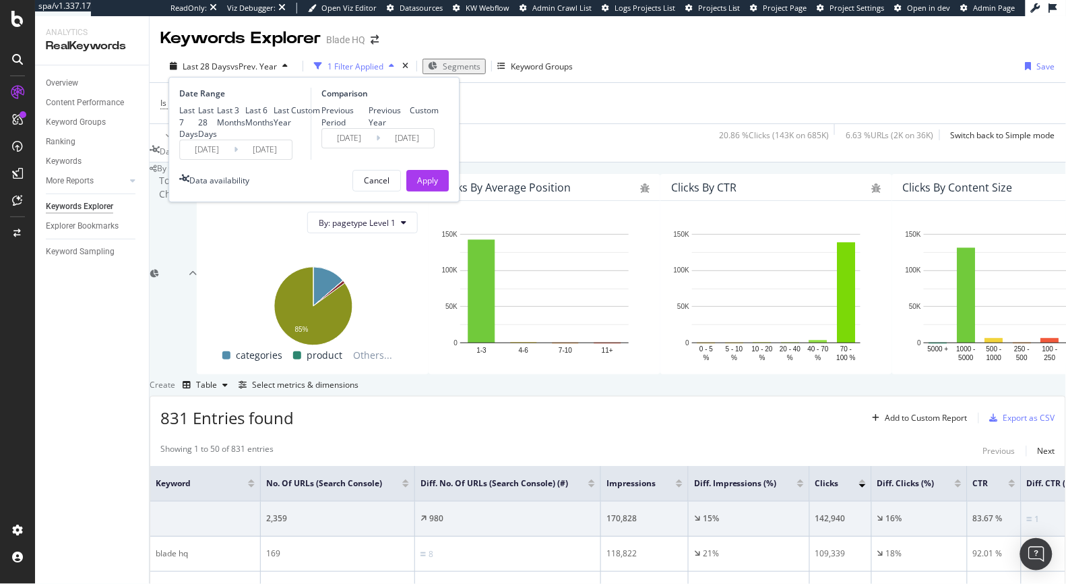
click at [217, 127] on div "Last 3 Months" at bounding box center [231, 115] width 28 height 23
type input "[DATE]"
click at [430, 191] on div "Apply" at bounding box center [427, 181] width 21 height 20
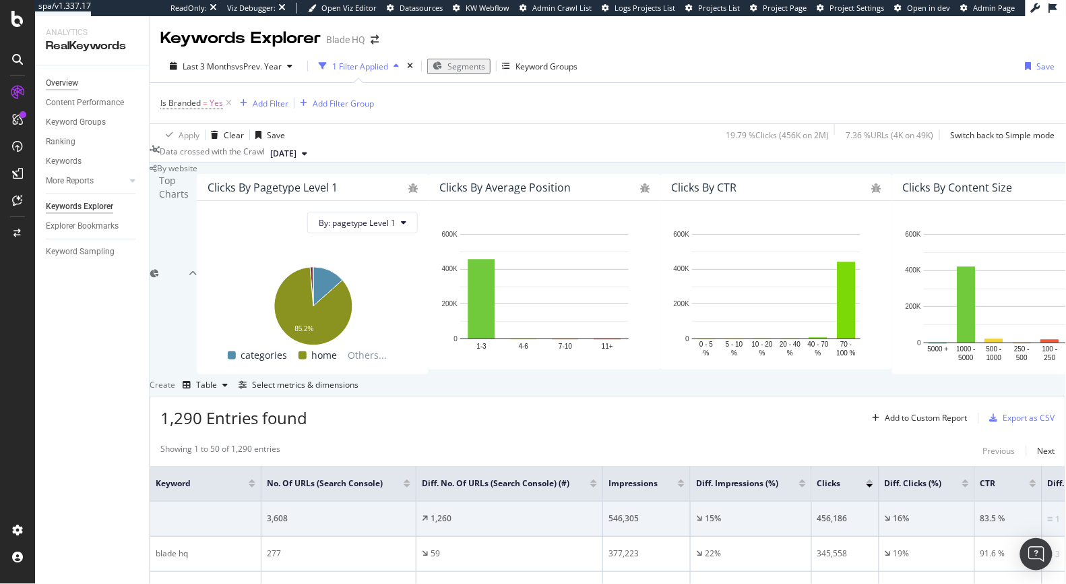
click at [61, 86] on div "Overview" at bounding box center [62, 83] width 32 height 14
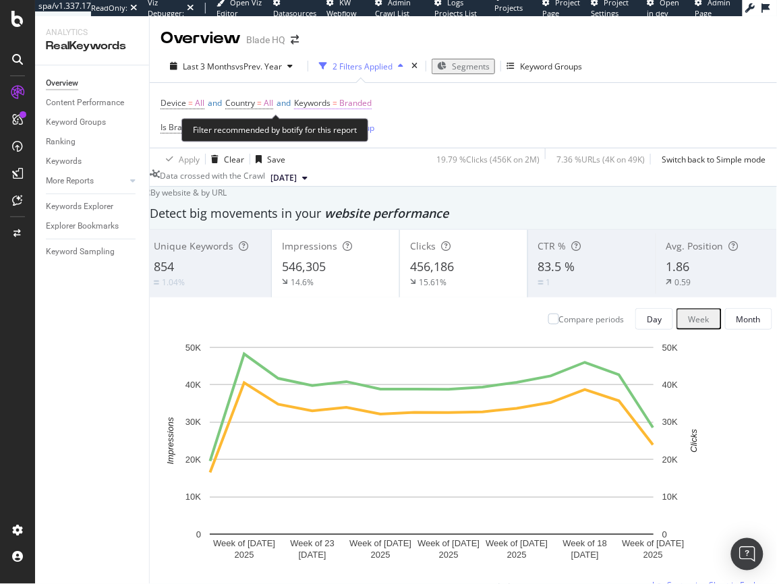
click at [354, 104] on span "Branded" at bounding box center [355, 103] width 32 height 19
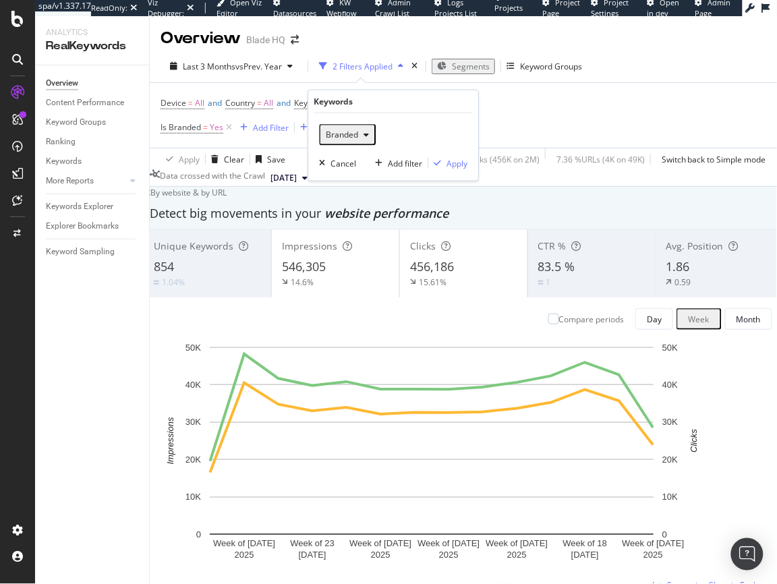
click at [348, 135] on span "Branded" at bounding box center [339, 134] width 38 height 11
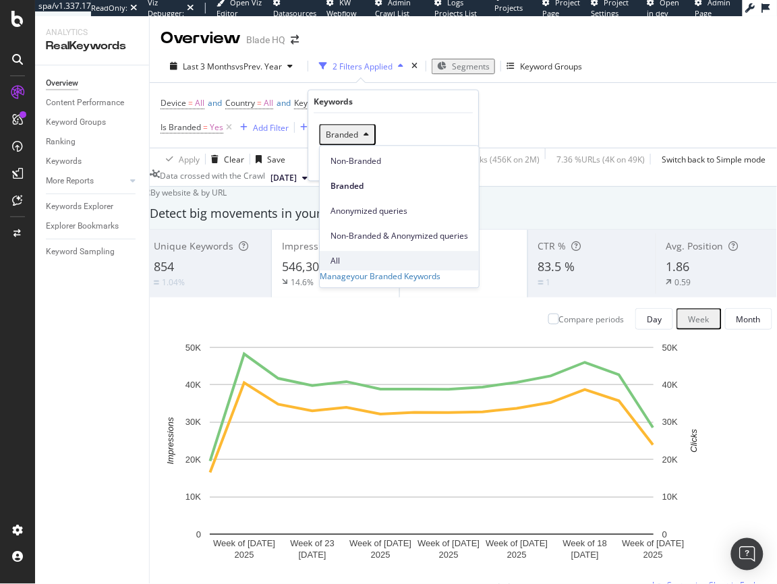
click at [344, 255] on span "All" at bounding box center [399, 261] width 138 height 12
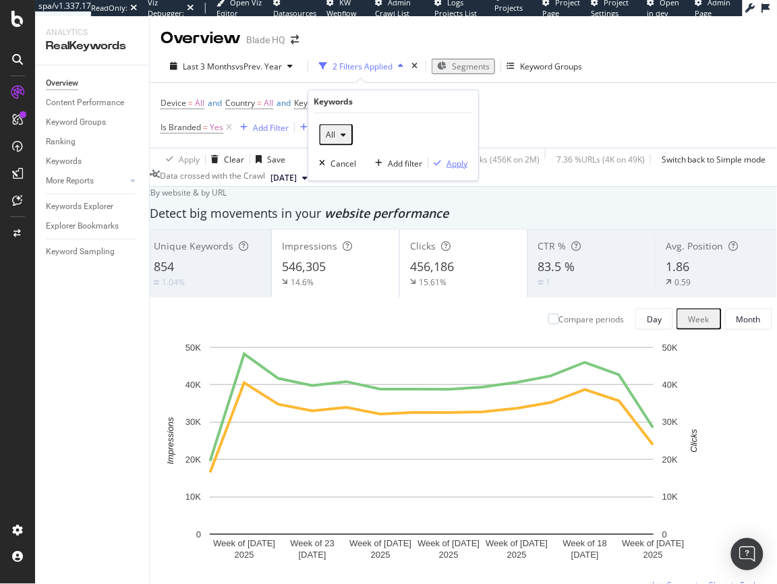
click at [456, 165] on div "Apply" at bounding box center [456, 162] width 21 height 11
click at [231, 127] on icon at bounding box center [228, 127] width 11 height 13
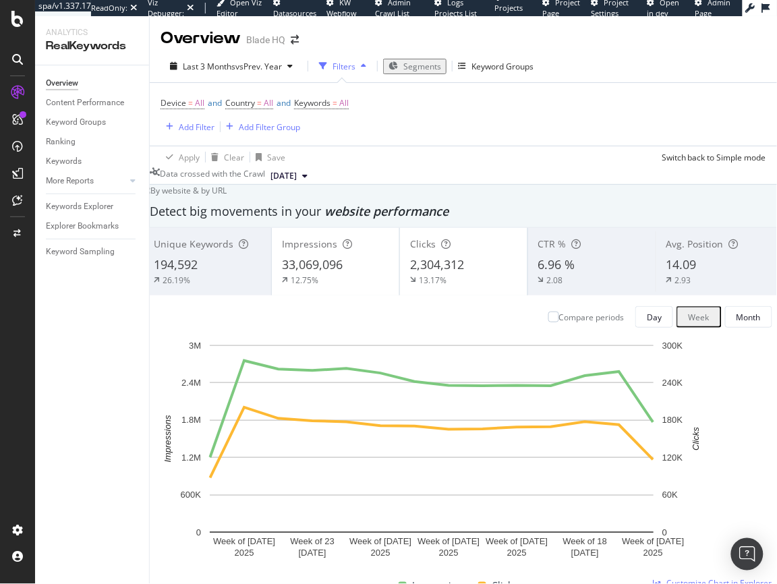
click at [9, 293] on div at bounding box center [17, 300] width 32 height 437
click at [346, 99] on span "Keywords = All" at bounding box center [321, 103] width 55 height 12
click at [340, 137] on icon "button" at bounding box center [342, 135] width 5 height 8
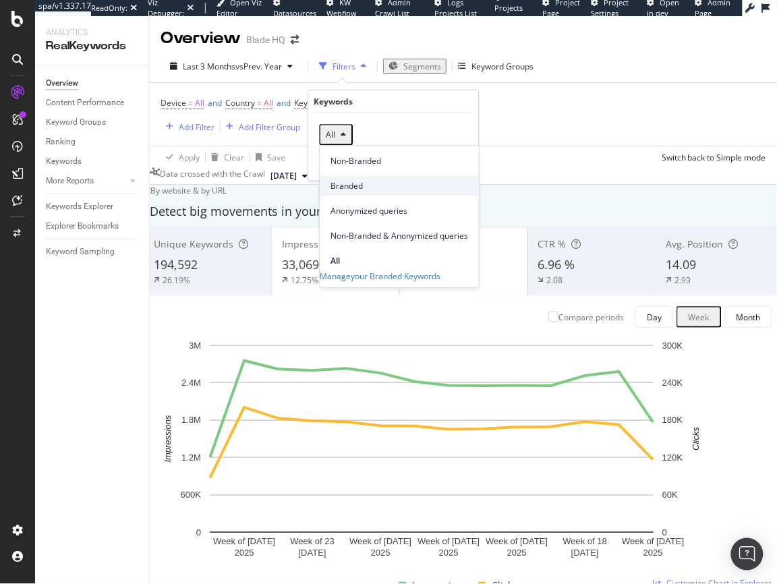
click at [336, 180] on span "Branded" at bounding box center [399, 186] width 138 height 12
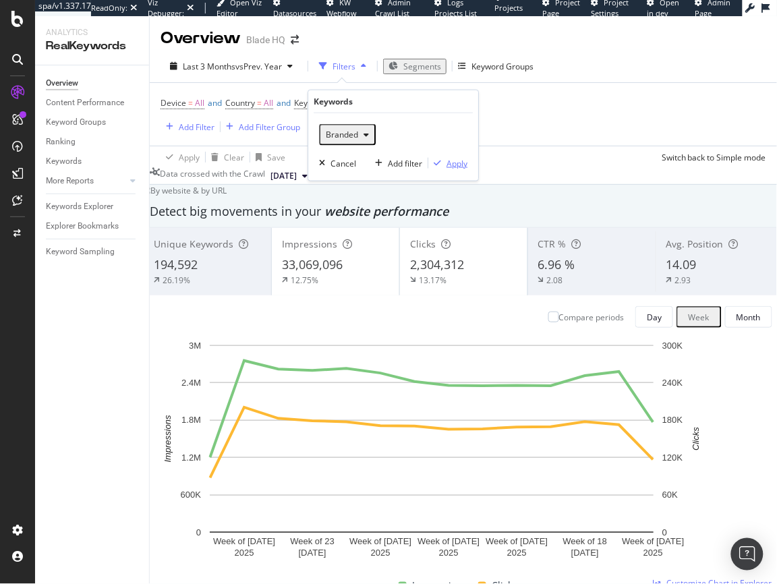
click at [458, 157] on div "Apply" at bounding box center [456, 162] width 21 height 11
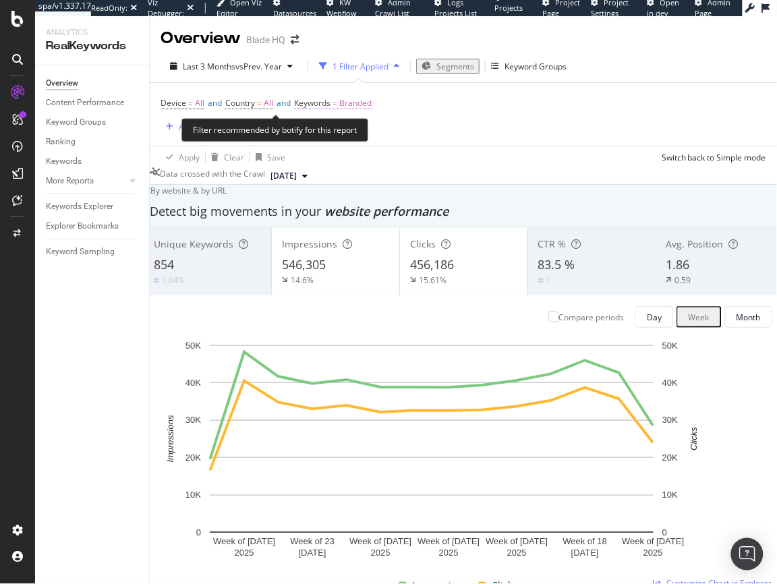
click at [371, 104] on span "Branded" at bounding box center [355, 103] width 32 height 19
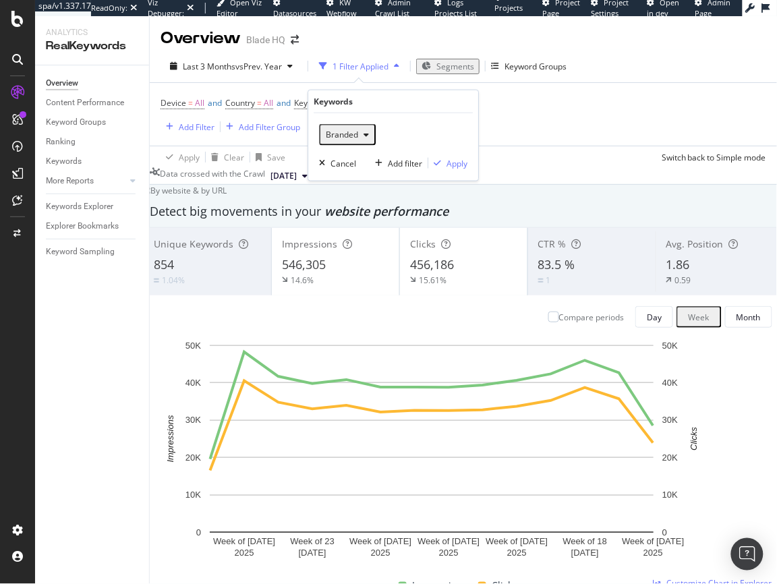
click at [349, 134] on span "Branded" at bounding box center [339, 134] width 38 height 11
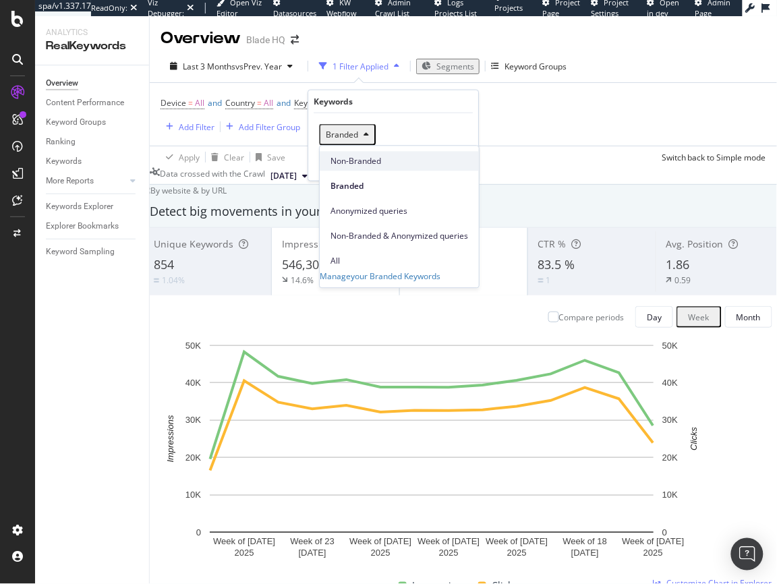
click at [347, 164] on span "Non-Branded" at bounding box center [399, 161] width 138 height 12
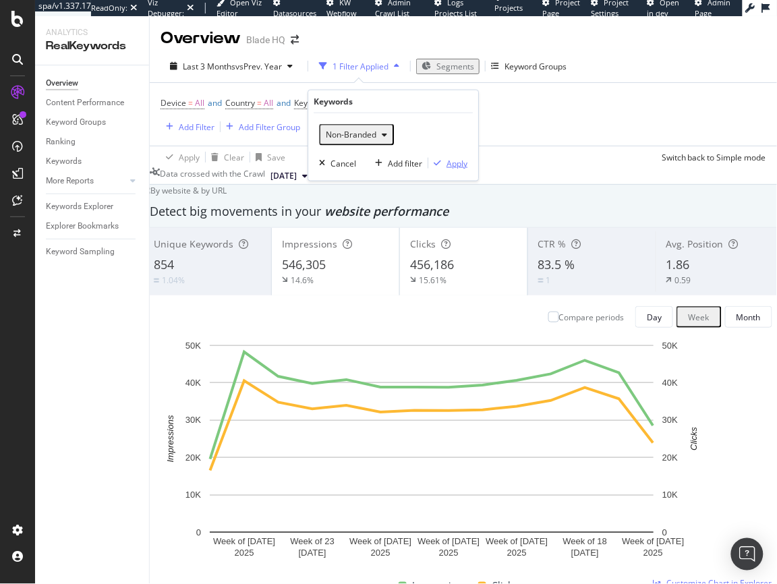
click at [450, 165] on div "Apply" at bounding box center [456, 162] width 21 height 11
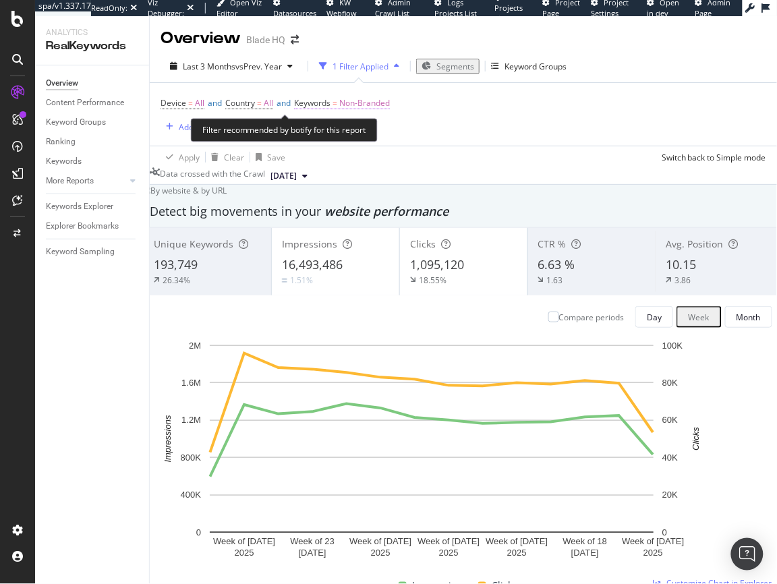
click at [369, 104] on span "Non-Branded" at bounding box center [364, 103] width 51 height 19
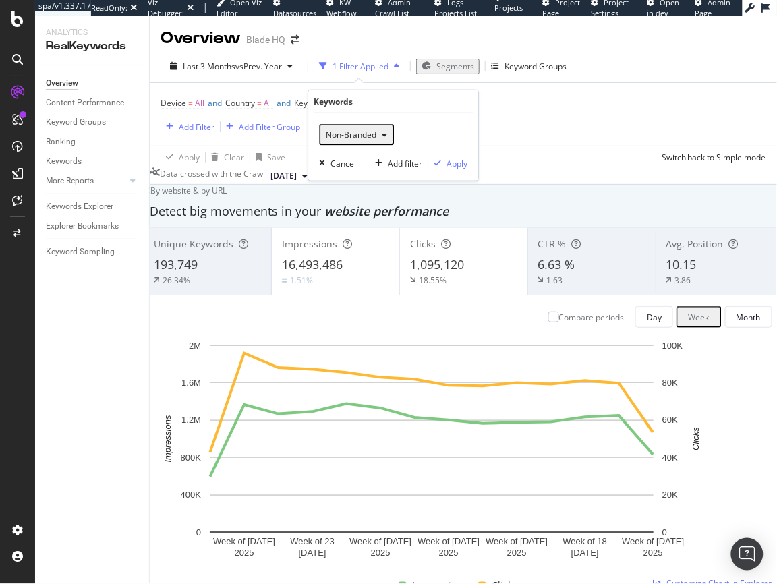
click at [354, 141] on div "Non-Branded" at bounding box center [356, 135] width 72 height 18
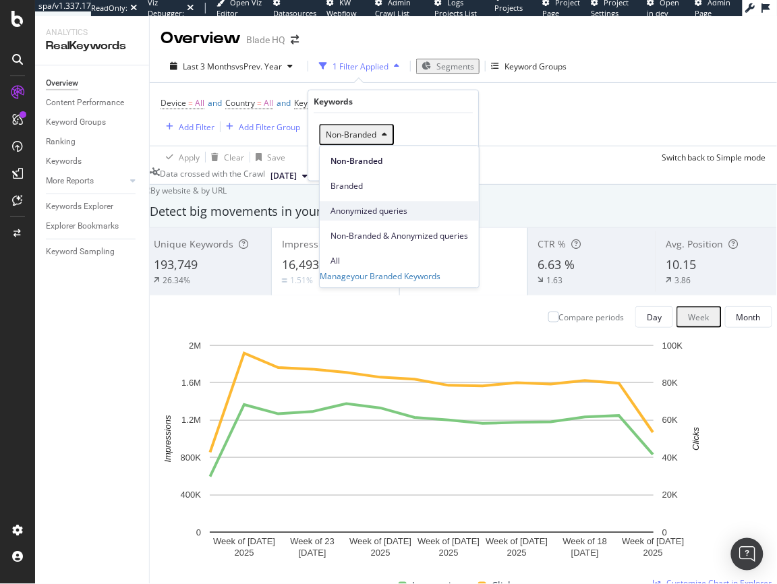
click at [340, 205] on span "Anonymized queries" at bounding box center [399, 211] width 138 height 12
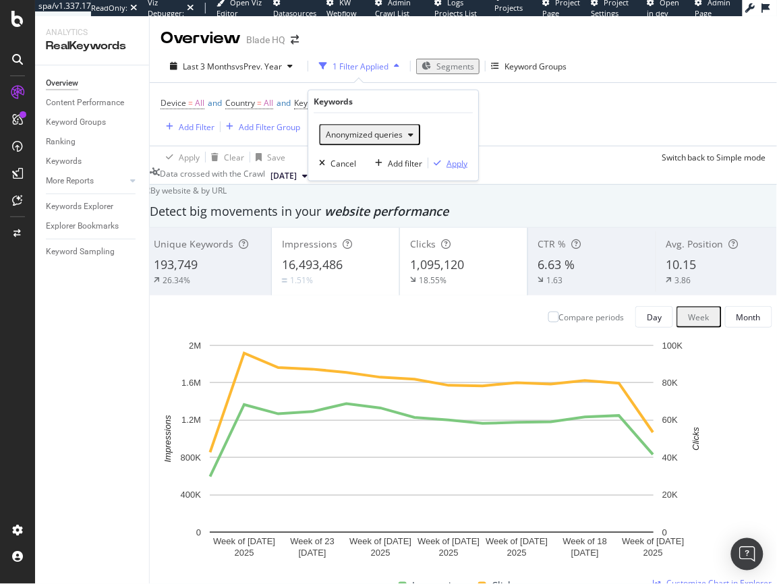
click at [444, 165] on div "button" at bounding box center [437, 163] width 18 height 8
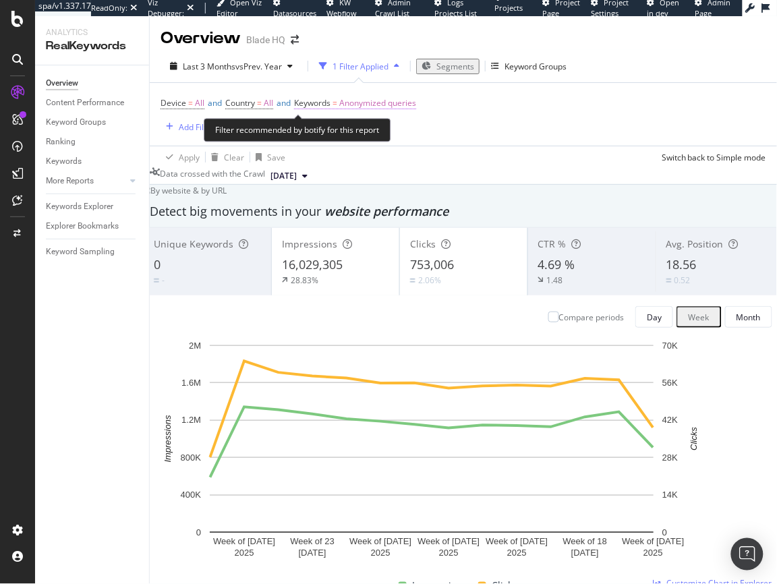
click at [327, 102] on span "Keywords" at bounding box center [312, 102] width 36 height 11
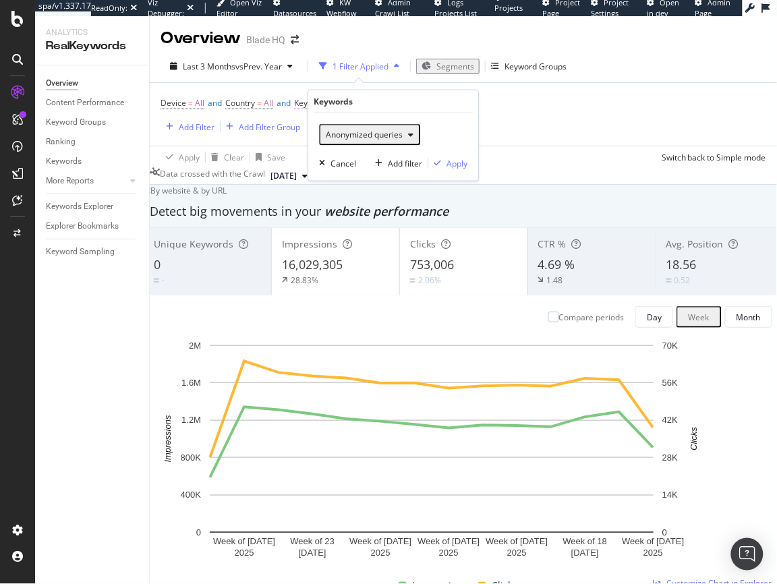
click at [327, 102] on div "Keywords" at bounding box center [332, 101] width 39 height 11
click at [82, 205] on div "Keywords Explorer" at bounding box center [79, 207] width 67 height 14
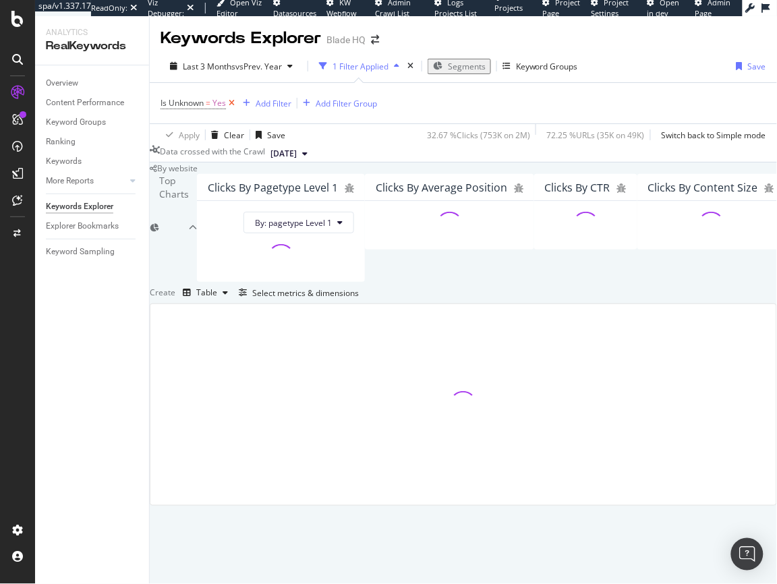
click at [229, 102] on icon at bounding box center [231, 102] width 11 height 13
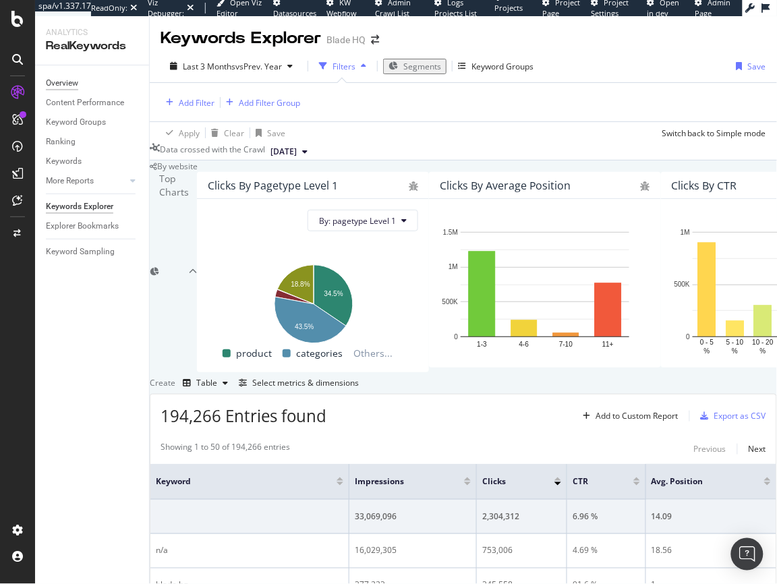
click at [76, 76] on div "Overview" at bounding box center [62, 83] width 32 height 14
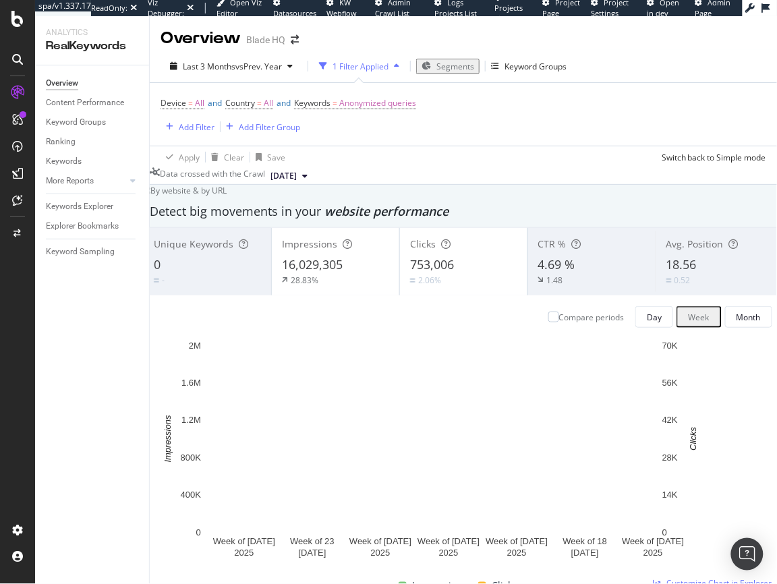
scroll to position [2, 0]
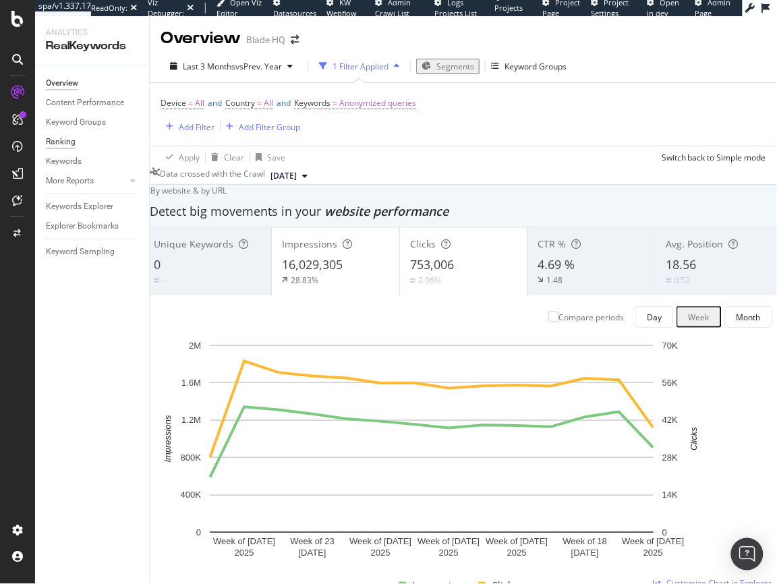
click at [61, 141] on div "Ranking" at bounding box center [61, 142] width 30 height 14
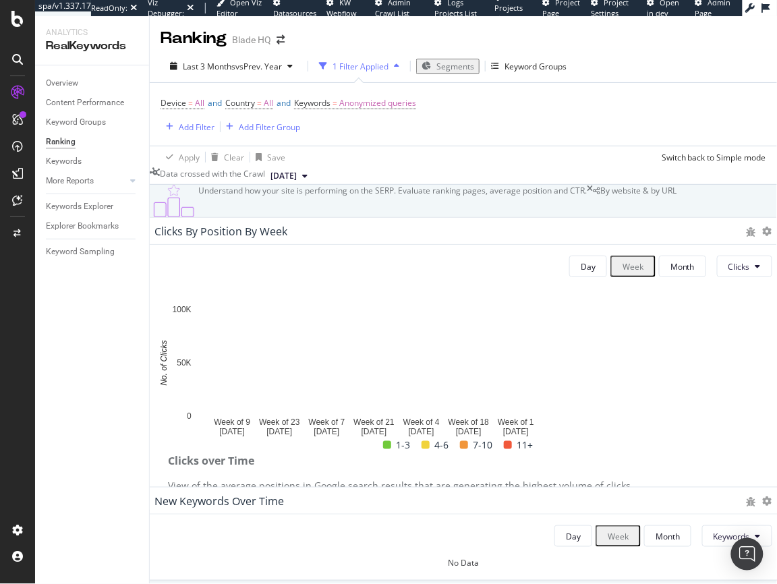
scroll to position [1318, 0]
